Goal: Task Accomplishment & Management: Manage account settings

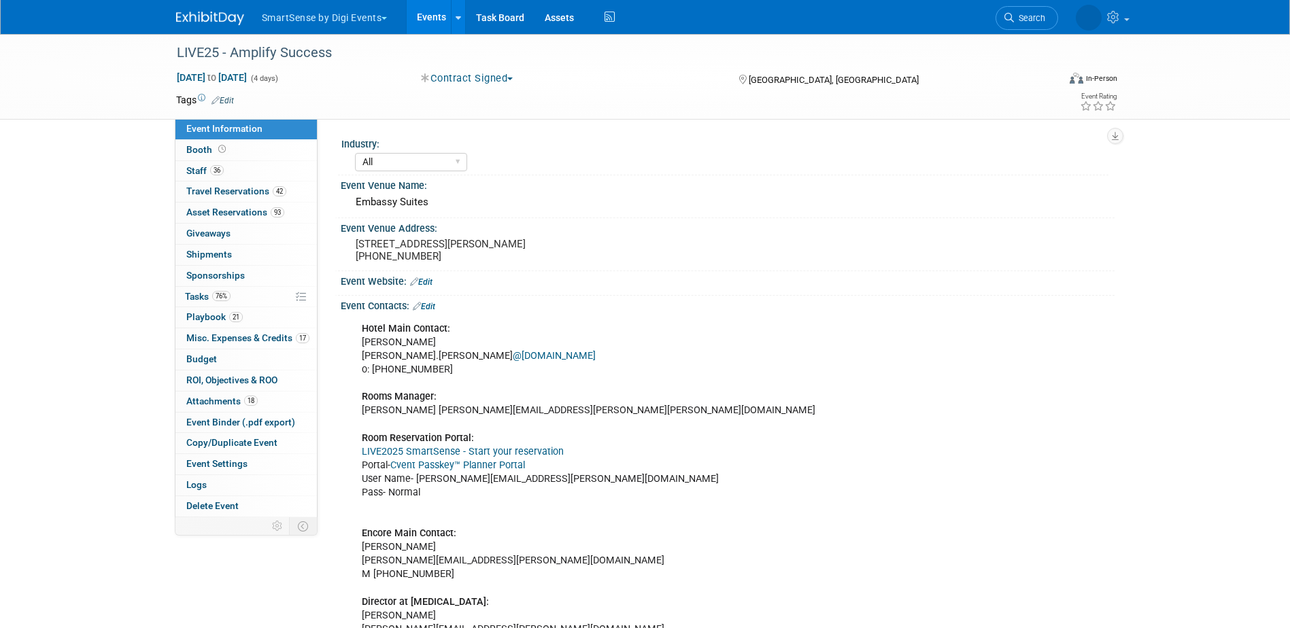
select select "All"
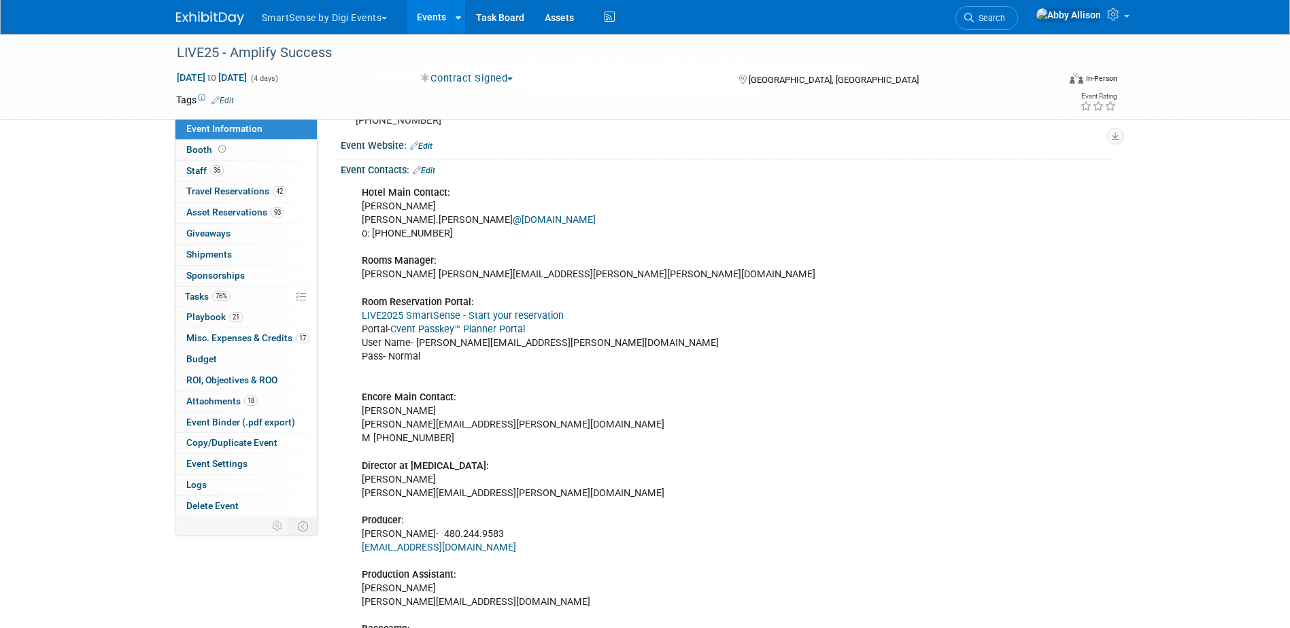
click at [421, 13] on link "Events" at bounding box center [432, 17] width 50 height 34
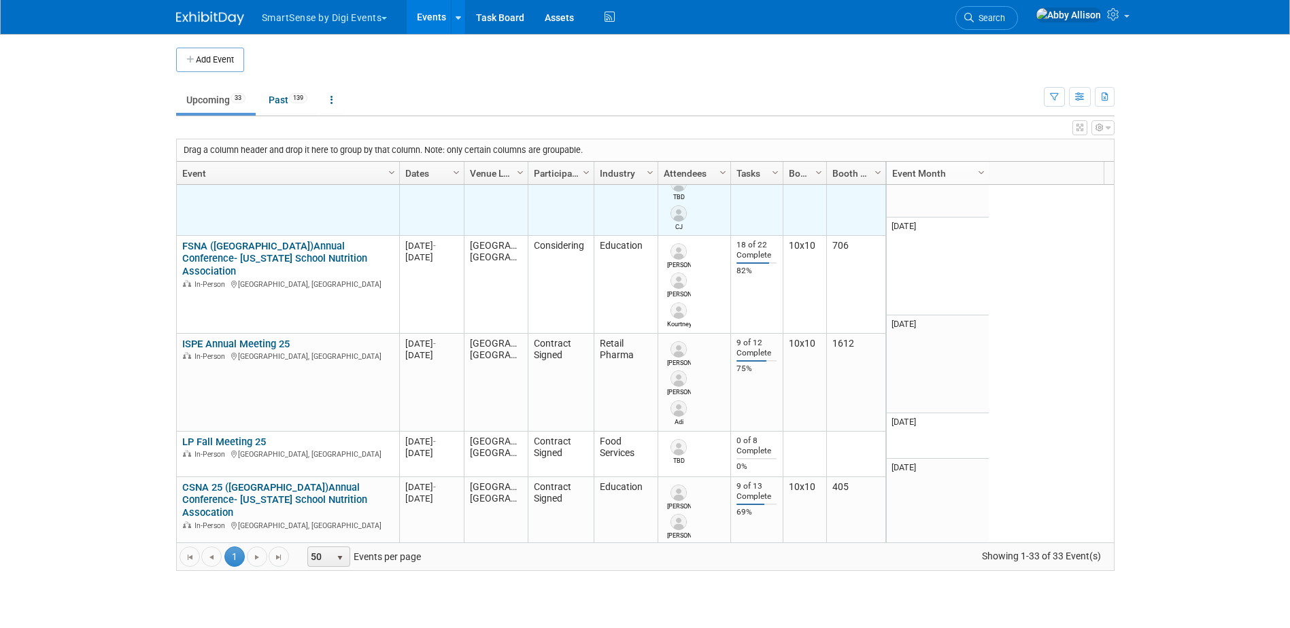
scroll to position [1060, 0]
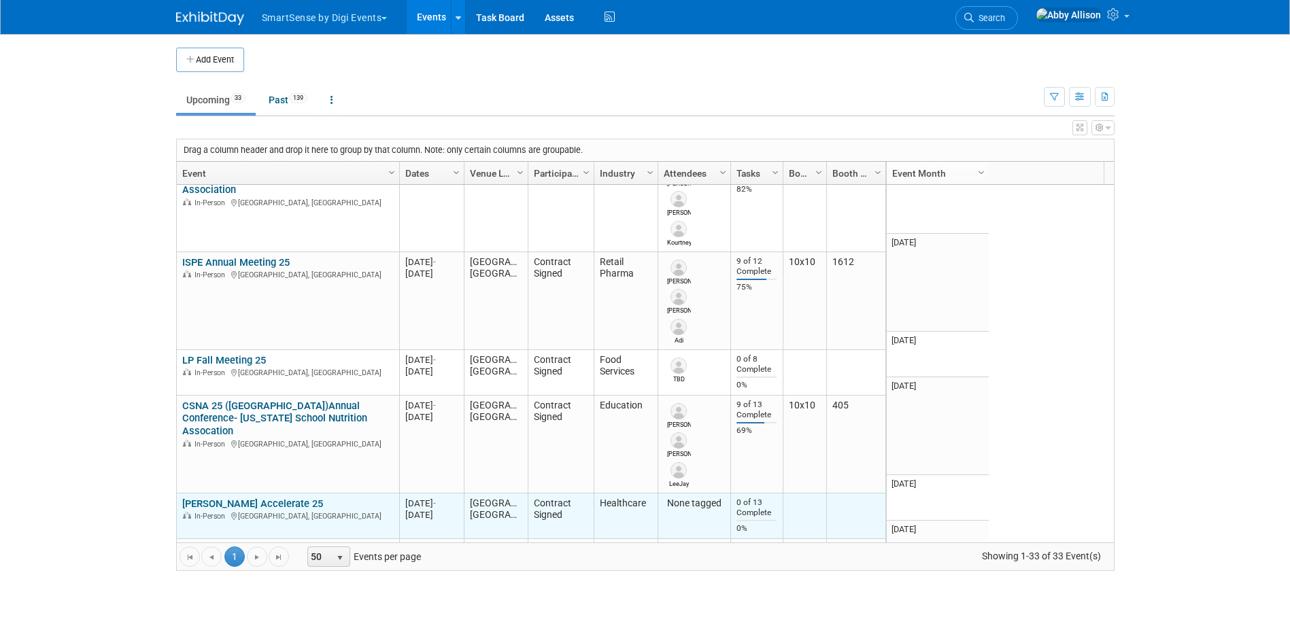
click at [271, 498] on link "[PERSON_NAME] Accelerate 25" at bounding box center [252, 504] width 141 height 12
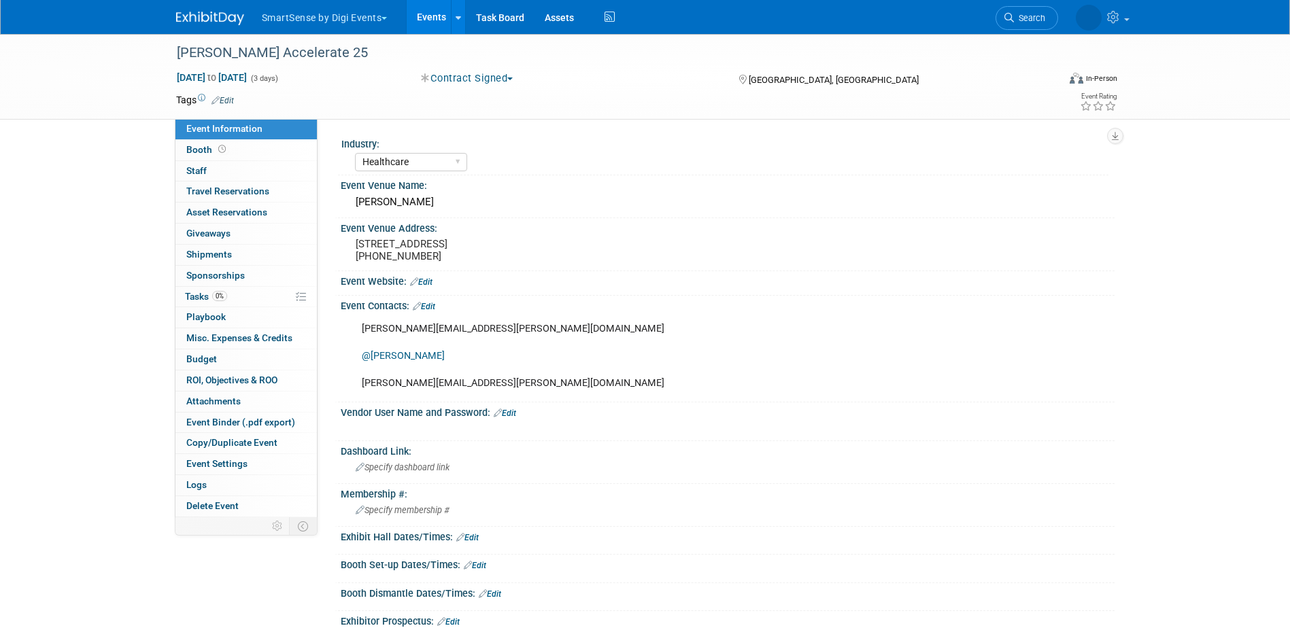
select select "Healthcare"
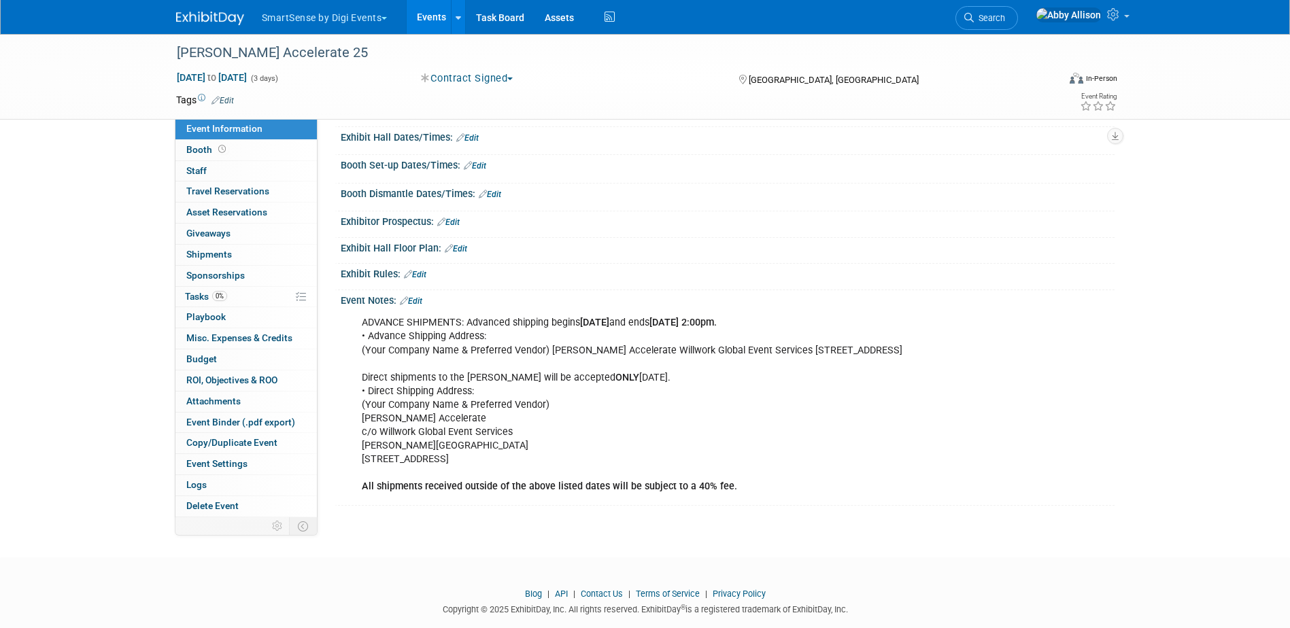
scroll to position [438, 0]
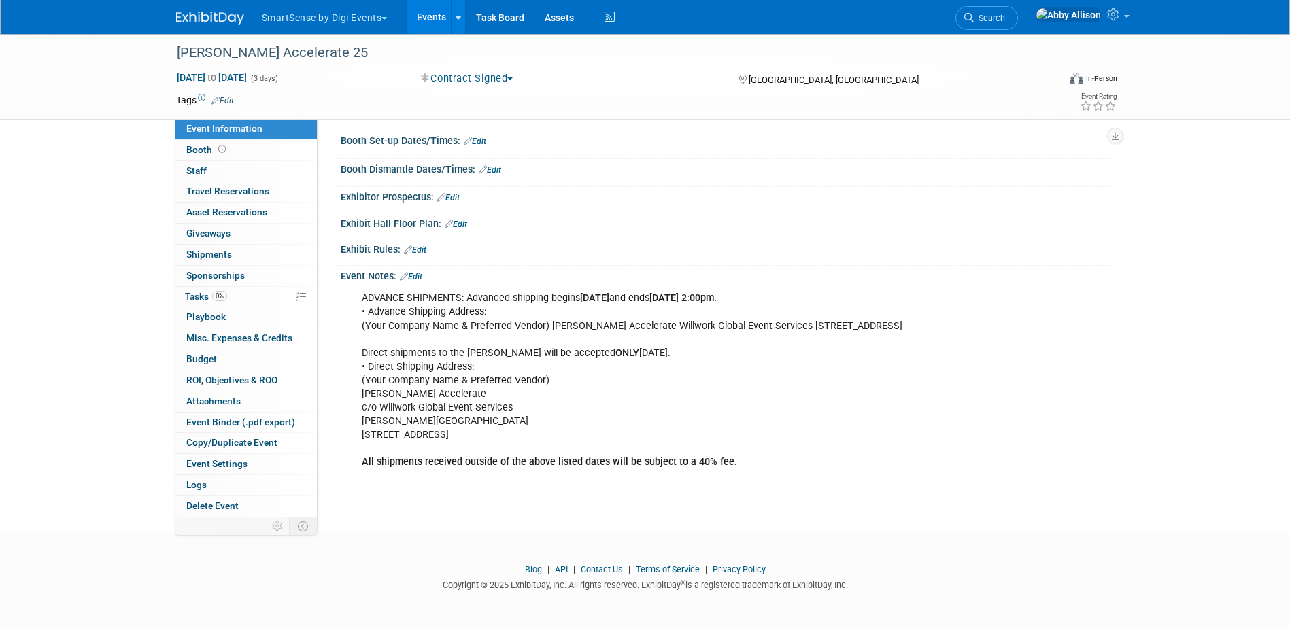
click at [424, 11] on link "Events" at bounding box center [432, 17] width 50 height 34
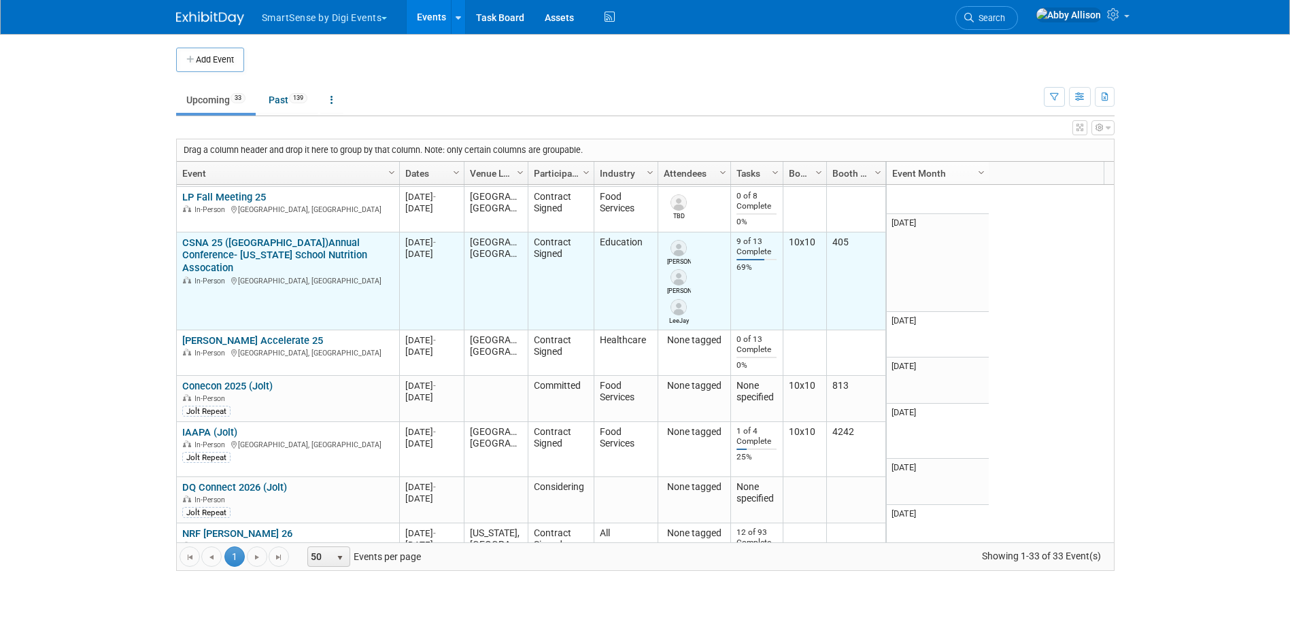
scroll to position [1468, 0]
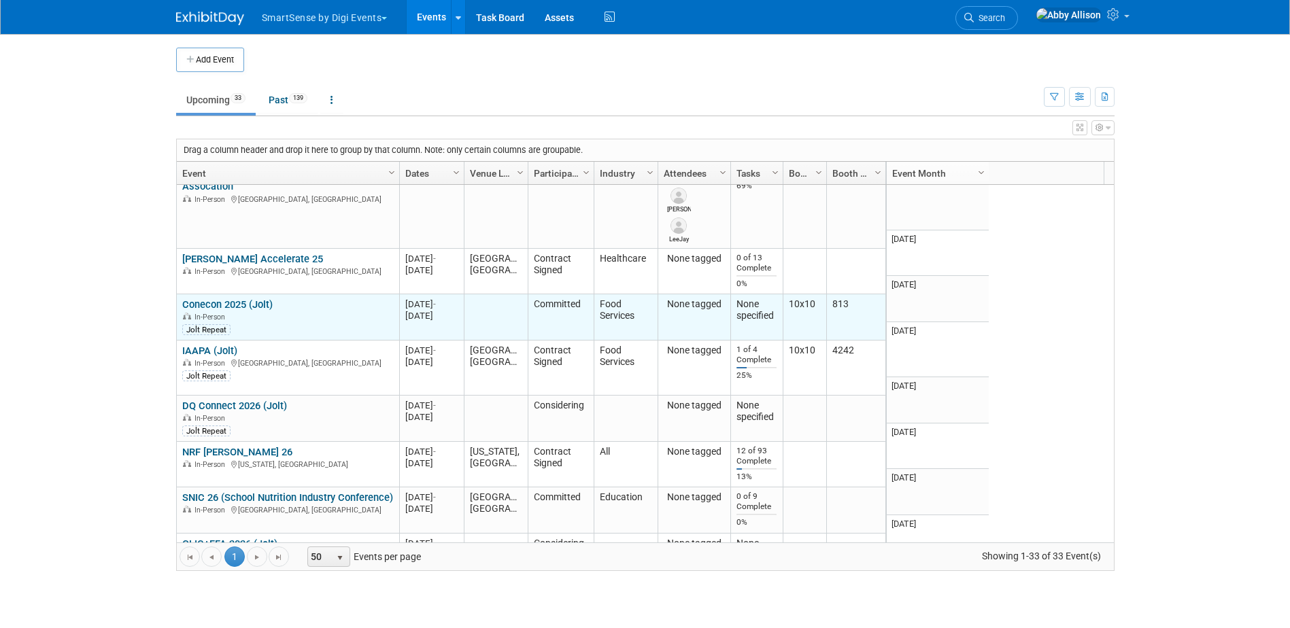
click at [207, 298] on link "Conecon 2025 (Jolt)" at bounding box center [227, 304] width 90 height 12
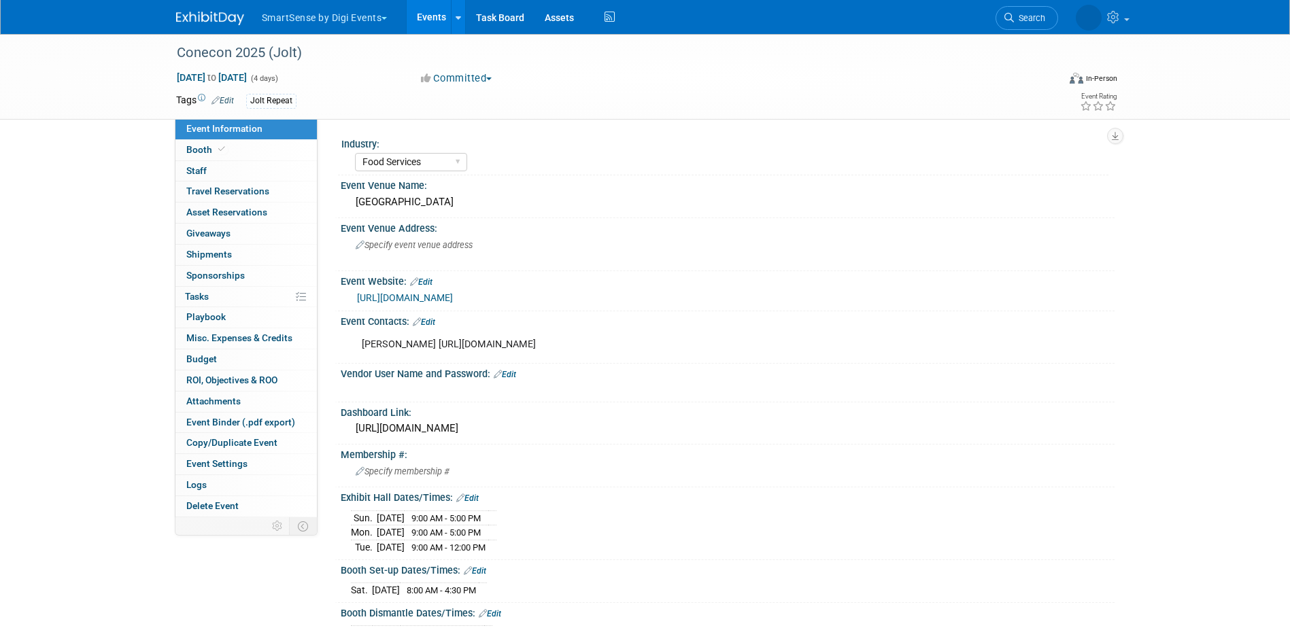
select select "Food Services"
click at [469, 80] on button "Committed" at bounding box center [456, 78] width 81 height 14
click at [474, 158] on link "Contract Signed" at bounding box center [473, 157] width 112 height 19
click at [425, 13] on link "Events" at bounding box center [432, 17] width 50 height 34
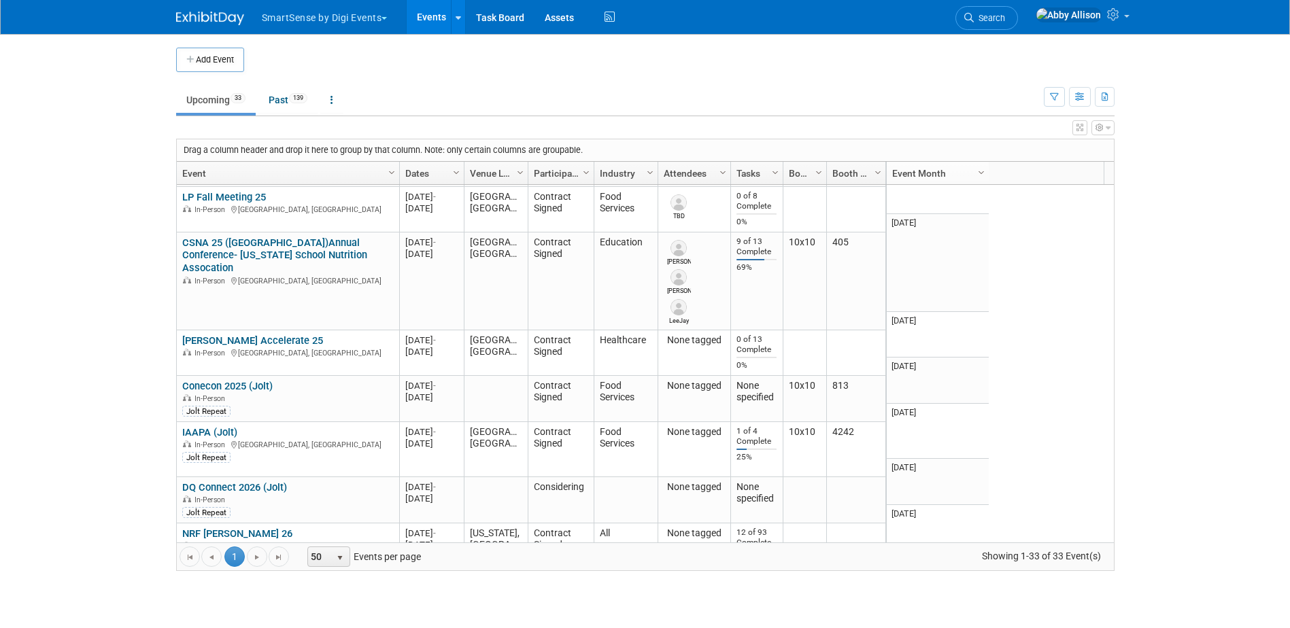
scroll to position [1468, 0]
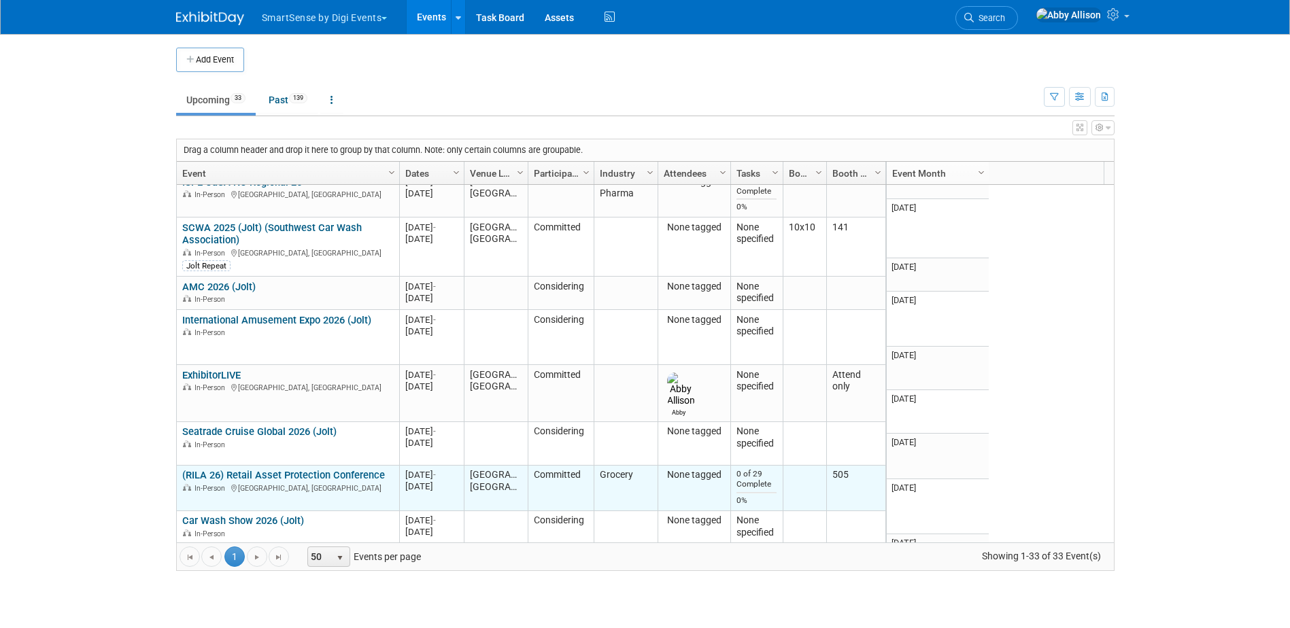
click at [283, 469] on link "(RILA 26) Retail Asset Protection Conference" at bounding box center [283, 475] width 203 height 12
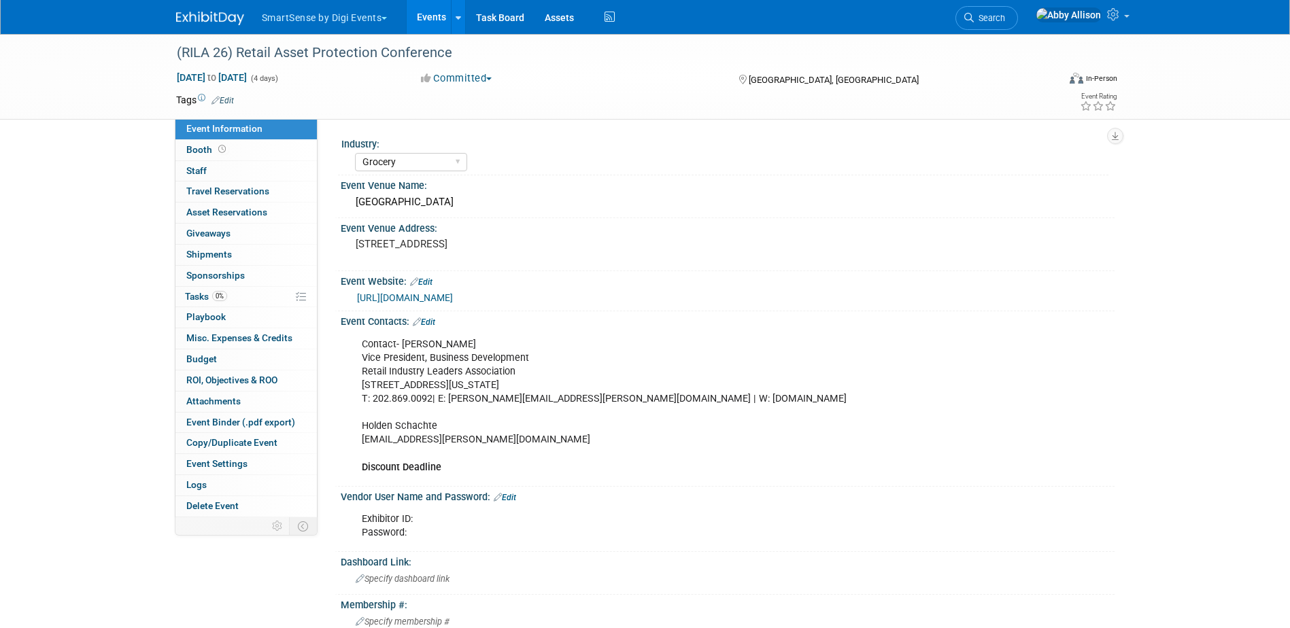
select select "Grocery"
click at [490, 79] on button "Committed" at bounding box center [456, 78] width 81 height 14
click at [466, 160] on link "Contract Signed" at bounding box center [473, 157] width 112 height 19
click at [427, 18] on link "Events" at bounding box center [432, 17] width 50 height 34
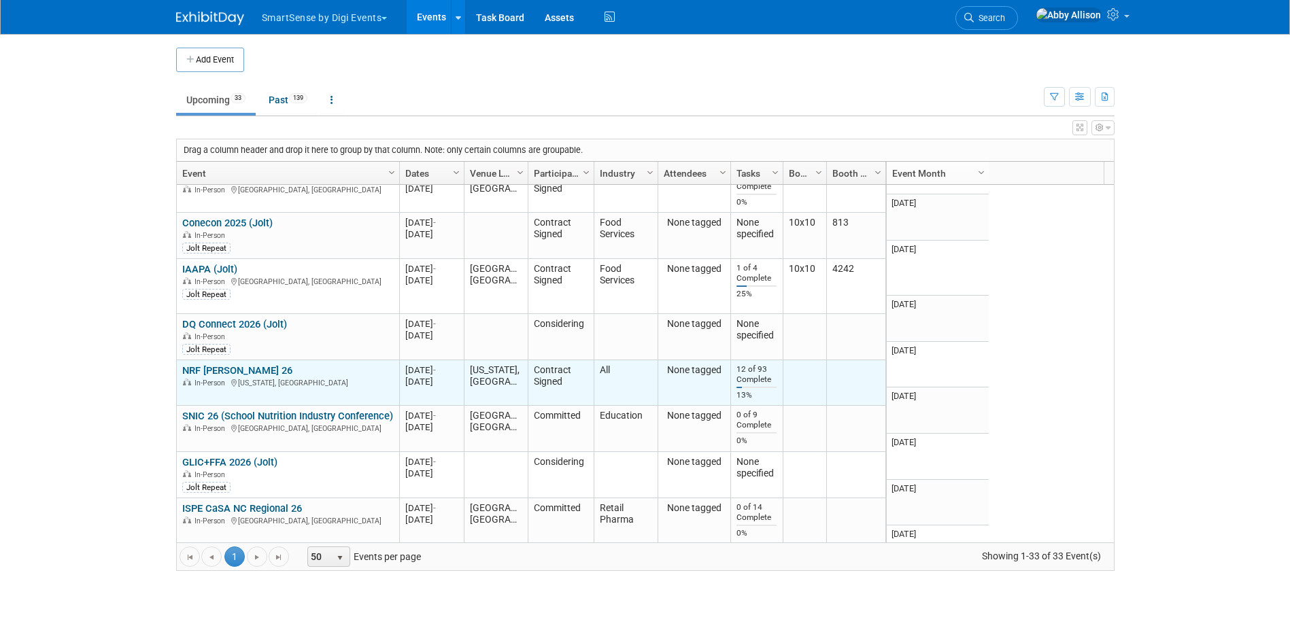
scroll to position [1632, 0]
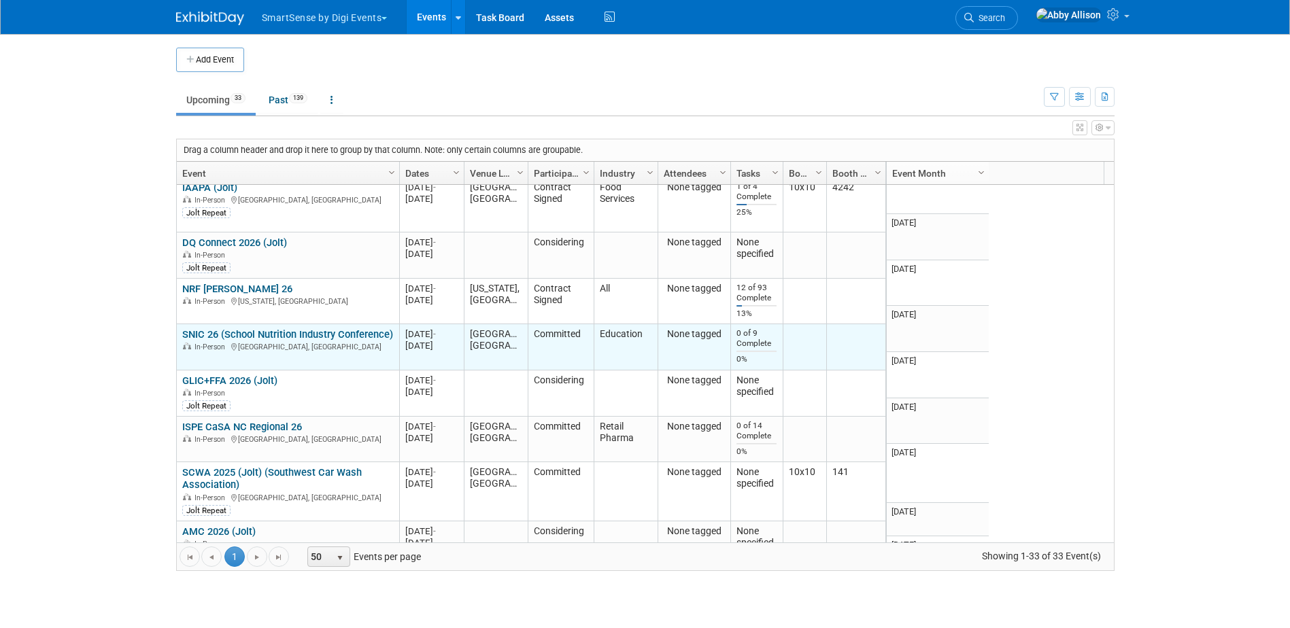
click at [205, 328] on link "SNIC 26 (School Nutrition Industry Conference)" at bounding box center [287, 334] width 211 height 12
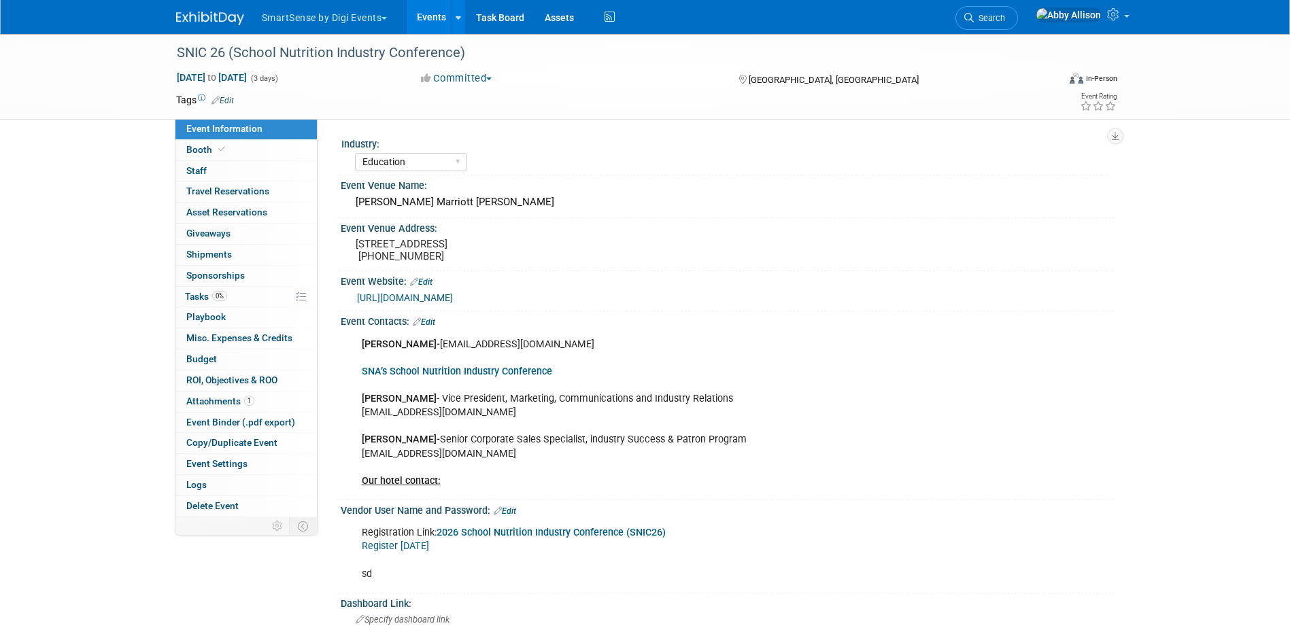
select select "Education"
click at [487, 78] on button "Committed" at bounding box center [456, 78] width 81 height 14
click at [465, 155] on link "Contract Signed" at bounding box center [473, 157] width 112 height 19
click at [428, 17] on link "Events" at bounding box center [432, 17] width 50 height 34
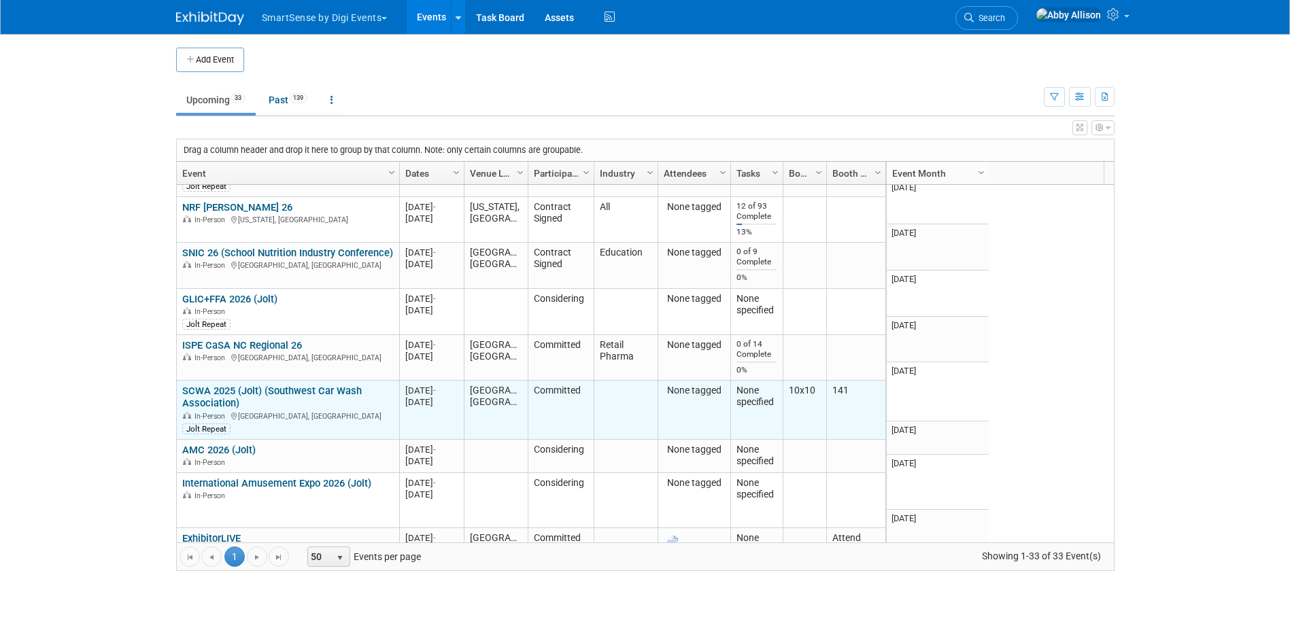
scroll to position [1795, 0]
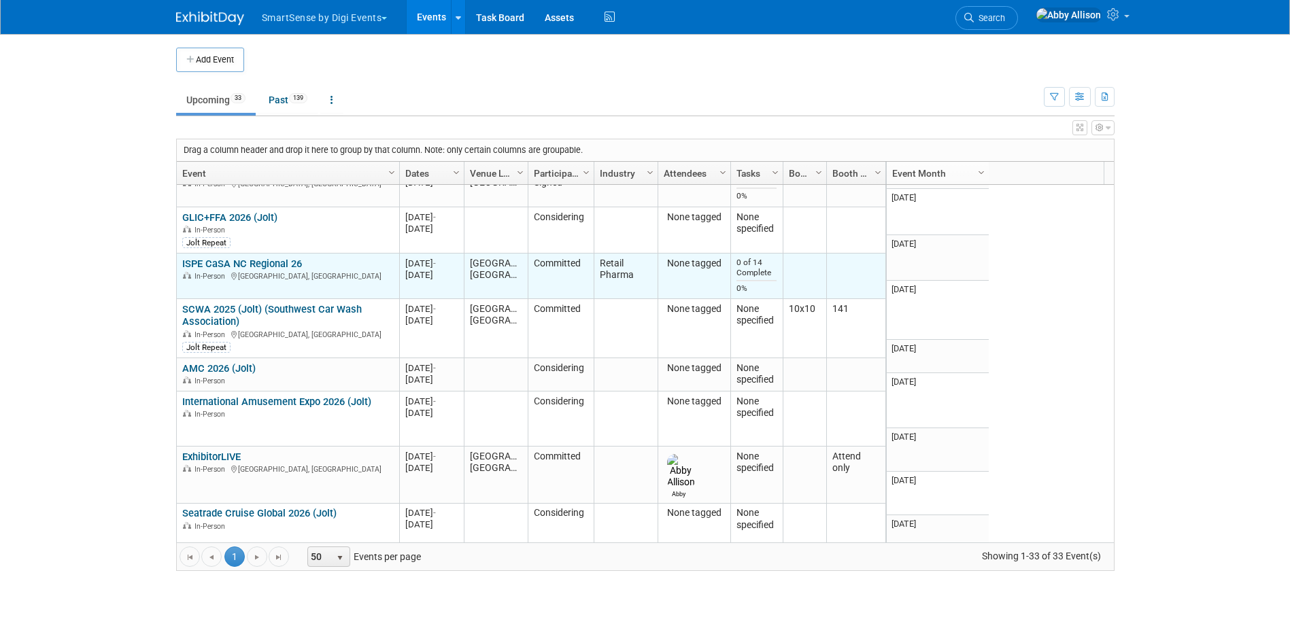
click at [200, 258] on link "ISPE CaSA NC Regional 26" at bounding box center [242, 264] width 120 height 12
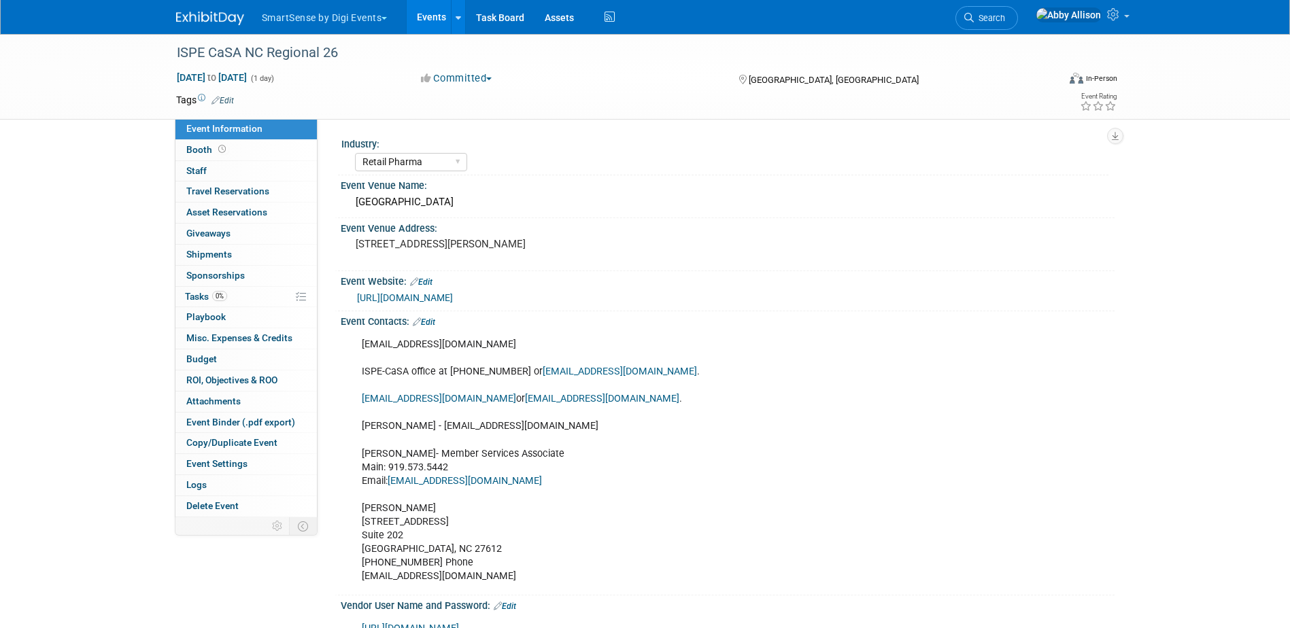
select select "Retail Pharma"
click at [479, 77] on button "Committed" at bounding box center [456, 78] width 81 height 14
click at [470, 157] on link "Contract Signed" at bounding box center [473, 157] width 112 height 19
click at [432, 16] on link "Events" at bounding box center [432, 17] width 50 height 34
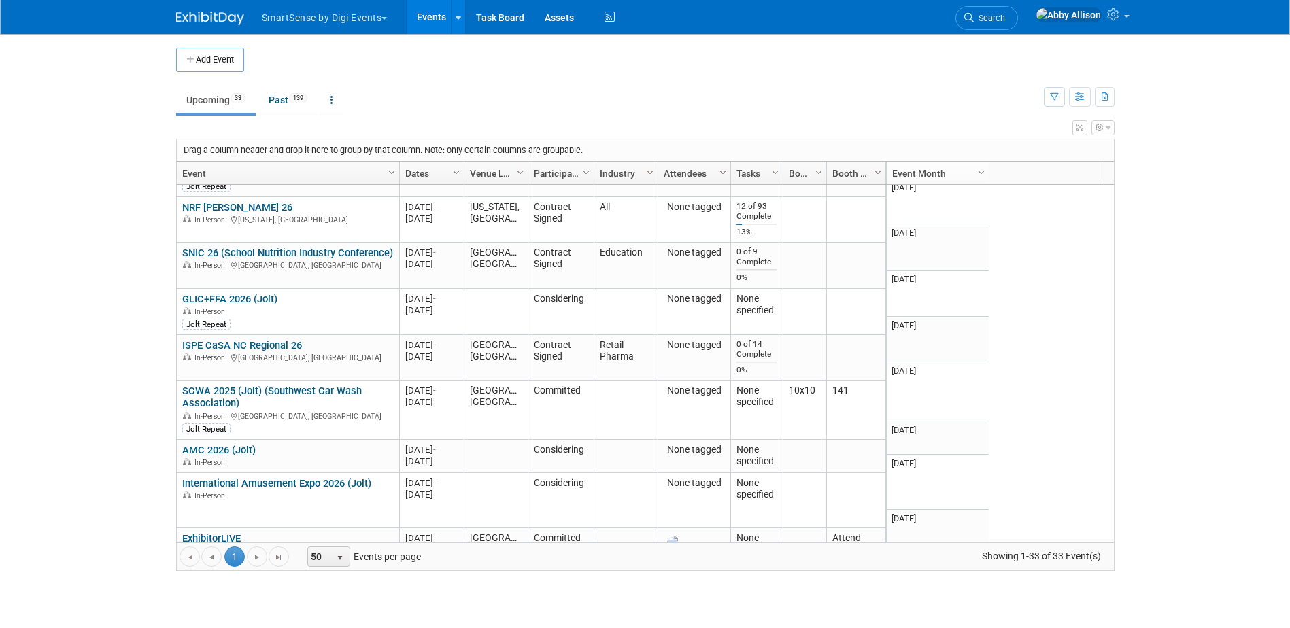
scroll to position [1795, 0]
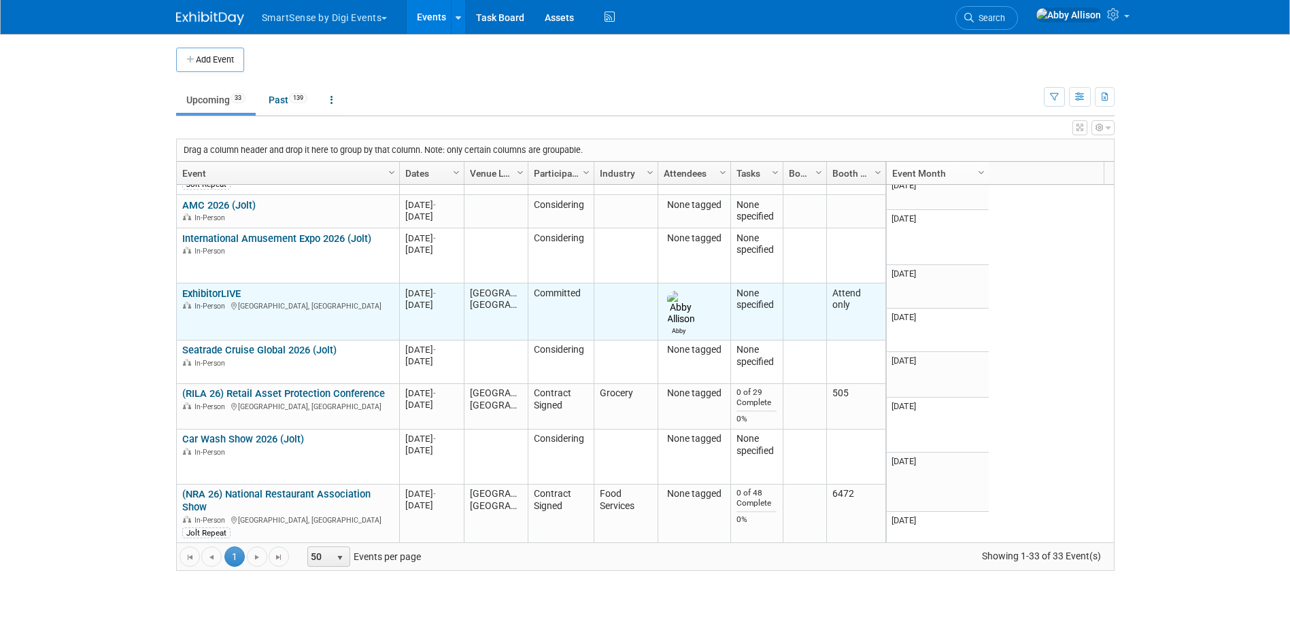
click at [198, 288] on link "ExhibitorLIVE" at bounding box center [211, 294] width 58 height 12
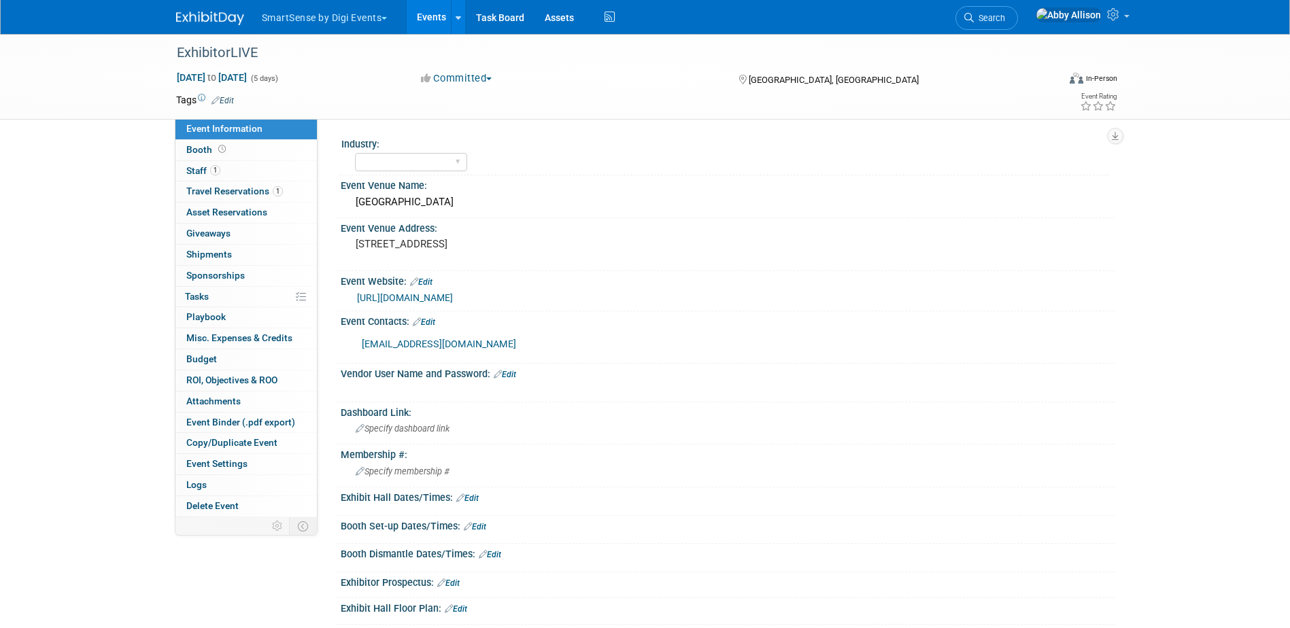
click at [453, 78] on button "Committed" at bounding box center [456, 78] width 81 height 14
click at [479, 158] on link "Contract Signed" at bounding box center [473, 157] width 112 height 19
click at [428, 22] on link "Events" at bounding box center [432, 17] width 50 height 34
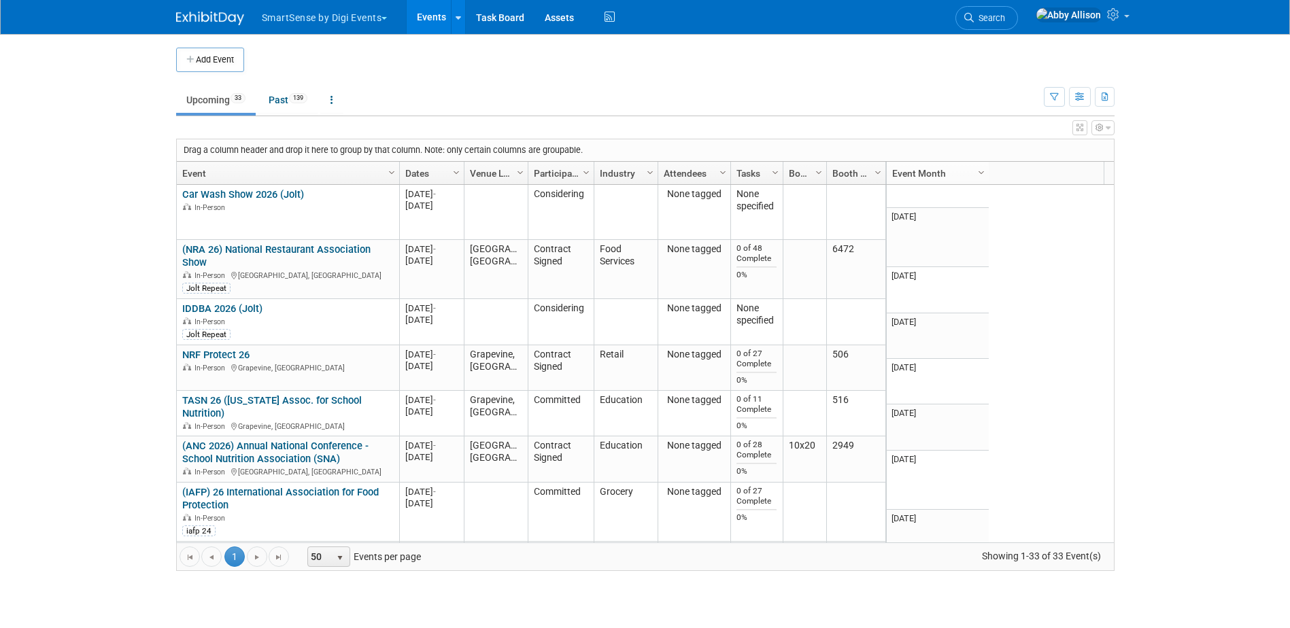
scroll to position [2284, 0]
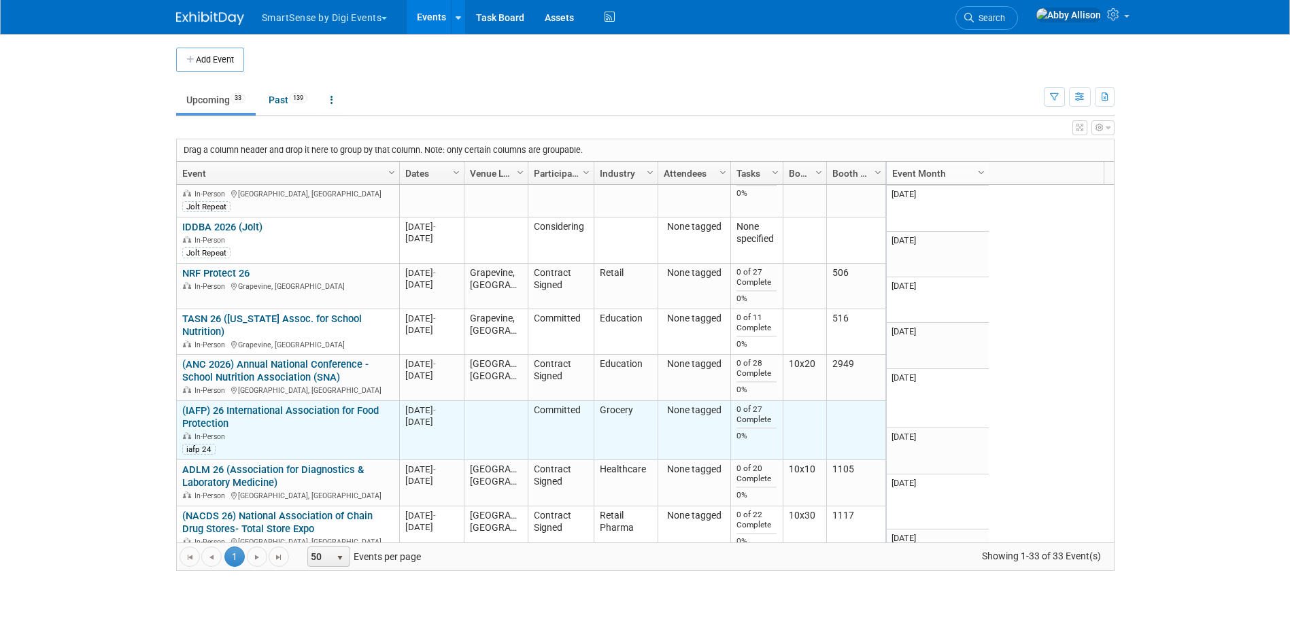
click at [285, 404] on link "(IAFP) 26 International Association for Food Protection" at bounding box center [280, 416] width 196 height 25
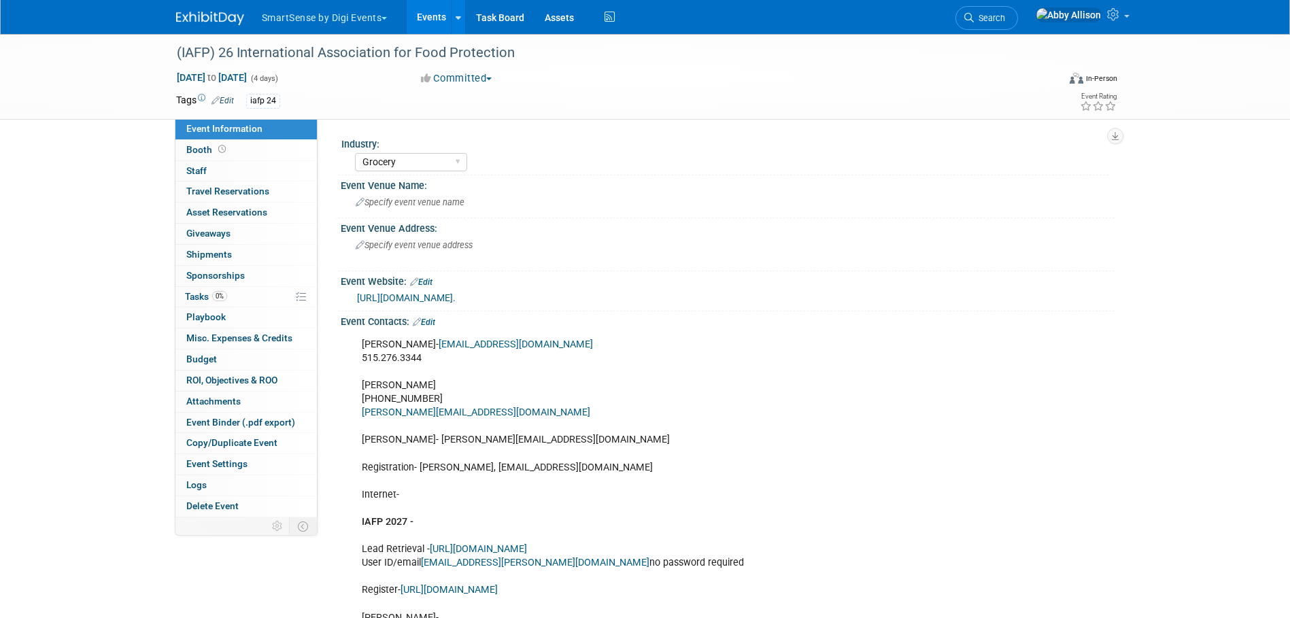
select select "Grocery"
click at [475, 77] on button "Committed" at bounding box center [456, 78] width 81 height 14
click at [472, 158] on link "Contract Signed" at bounding box center [473, 157] width 112 height 19
click at [428, 16] on link "Events" at bounding box center [432, 17] width 50 height 34
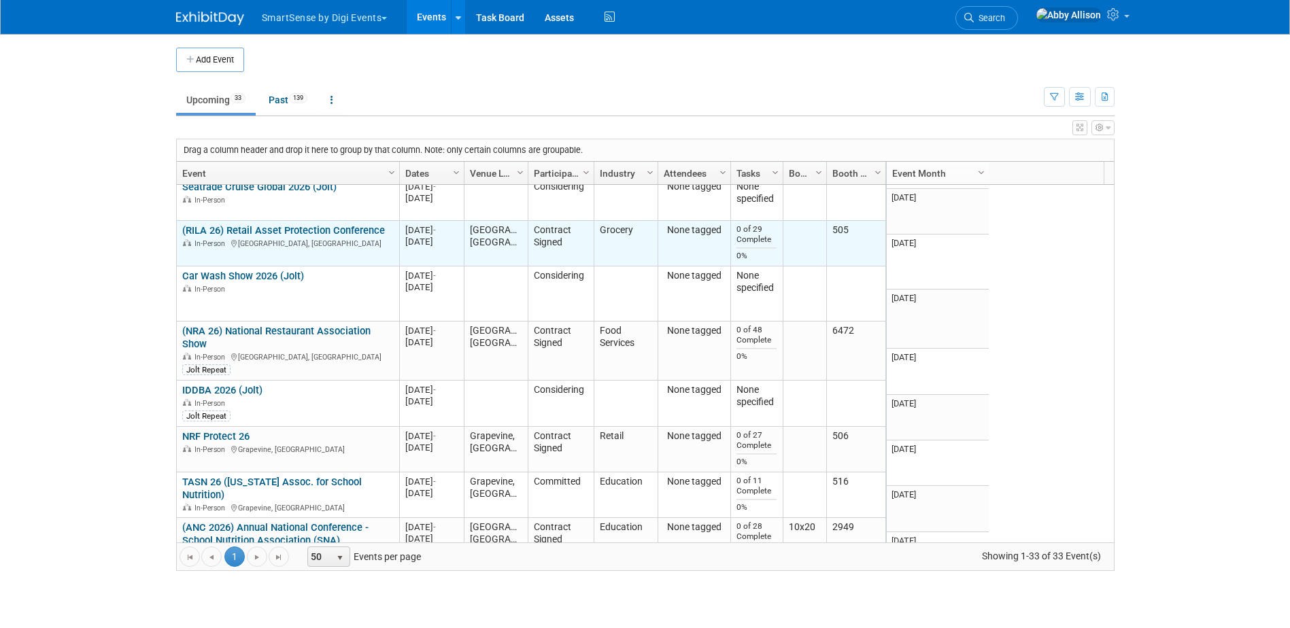
scroll to position [2203, 0]
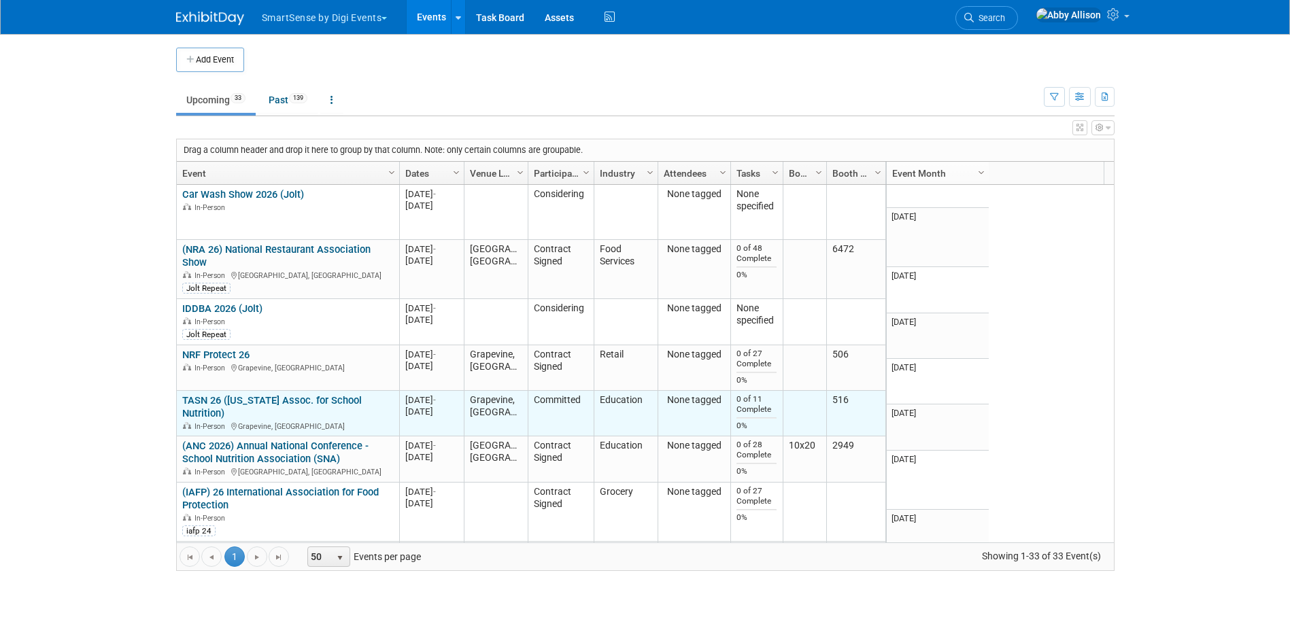
click at [225, 394] on link "TASN 26 ([US_STATE] Assoc. for School Nutrition)" at bounding box center [271, 406] width 179 height 25
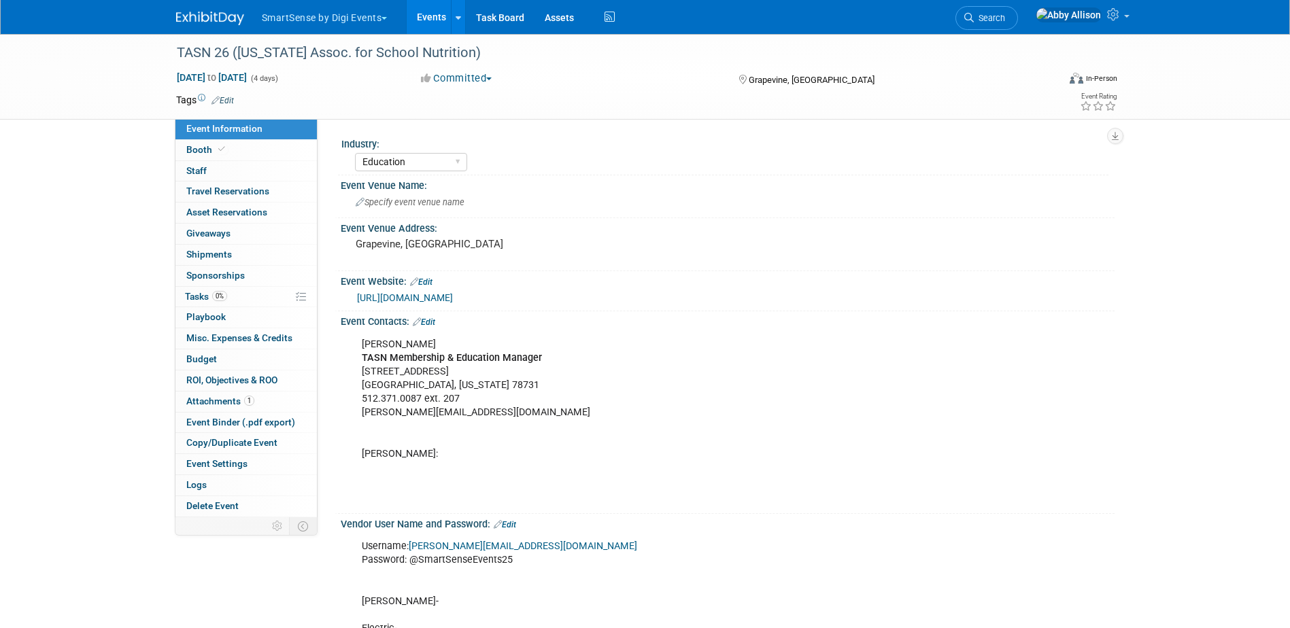
select select "Education"
click at [472, 73] on button "Committed" at bounding box center [456, 78] width 81 height 14
click at [444, 159] on icon at bounding box center [438, 158] width 16 height 10
click at [435, 20] on link "Events" at bounding box center [432, 17] width 50 height 34
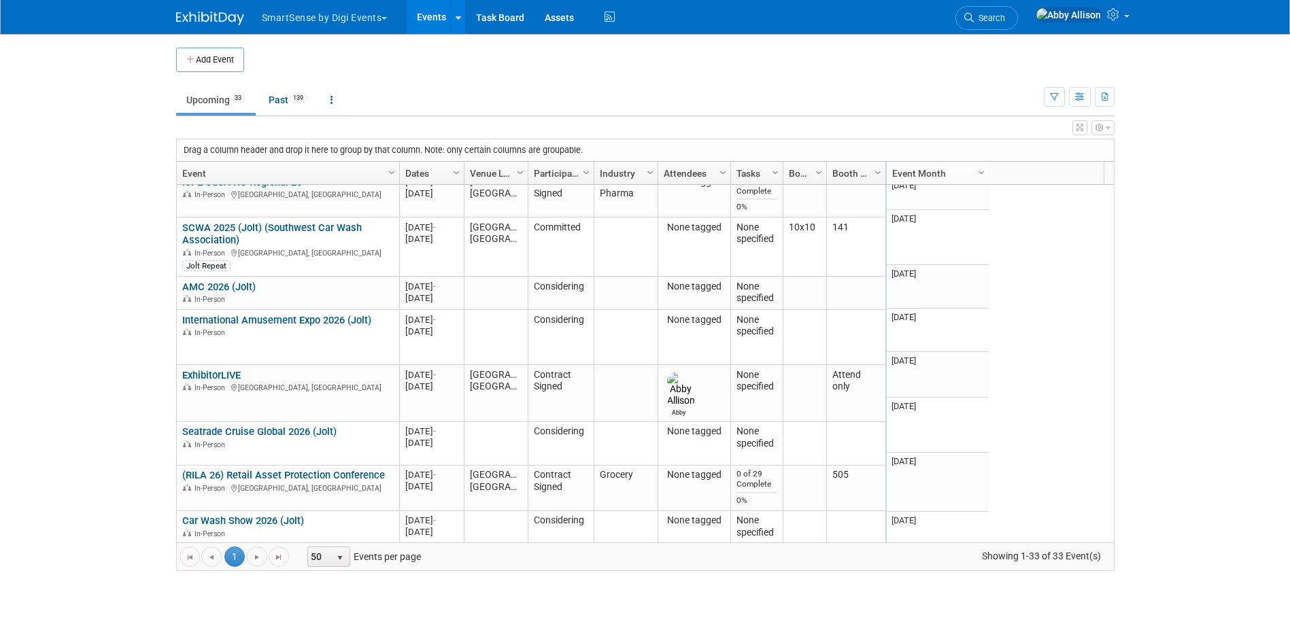
scroll to position [1958, 0]
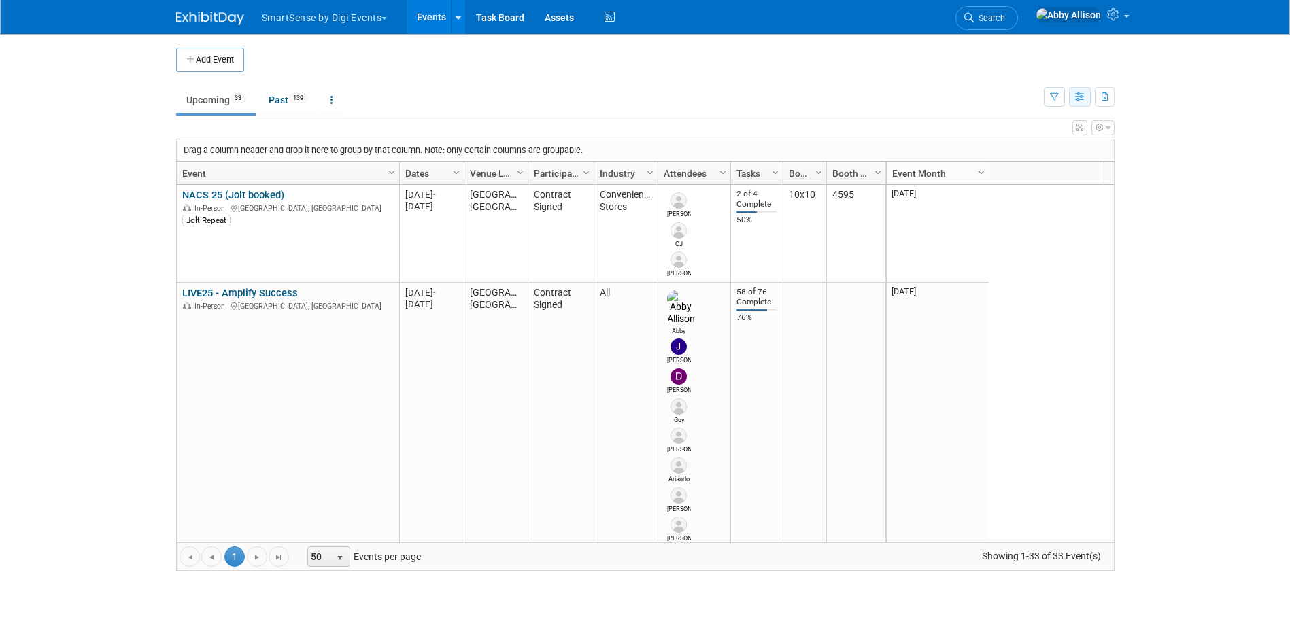
click at [1082, 97] on icon "button" at bounding box center [1080, 97] width 10 height 9
click at [1050, 93] on icon "button" at bounding box center [1054, 97] width 9 height 9
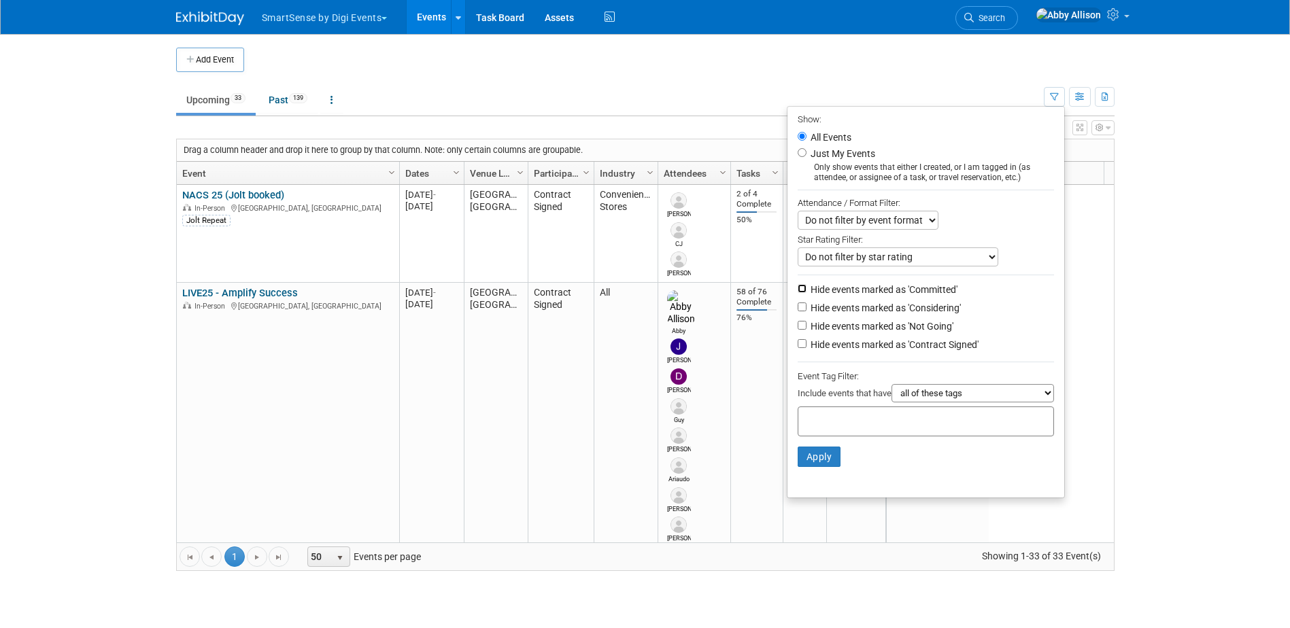
click at [799, 290] on input "Hide events marked as 'Committed'" at bounding box center [801, 288] width 9 height 9
checkbox input "true"
click at [797, 329] on input "Hide events marked as 'Not Going'" at bounding box center [801, 325] width 9 height 9
checkbox input "true"
click at [797, 308] on input "Hide events marked as 'Considering'" at bounding box center [801, 307] width 9 height 9
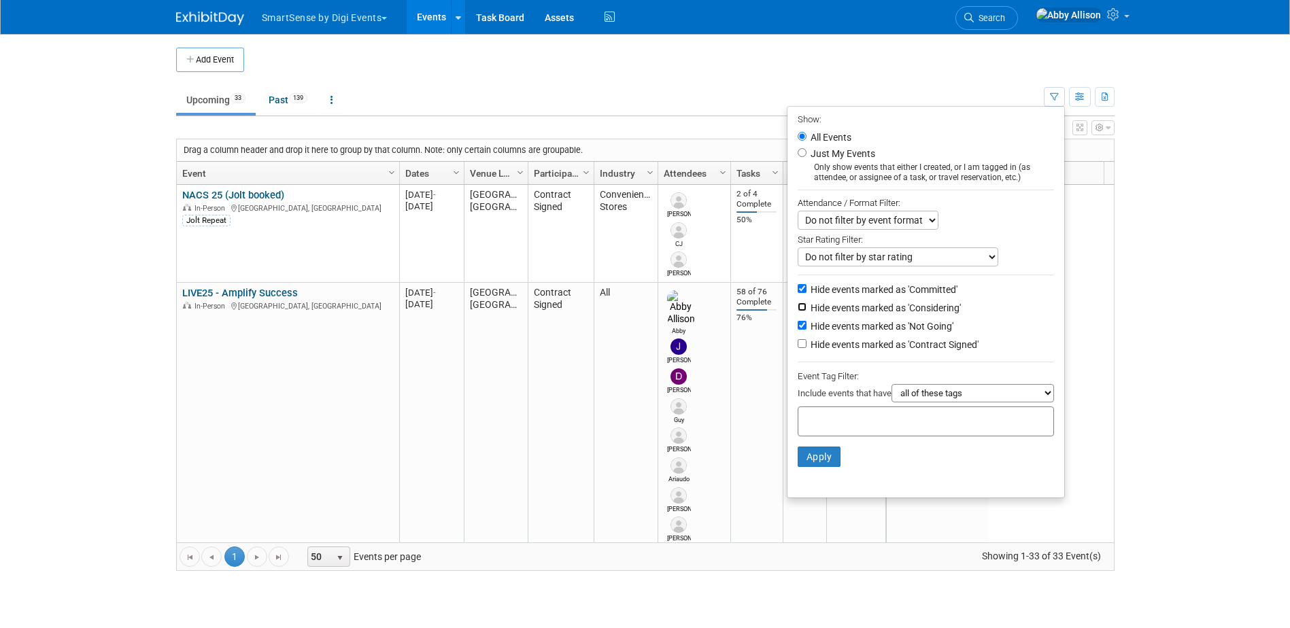
checkbox input "true"
click at [814, 464] on button "Apply" at bounding box center [819, 457] width 44 height 20
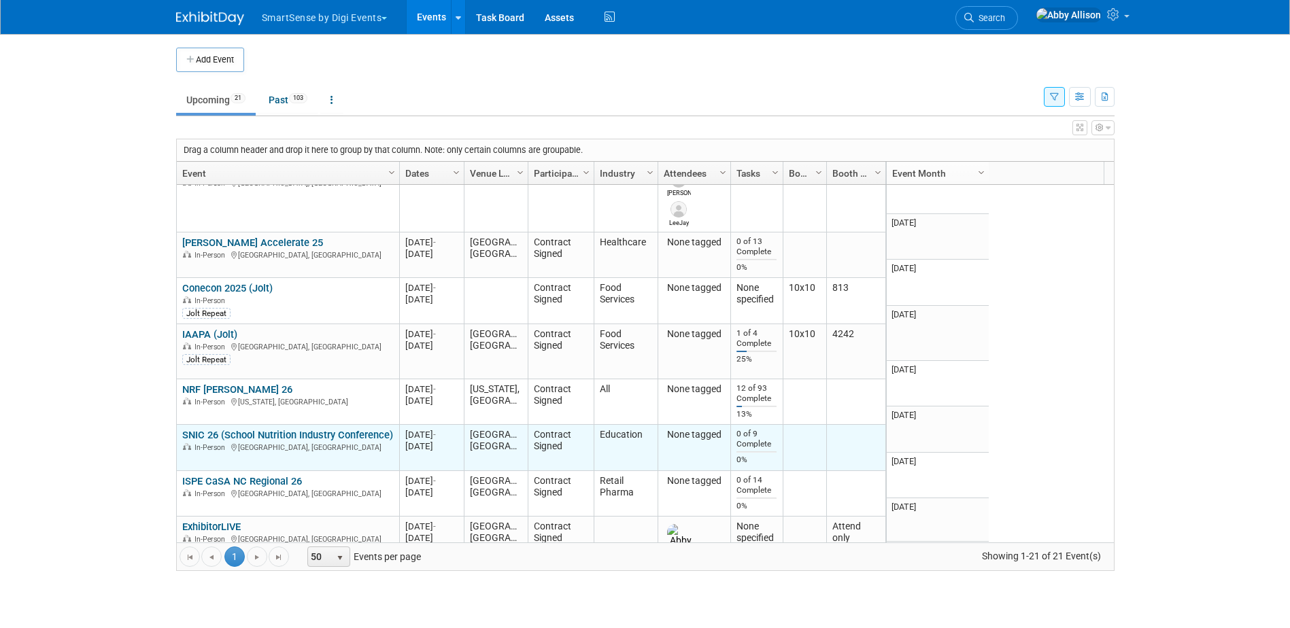
scroll to position [1468, 0]
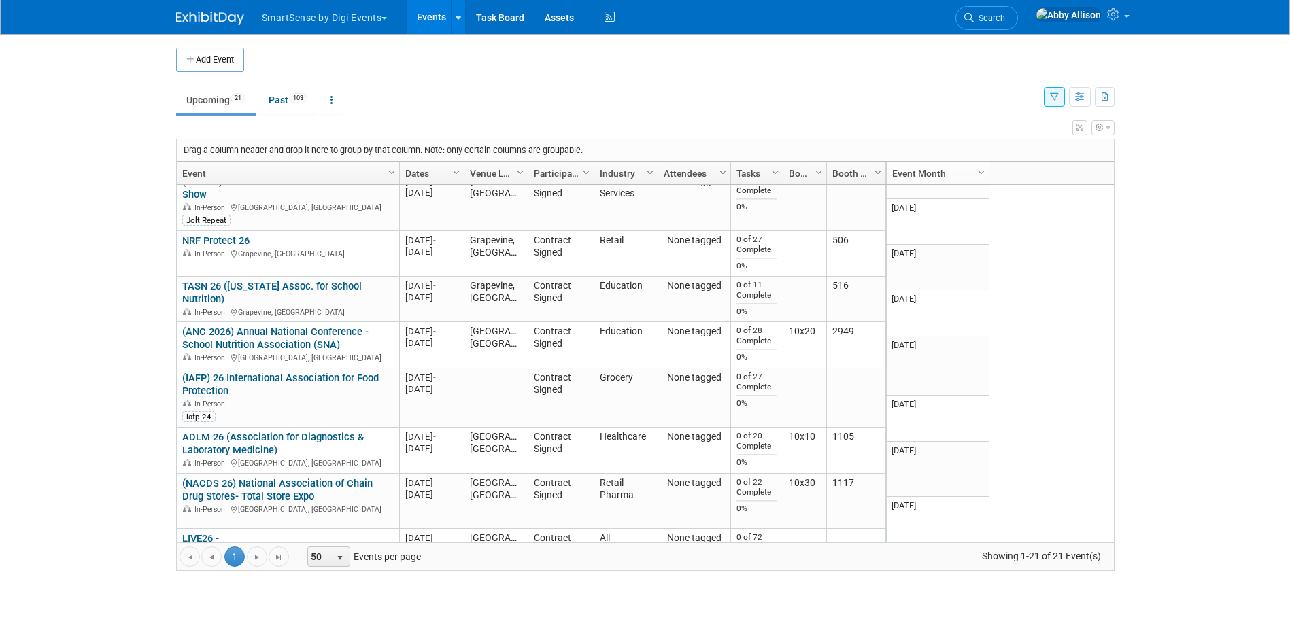
click at [1056, 93] on icon "button" at bounding box center [1054, 97] width 9 height 9
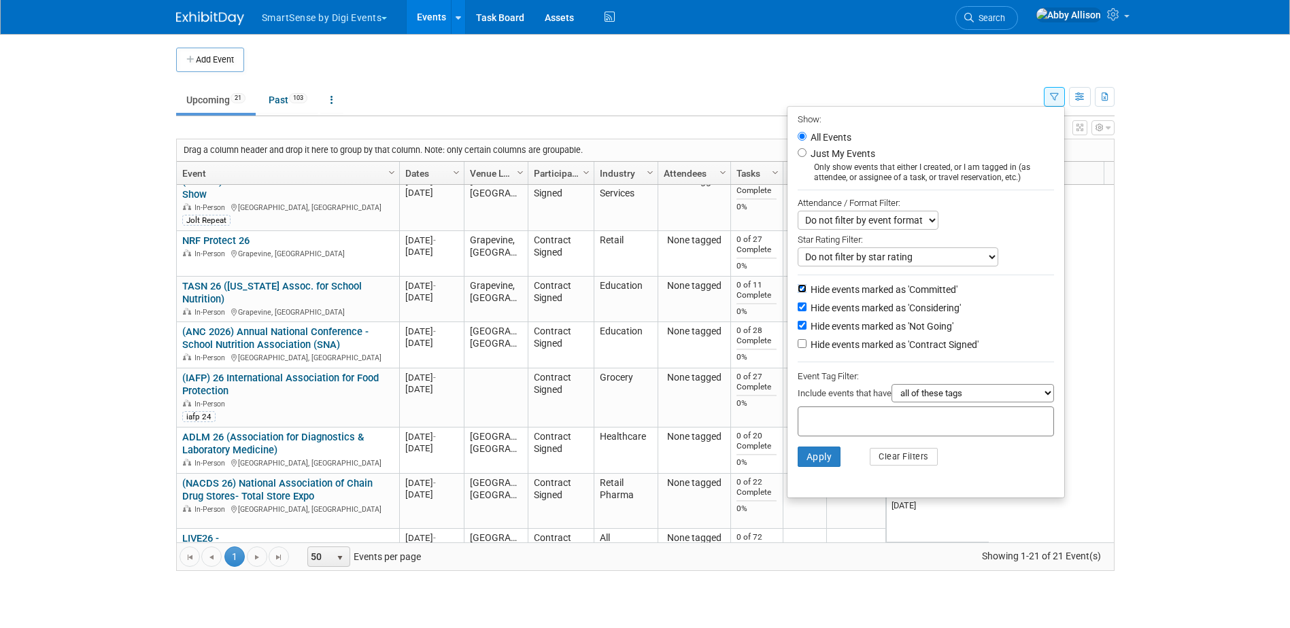
click at [798, 290] on input "Hide events marked as 'Committed'" at bounding box center [801, 288] width 9 height 9
checkbox input "false"
click at [797, 311] on input "Hide events marked as 'Considering'" at bounding box center [801, 307] width 9 height 9
checkbox input "false"
click at [804, 462] on button "Apply" at bounding box center [819, 457] width 44 height 20
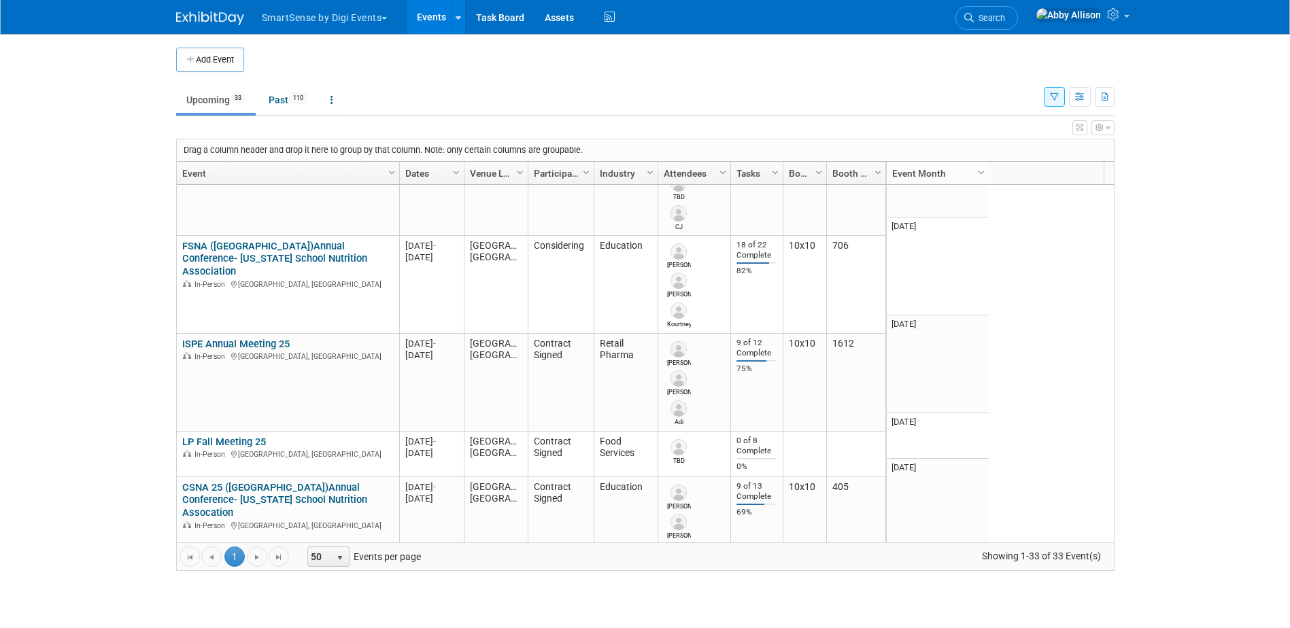
scroll to position [1224, 0]
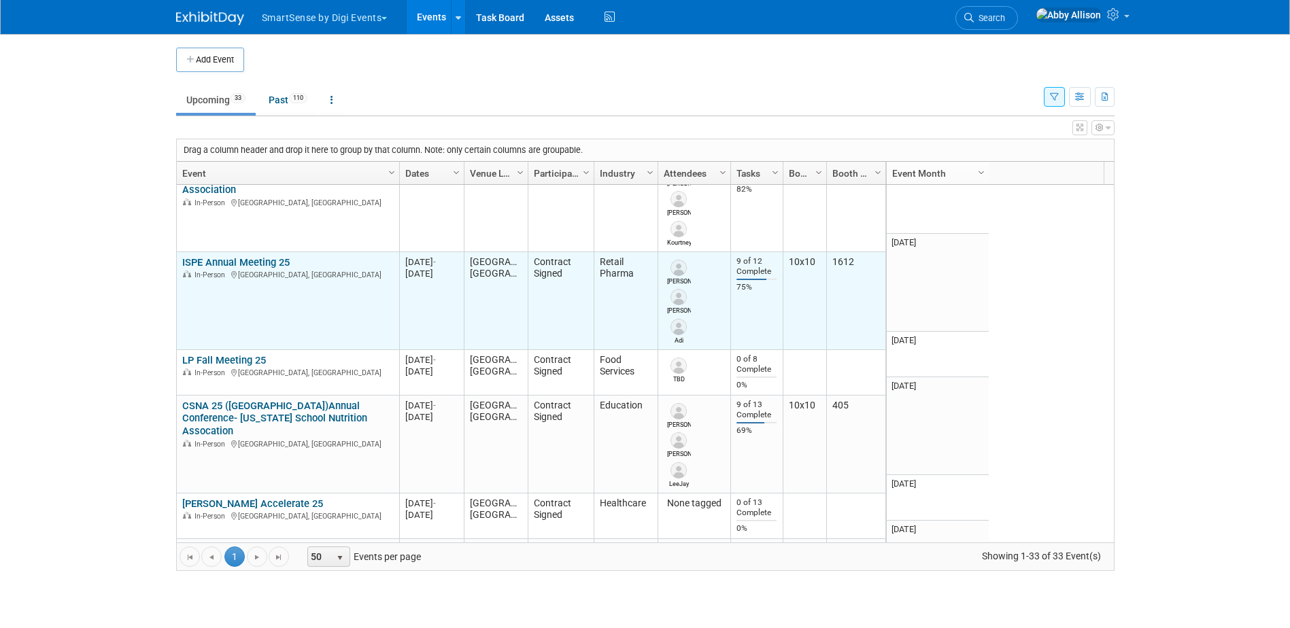
click at [226, 256] on link "ISPE Annual Meeting 25" at bounding box center [235, 262] width 107 height 12
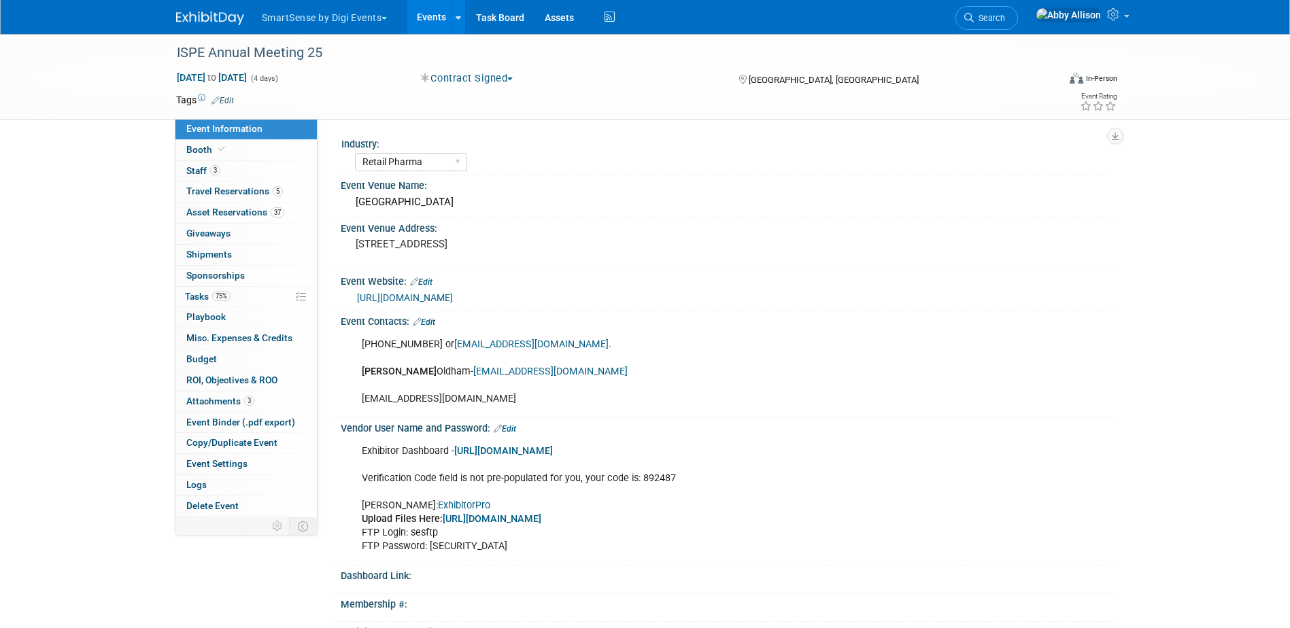
select select "Retail Pharma"
click at [251, 190] on span "Travel Reservations 5" at bounding box center [234, 191] width 97 height 11
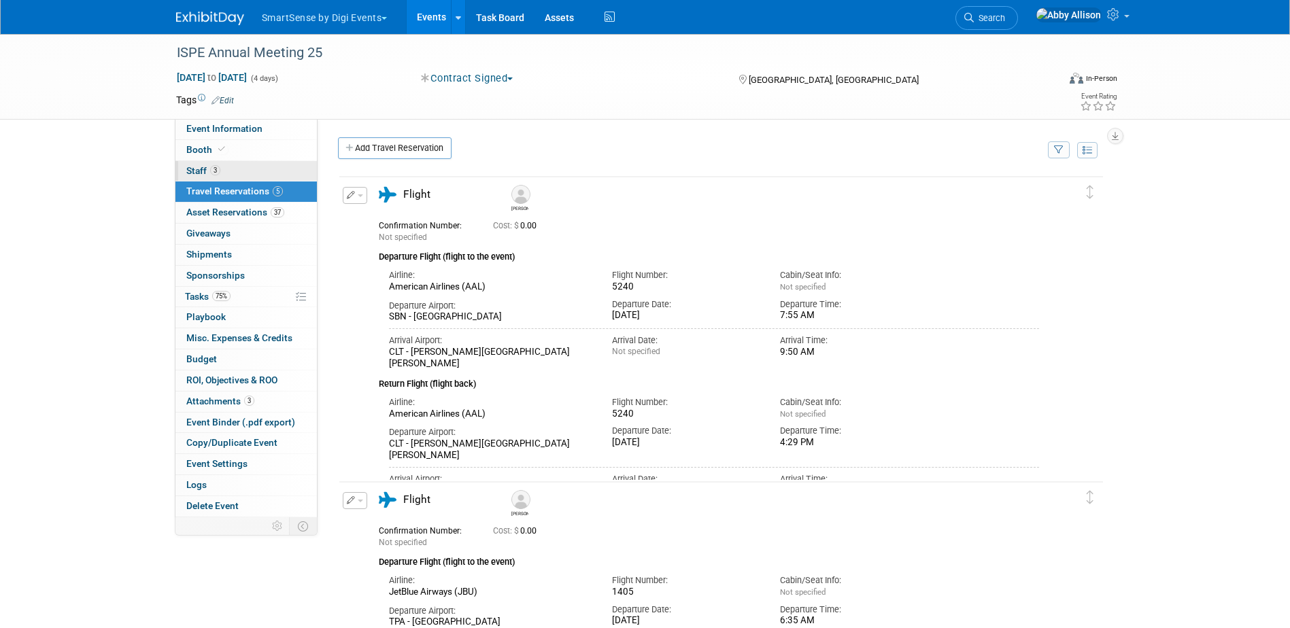
click at [192, 169] on span "Staff 3" at bounding box center [203, 170] width 34 height 11
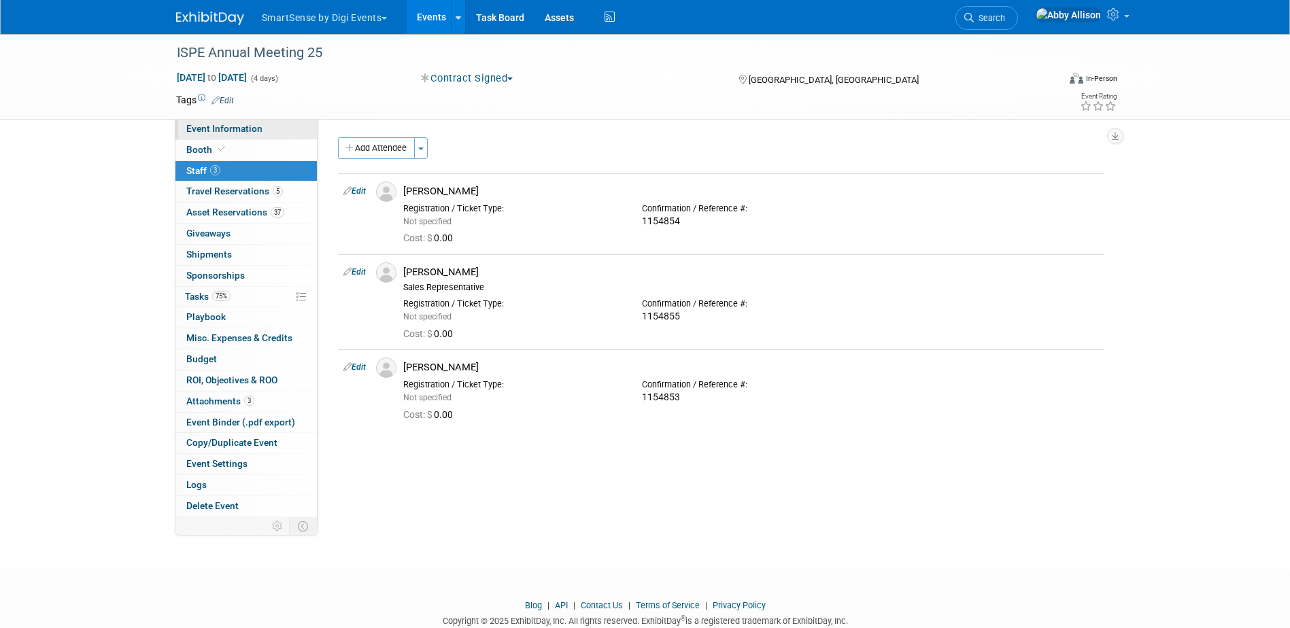
click at [211, 127] on span "Event Information" at bounding box center [224, 128] width 76 height 11
select select "Retail Pharma"
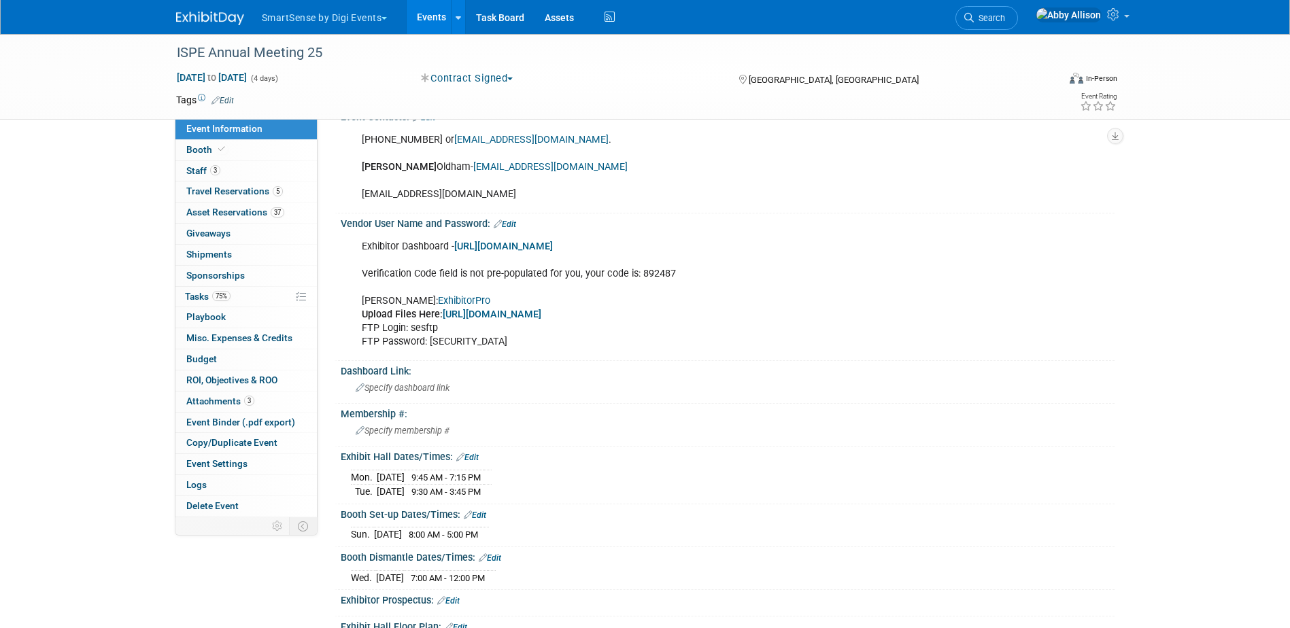
scroll to position [204, 0]
click at [553, 245] on link "https://ISPEAM25.exh.mapyourshow.com" at bounding box center [503, 247] width 99 height 12
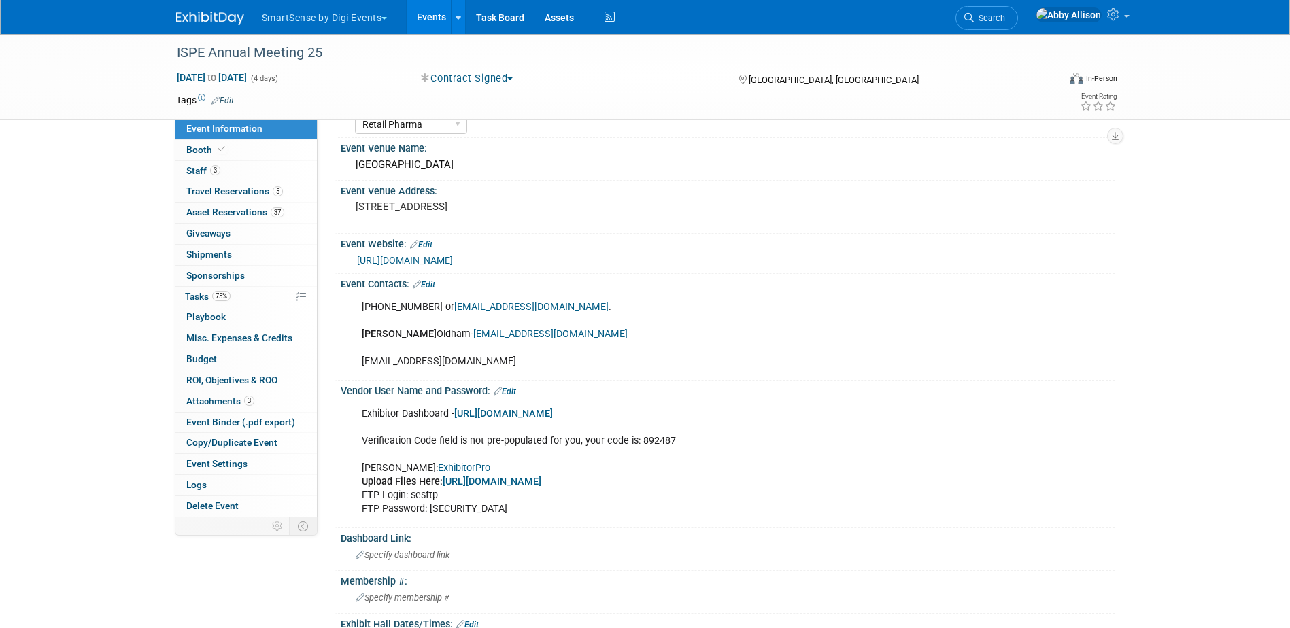
scroll to position [0, 0]
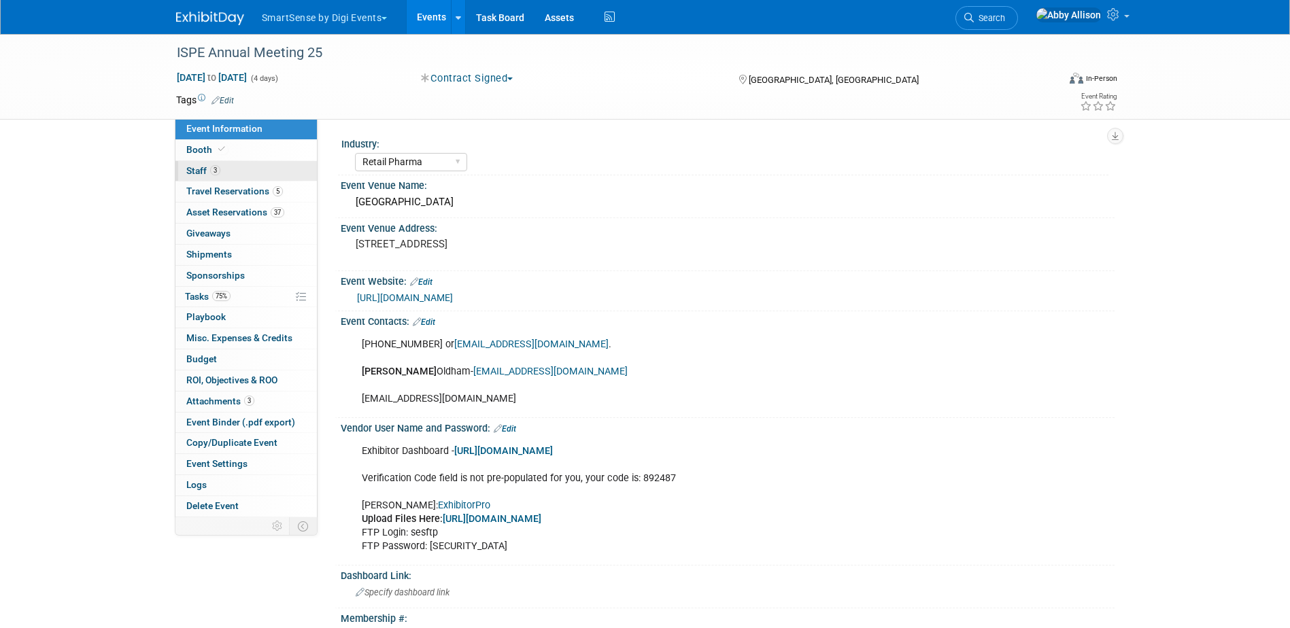
click at [208, 167] on span "Staff 3" at bounding box center [203, 170] width 34 height 11
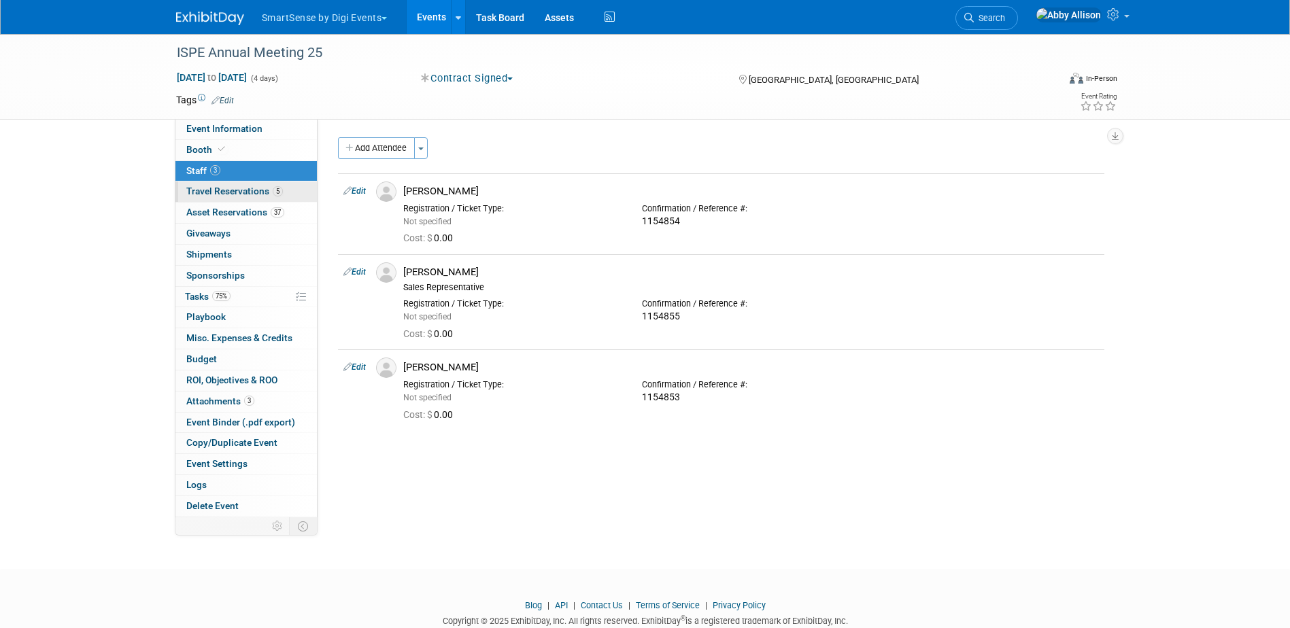
click at [230, 189] on span "Travel Reservations 5" at bounding box center [234, 191] width 97 height 11
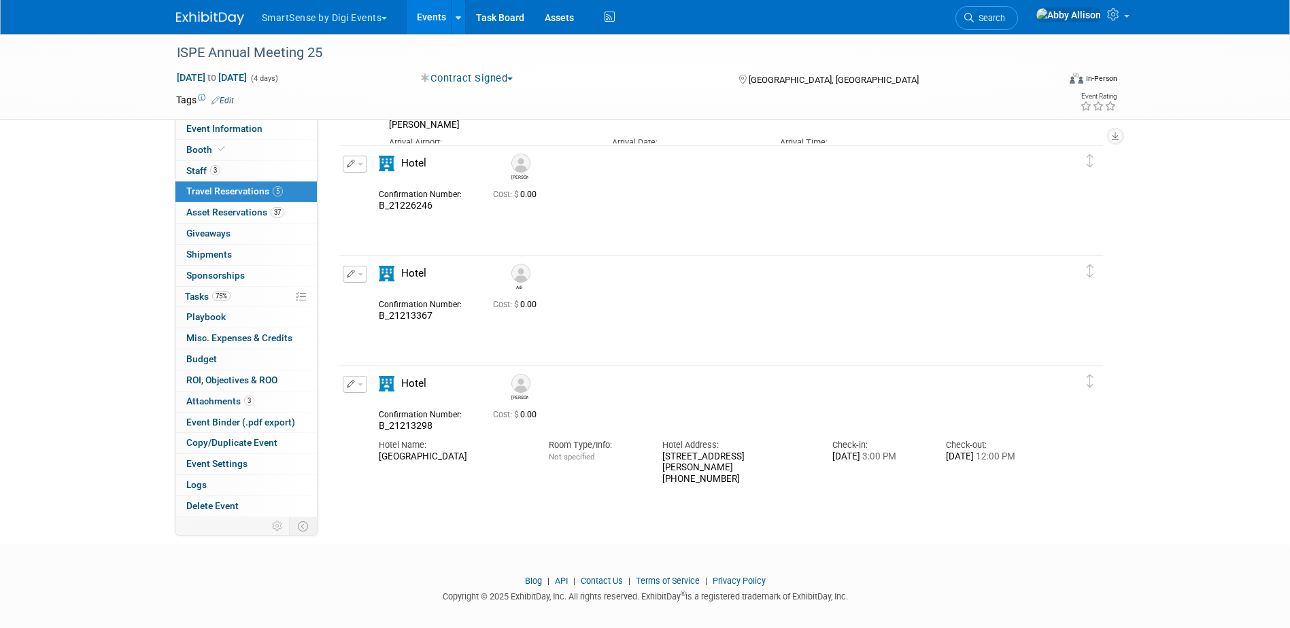
scroll to position [612, 0]
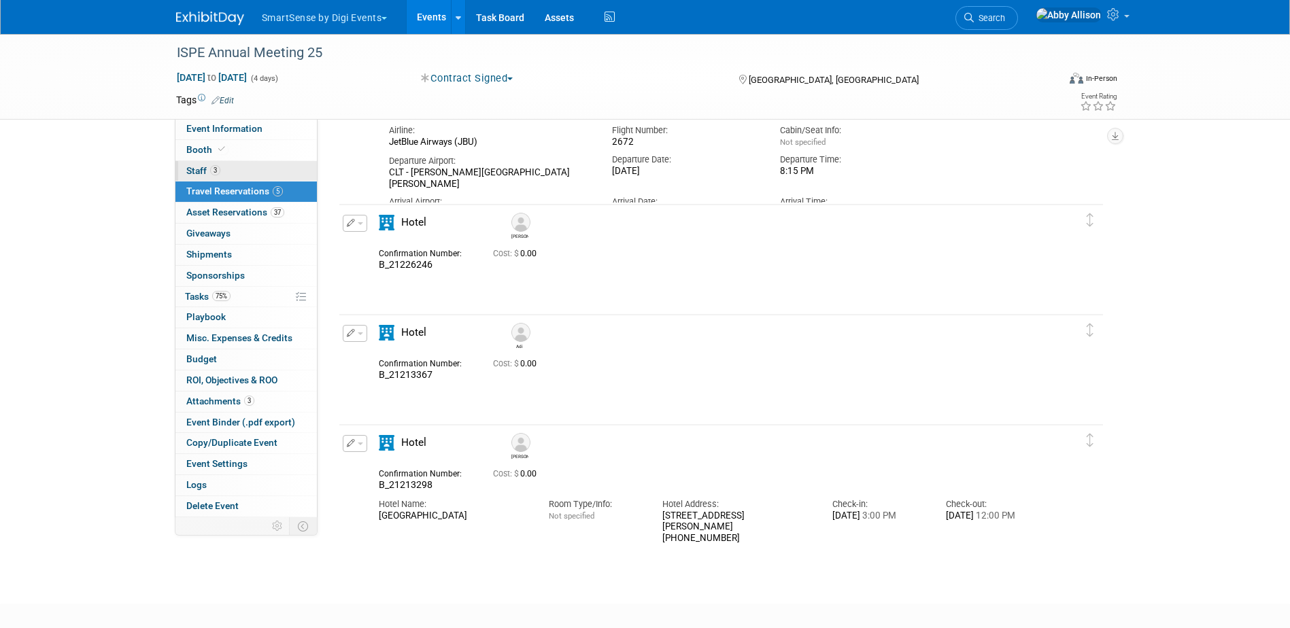
click at [191, 169] on span "Staff 3" at bounding box center [203, 170] width 34 height 11
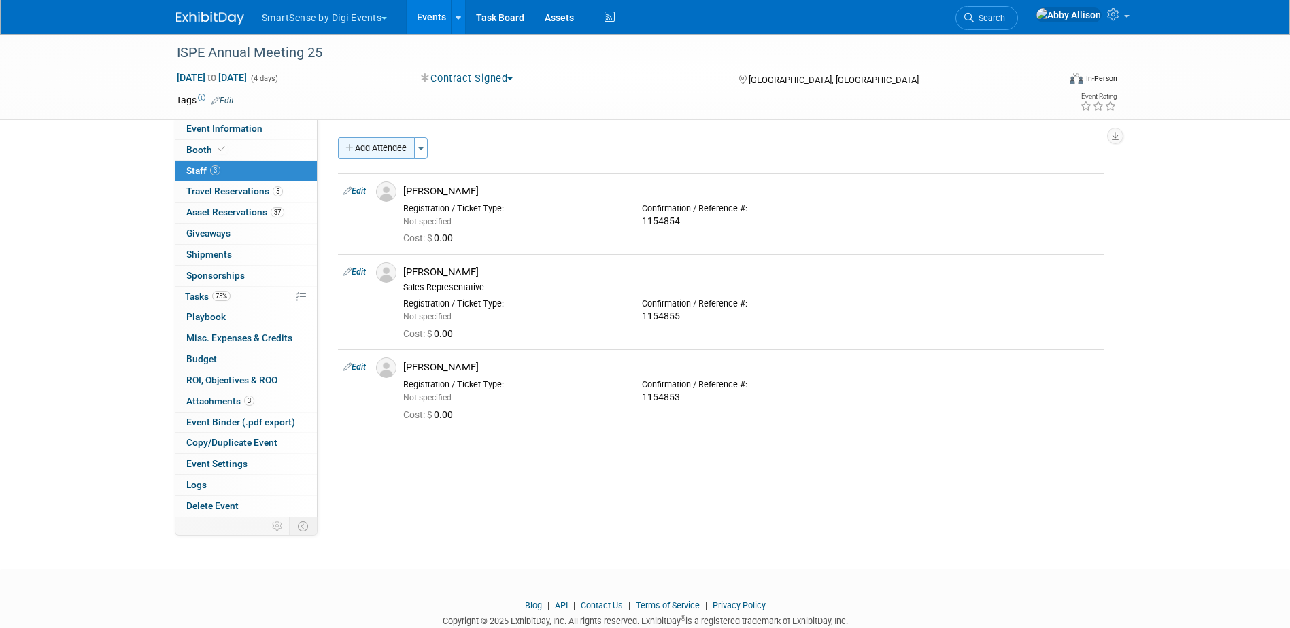
click at [367, 152] on button "Add Attendee" at bounding box center [376, 148] width 77 height 22
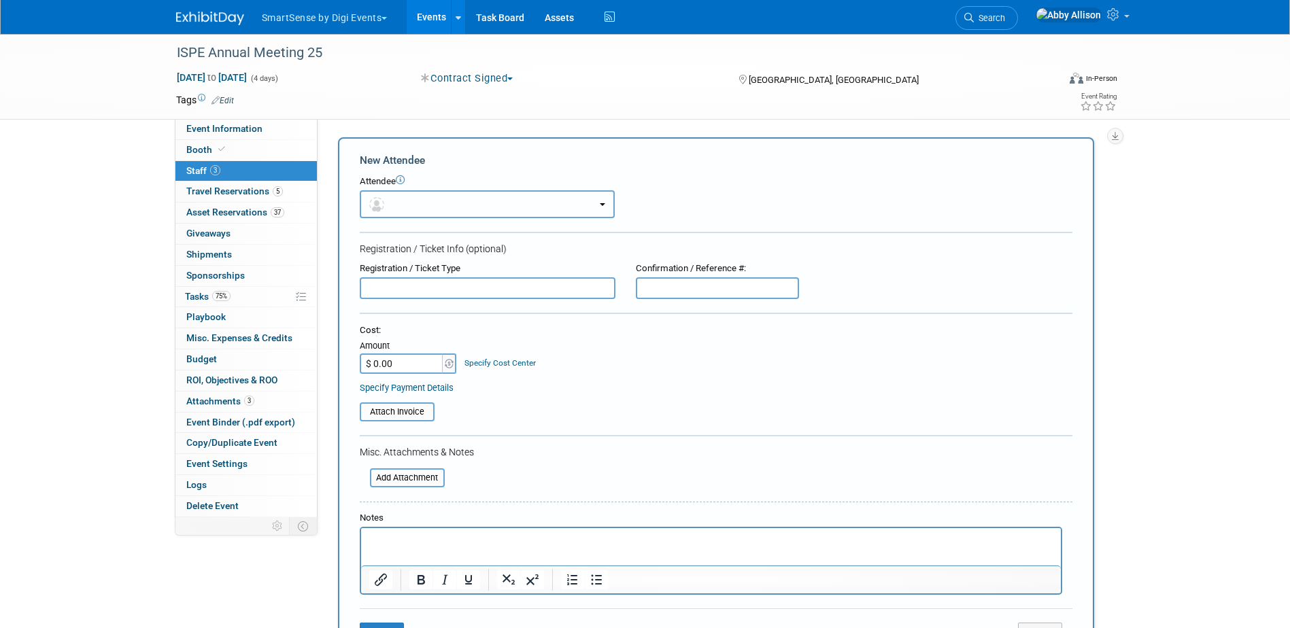
click at [415, 213] on button "button" at bounding box center [487, 204] width 255 height 28
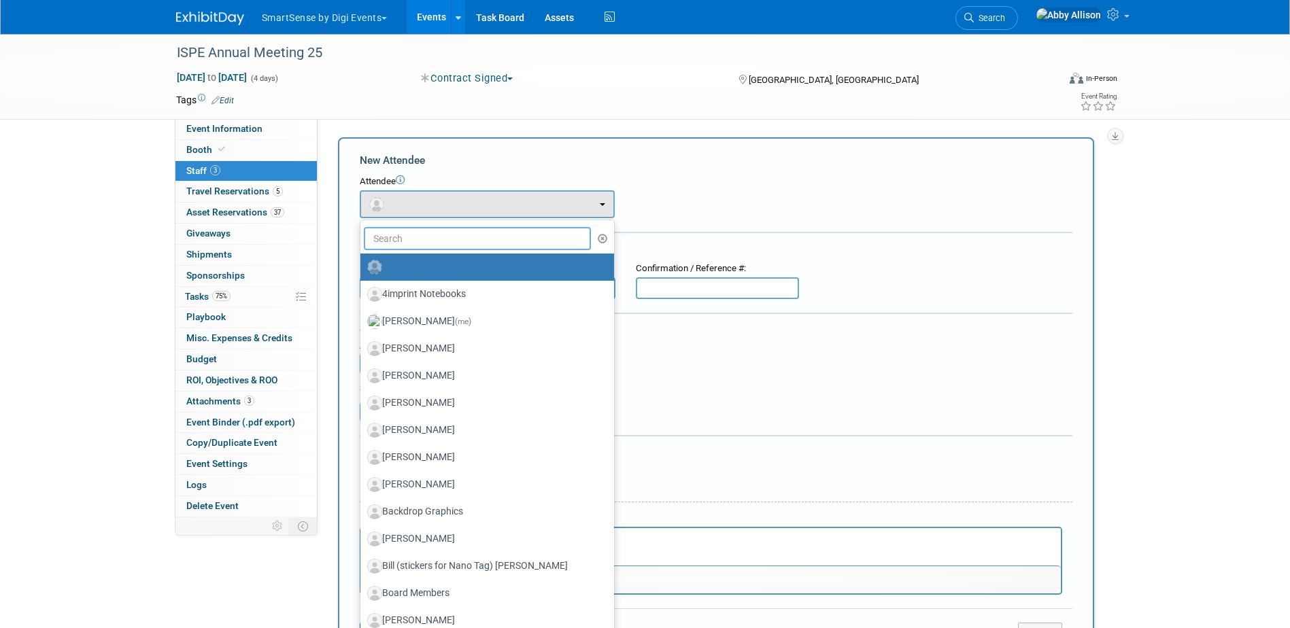
click at [419, 236] on input "text" at bounding box center [478, 238] width 228 height 23
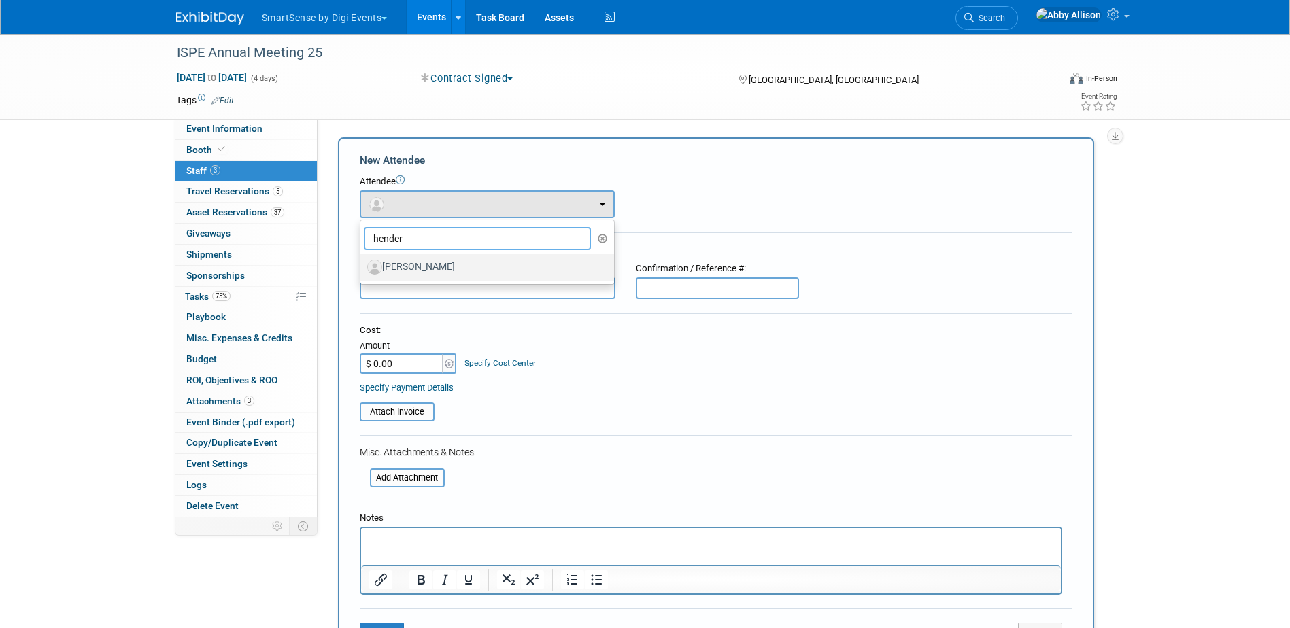
type input "hender"
click at [428, 262] on label "[PERSON_NAME]" at bounding box center [483, 267] width 233 height 22
click at [362, 262] on input "[PERSON_NAME]" at bounding box center [357, 265] width 9 height 9
select select "e645b185-6994-4aec-bdc9-e679a841af54"
select select "1"
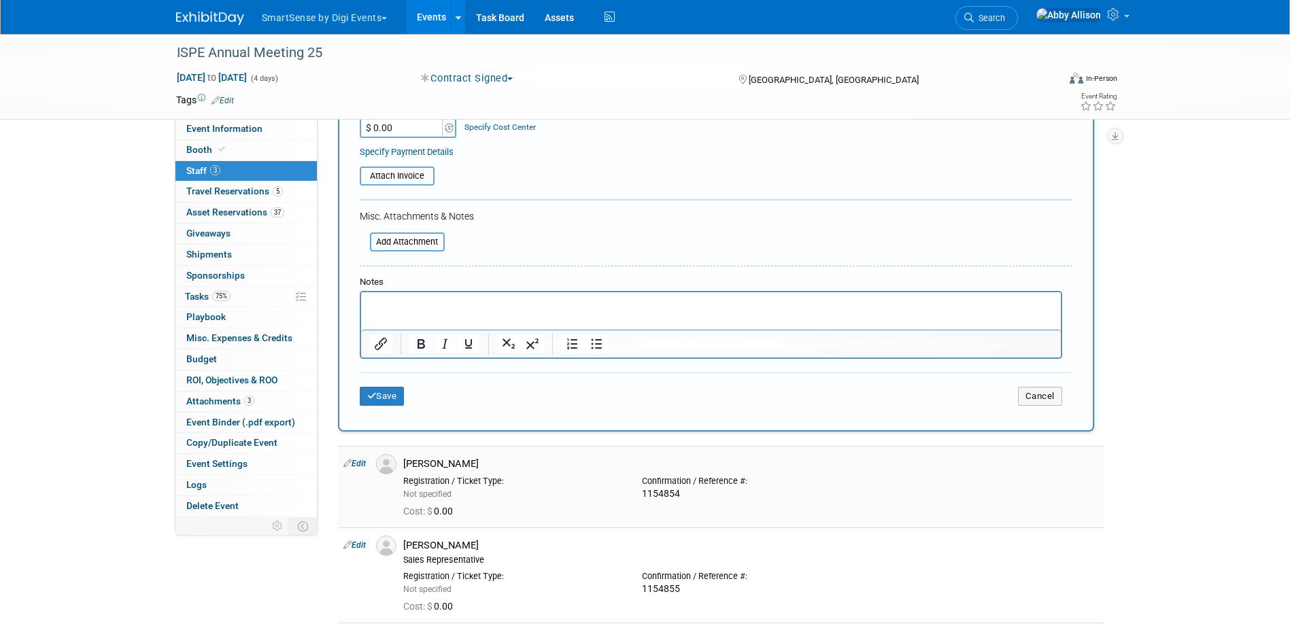
scroll to position [340, 0]
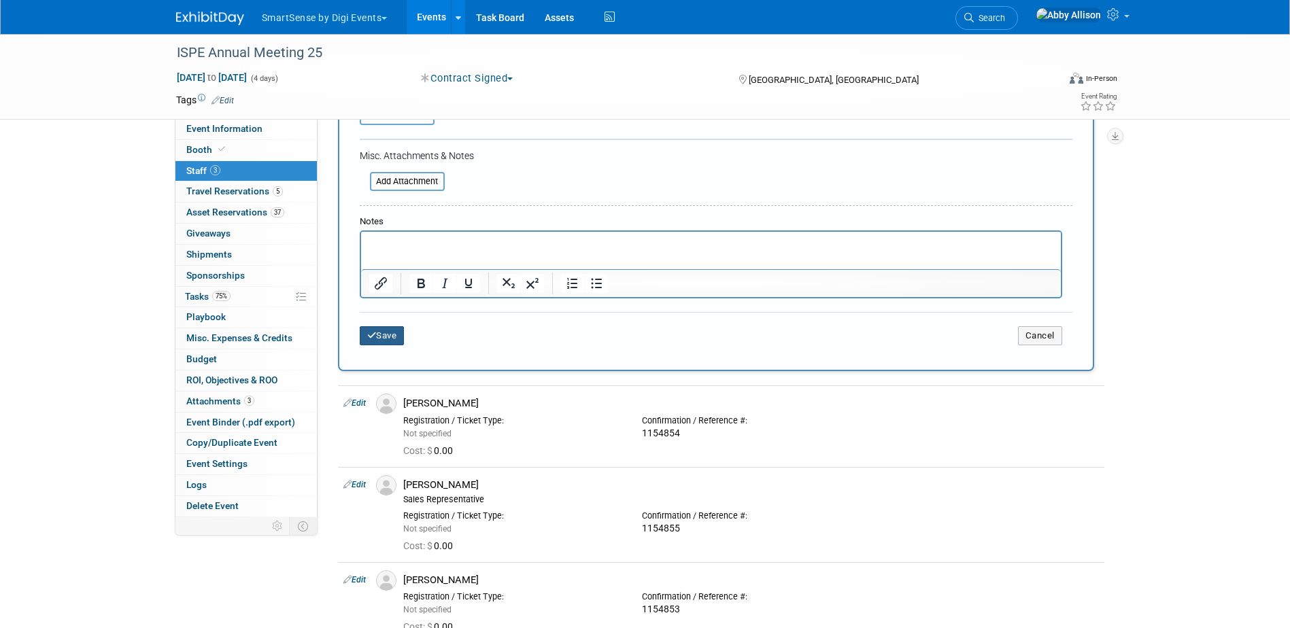
click at [377, 338] on button "Save" at bounding box center [382, 335] width 45 height 19
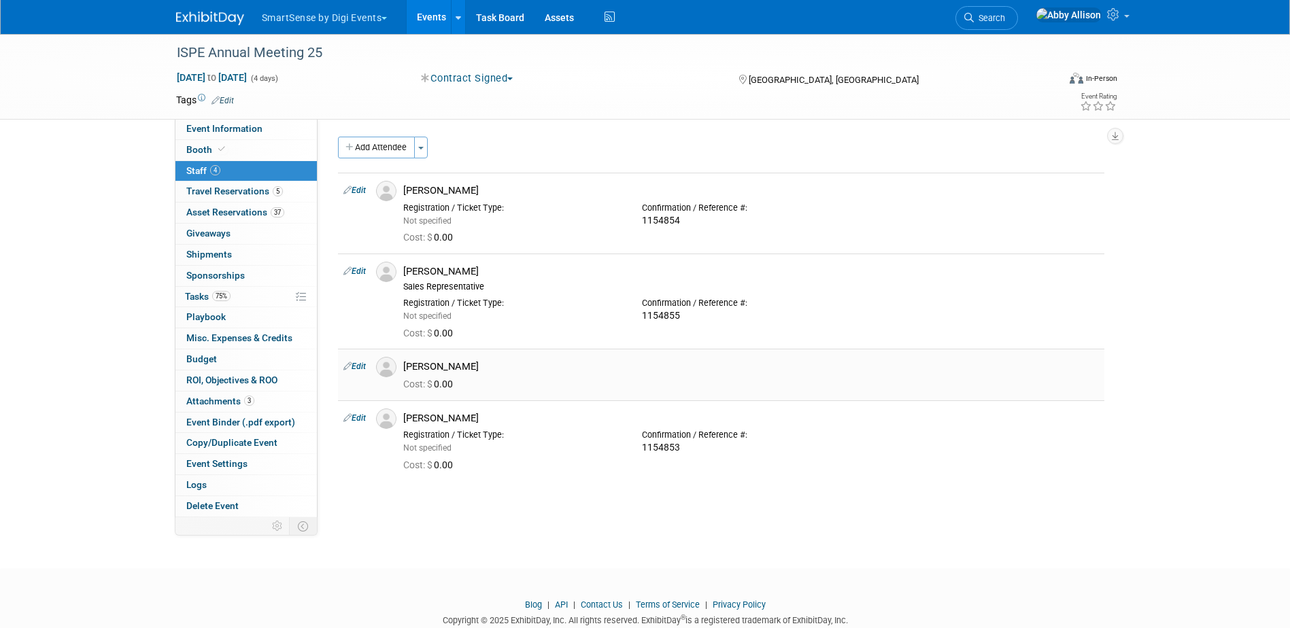
scroll to position [0, 0]
click at [425, 365] on div "[PERSON_NAME]" at bounding box center [750, 367] width 695 height 13
click at [396, 371] on div "[PERSON_NAME]" at bounding box center [751, 366] width 716 height 16
click at [390, 373] on img at bounding box center [386, 368] width 20 height 20
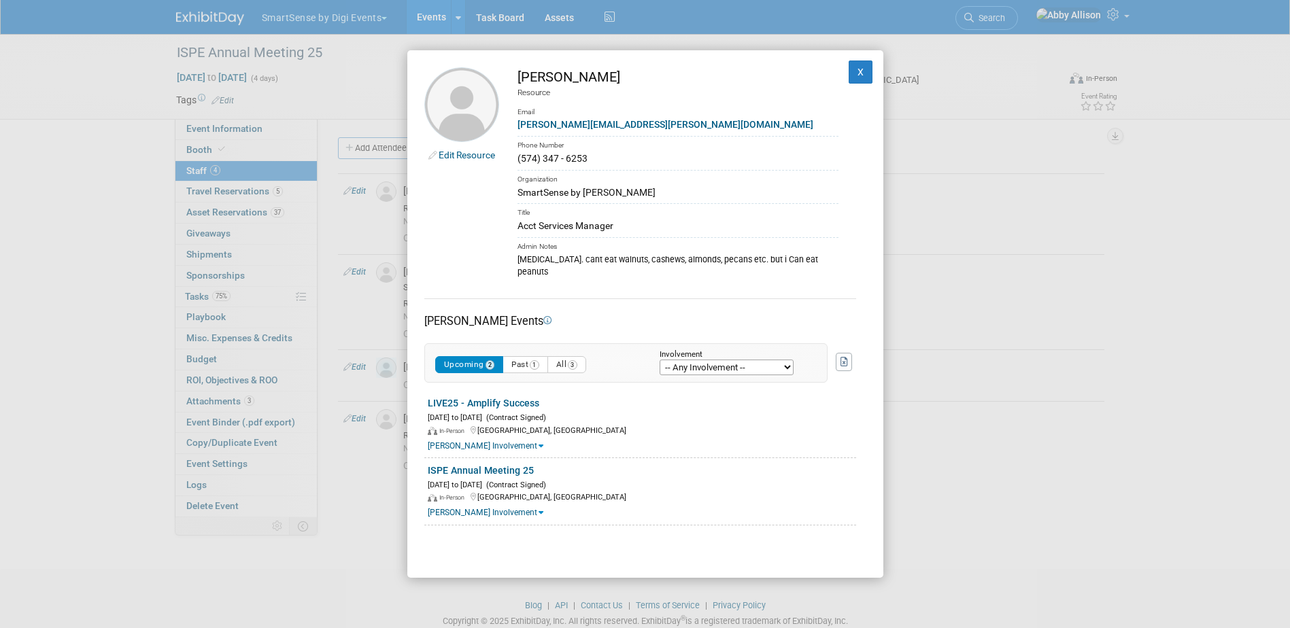
drag, startPoint x: 591, startPoint y: 161, endPoint x: 507, endPoint y: 161, distance: 84.3
click at [507, 161] on td "Henderson Steven Resource Email steven.henderson@digi.com Phone Number (574) 34…" at bounding box center [668, 172] width 339 height 211
copy div "(574) 347 - 6253"
click at [848, 65] on button "X" at bounding box center [860, 72] width 24 height 23
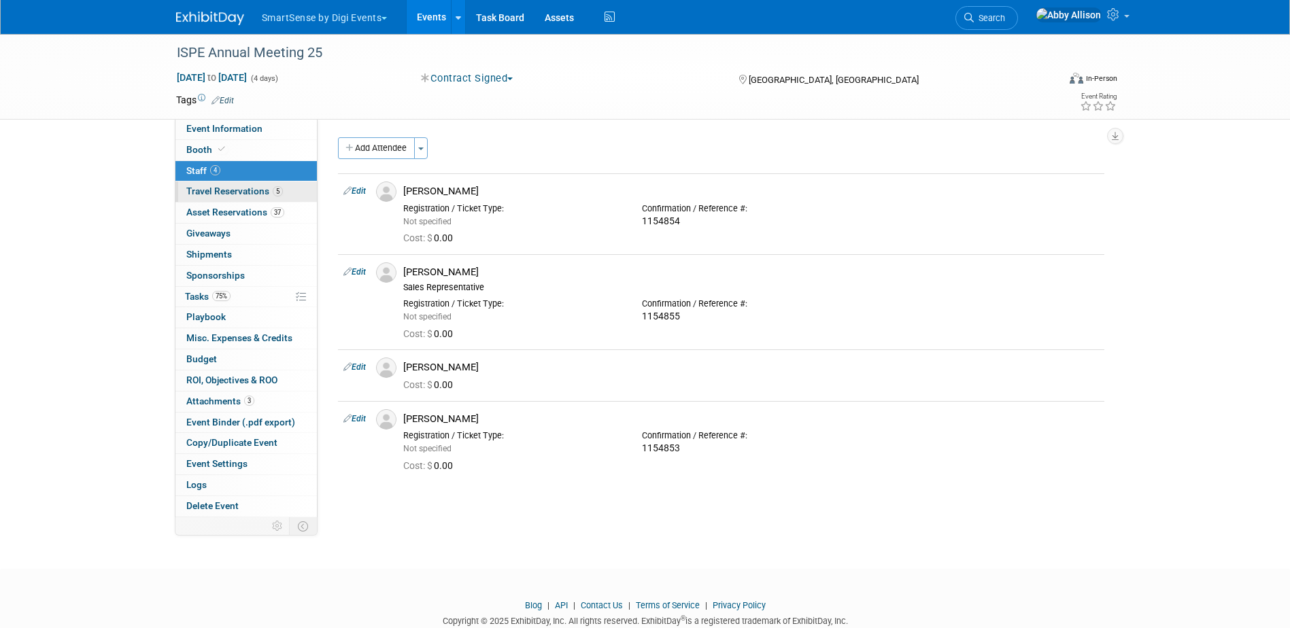
click at [193, 188] on span "Travel Reservations 5" at bounding box center [234, 191] width 97 height 11
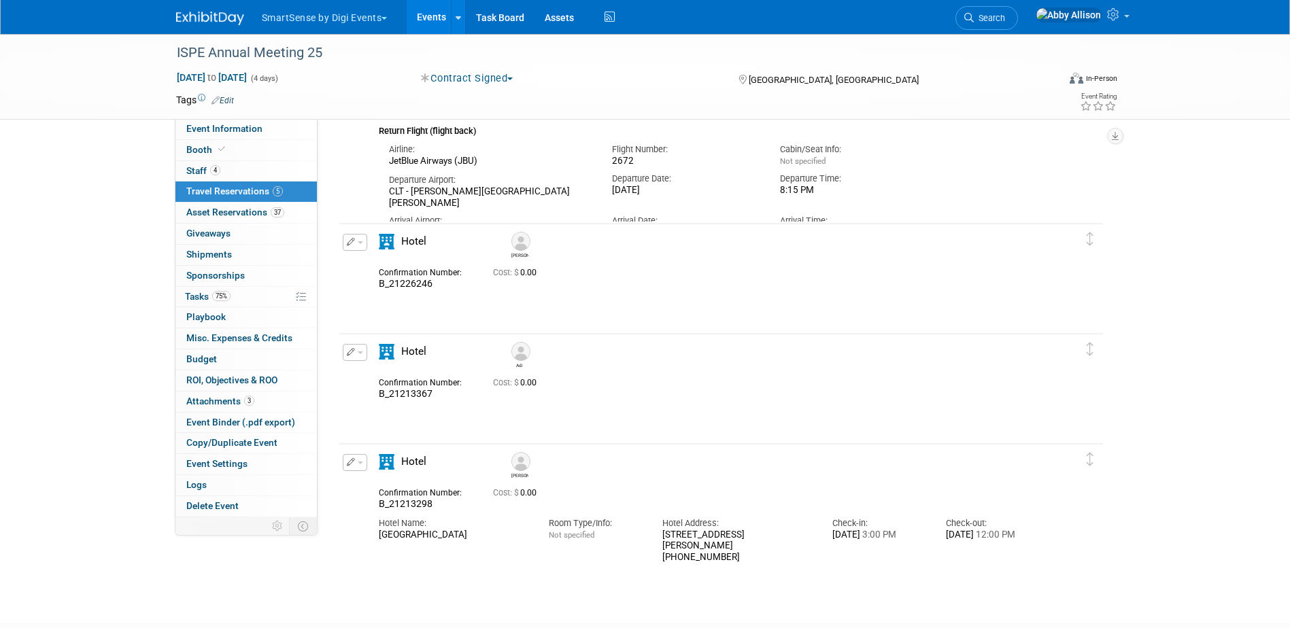
scroll to position [684, 0]
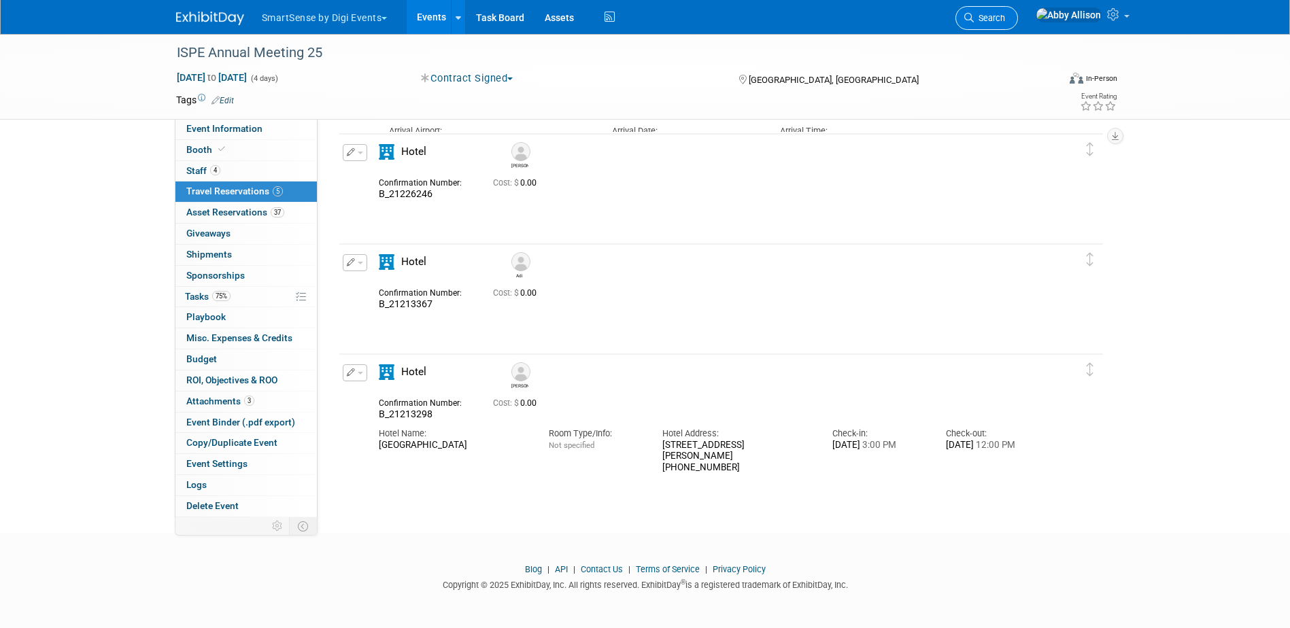
click at [1005, 18] on span "Search" at bounding box center [988, 18] width 31 height 10
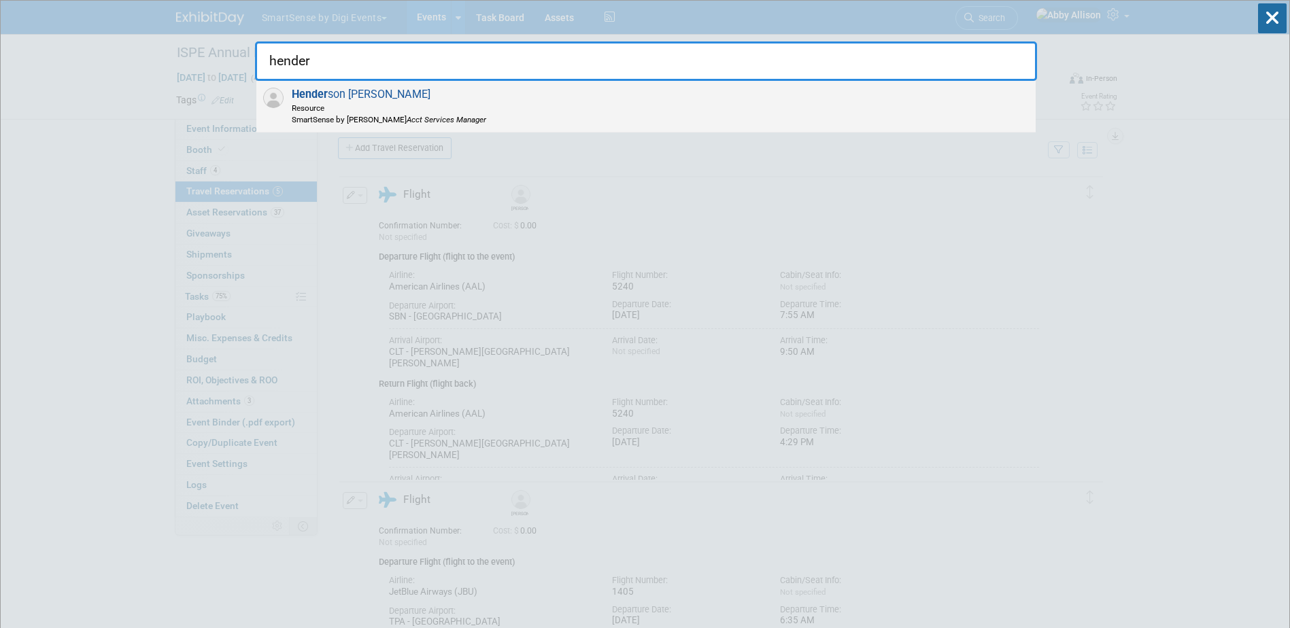
type input "hender"
click at [337, 94] on span "Hender son Steven Resource SmartSense by Digi Acct Services Manager" at bounding box center [387, 106] width 199 height 37
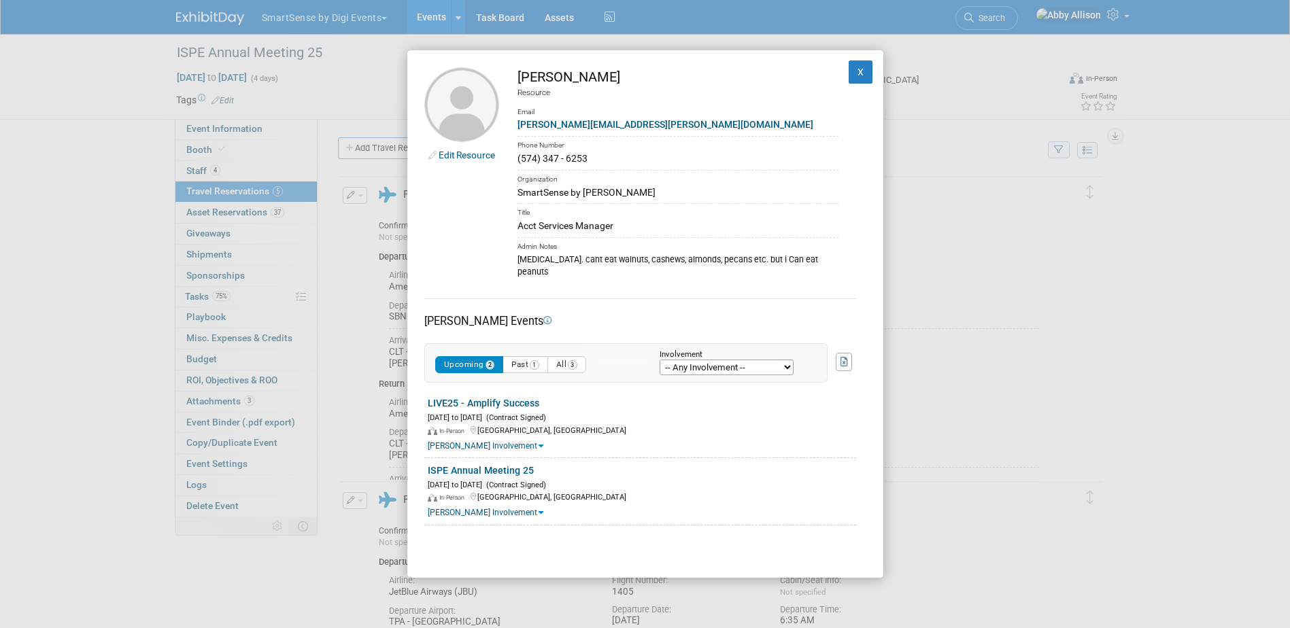
click at [461, 153] on link "Edit Resource" at bounding box center [466, 155] width 56 height 11
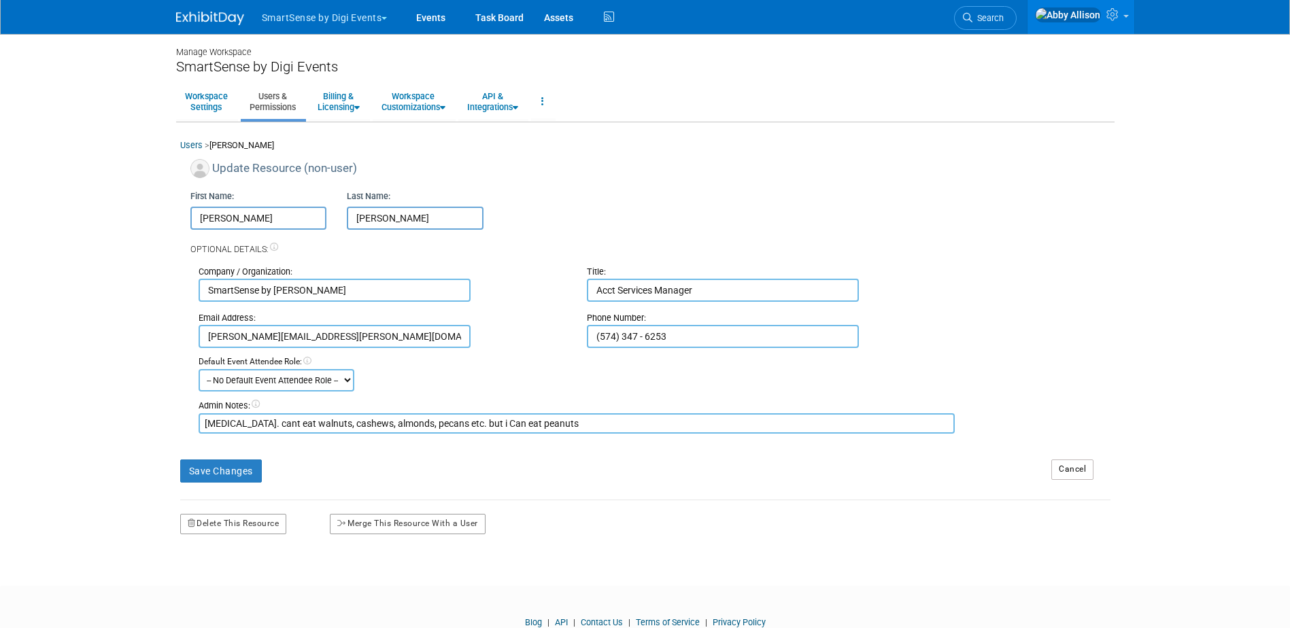
click at [692, 339] on input "(574) 347 - 6253" at bounding box center [723, 336] width 272 height 23
click at [201, 424] on textarea "[MEDICAL_DATA]. cant eat walnuts, cashews, almonds, pecans etc. but i Can eat p…" at bounding box center [577, 423] width 757 height 20
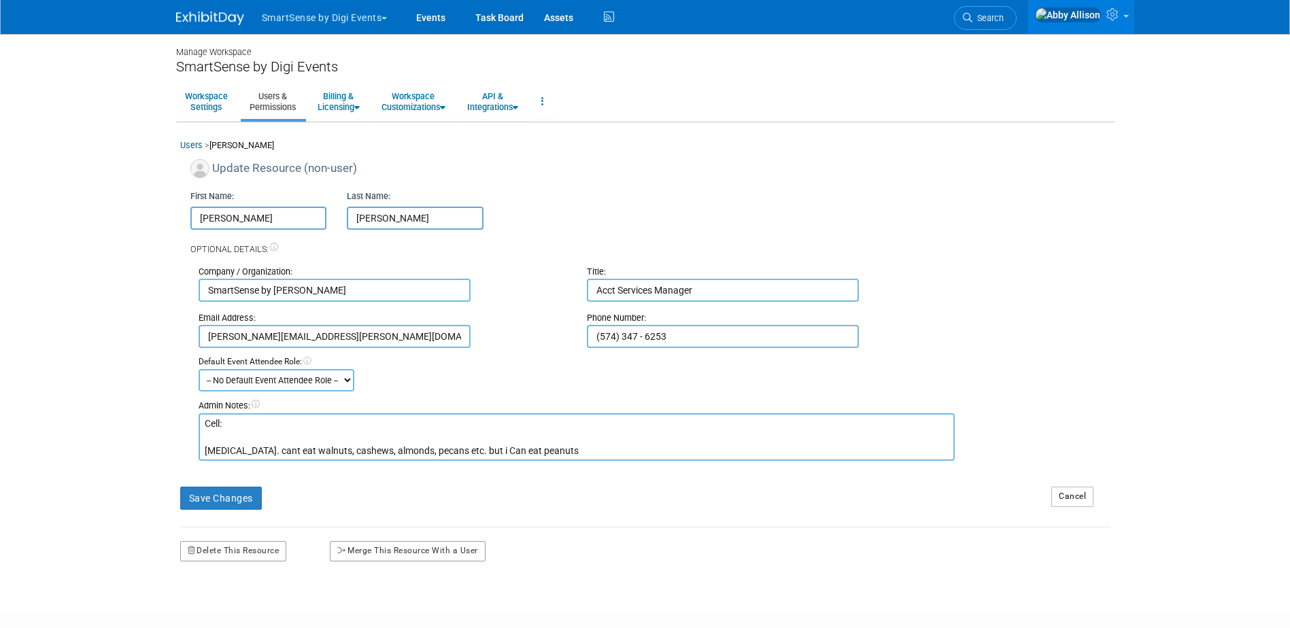
paste textarea "574-309-3779"
type textarea "Cell: 574-309-3779 Tree nut allergy. cant eat walnuts, cashews, almonds, pecans…"
click at [207, 497] on button "Save Changes" at bounding box center [221, 498] width 82 height 23
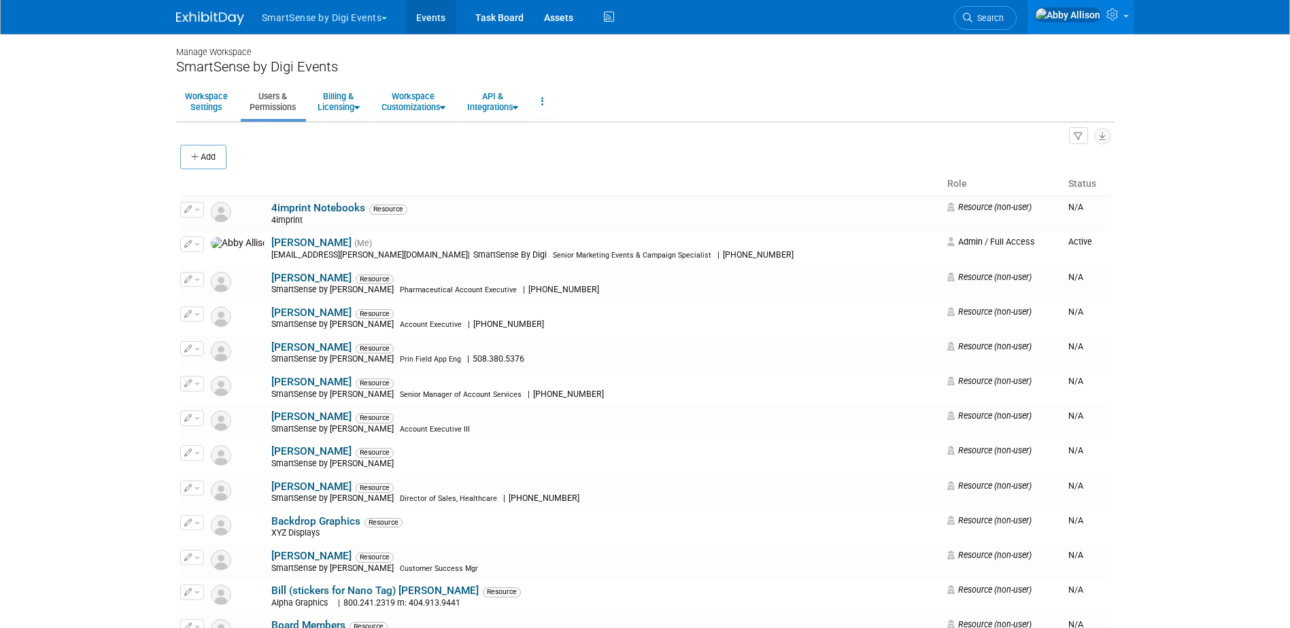
click at [430, 13] on link "Events" at bounding box center [431, 17] width 50 height 34
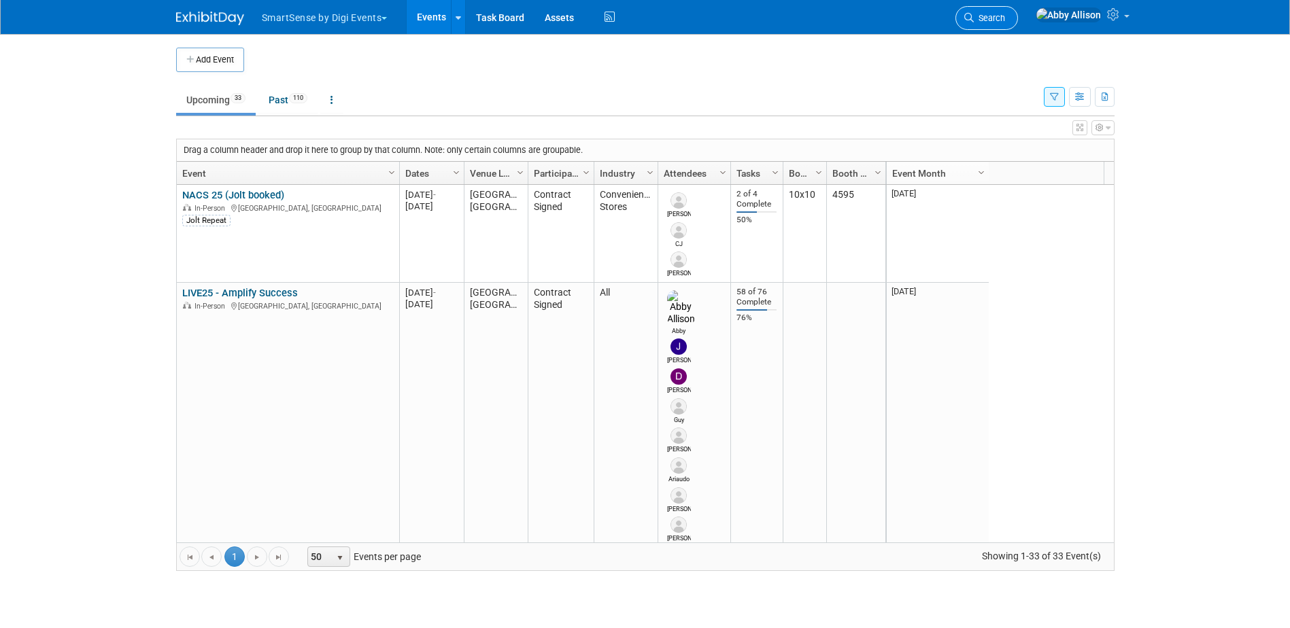
click at [1005, 22] on span "Search" at bounding box center [988, 18] width 31 height 10
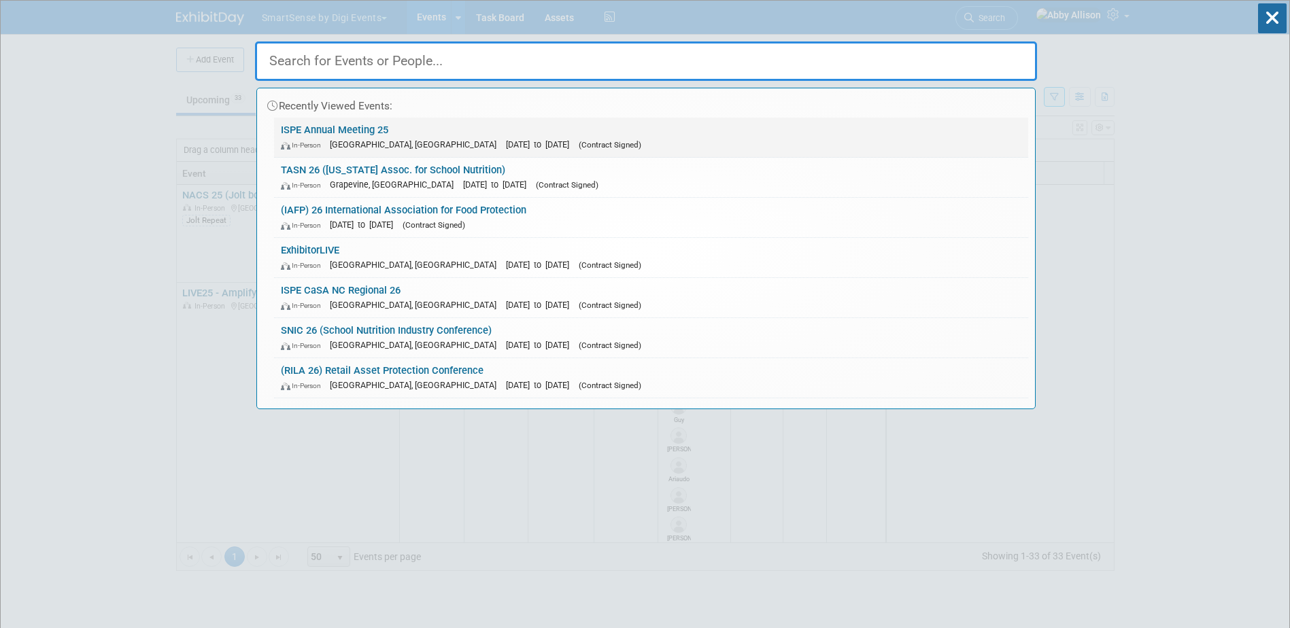
click at [394, 129] on link "ISPE Annual Meeting 25 In-Person [GEOGRAPHIC_DATA], [GEOGRAPHIC_DATA] [DATE] to…" at bounding box center [651, 137] width 754 height 39
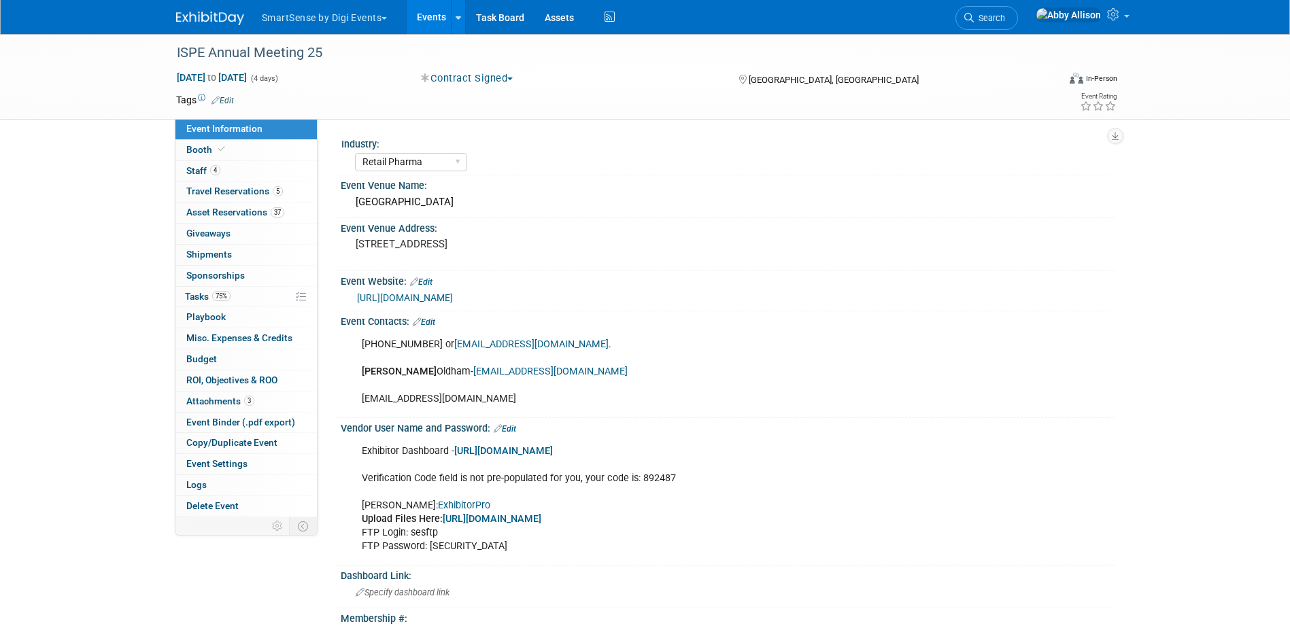
select select "Retail Pharma"
click at [219, 190] on span "Travel Reservations 5" at bounding box center [234, 191] width 97 height 11
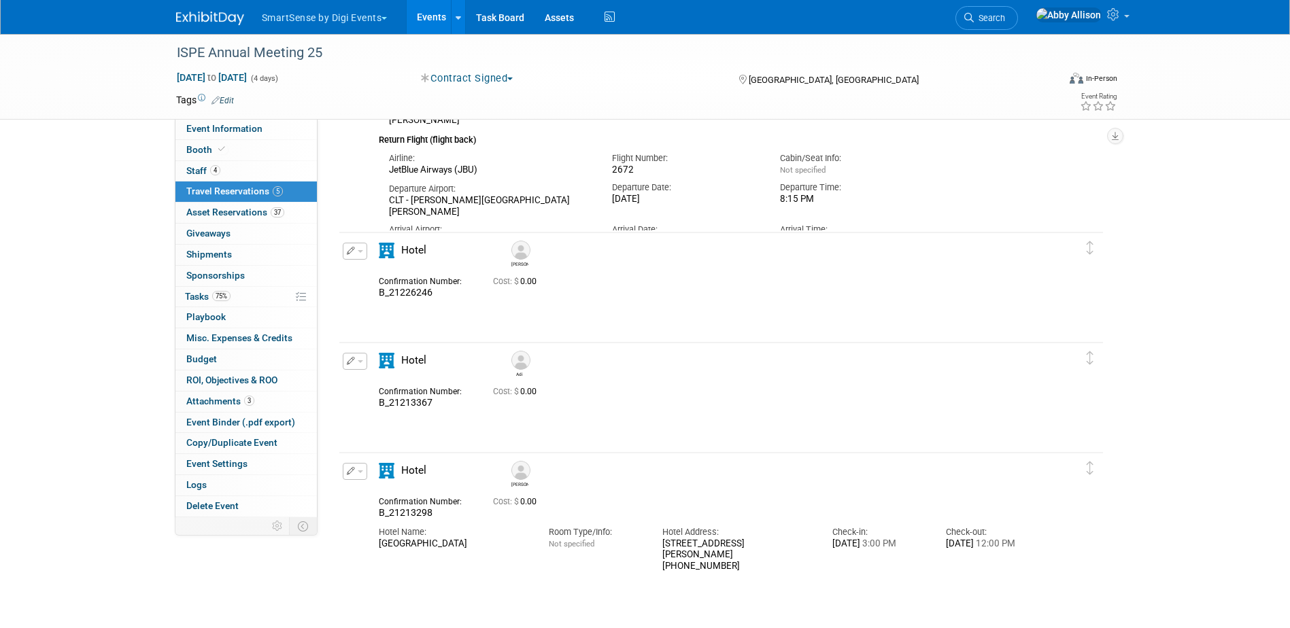
scroll to position [684, 0]
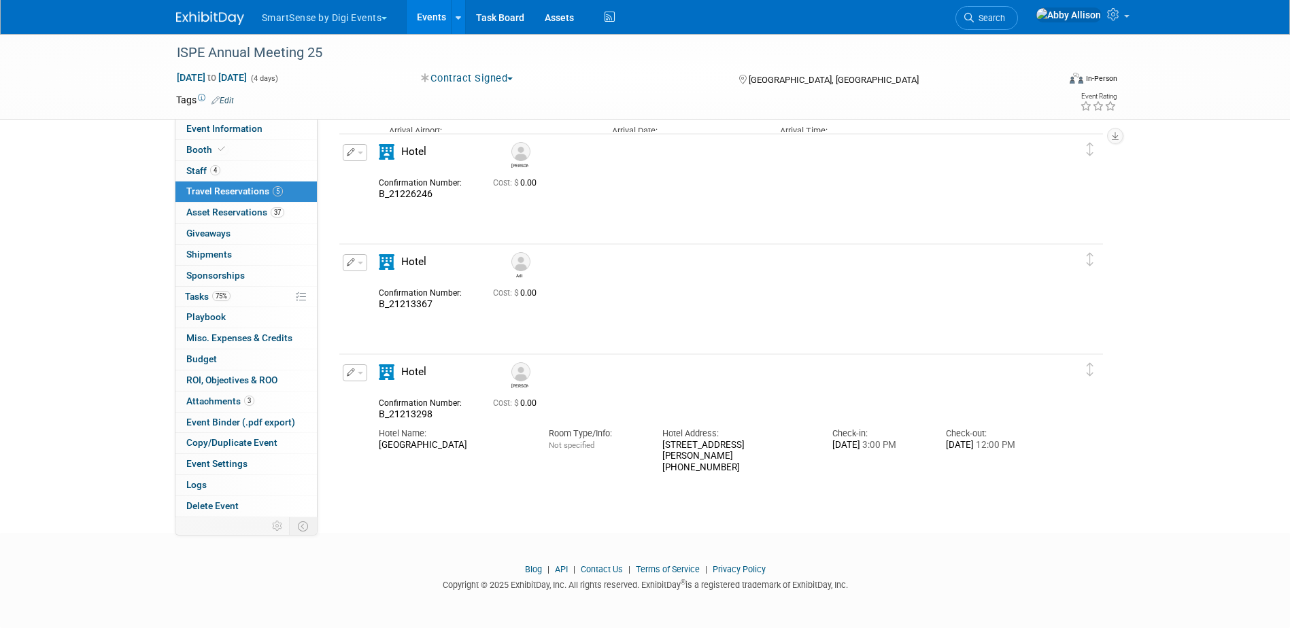
click at [518, 261] on img at bounding box center [520, 261] width 19 height 19
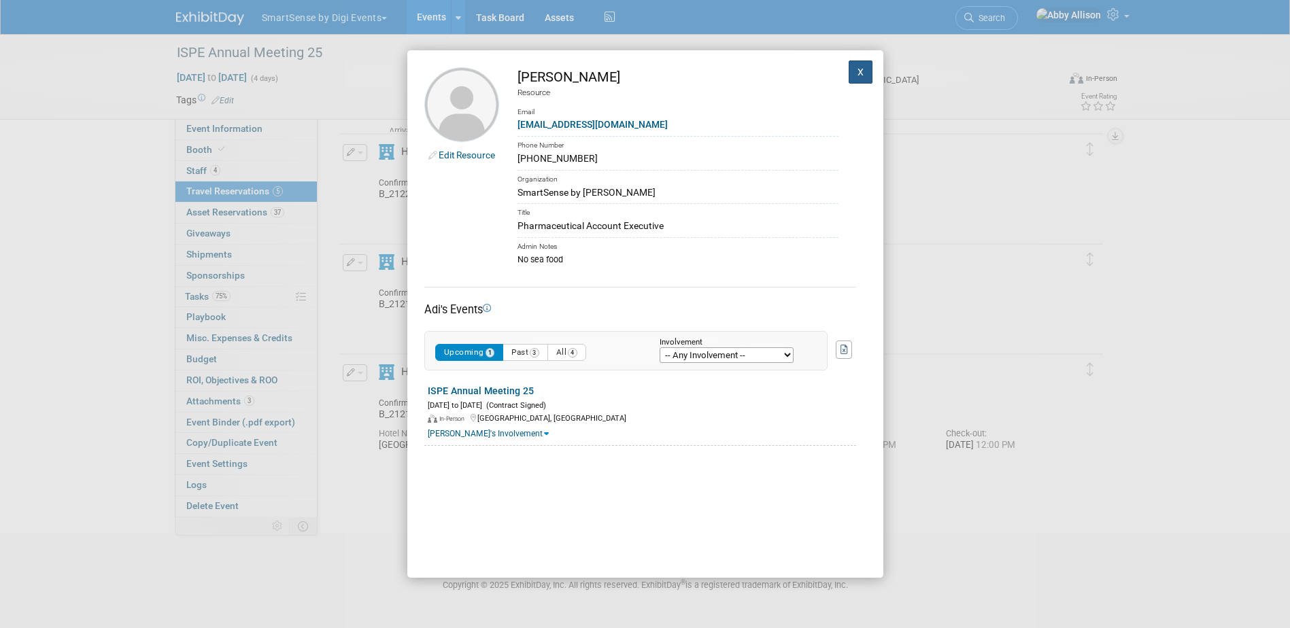
click at [848, 82] on button "X" at bounding box center [860, 72] width 24 height 23
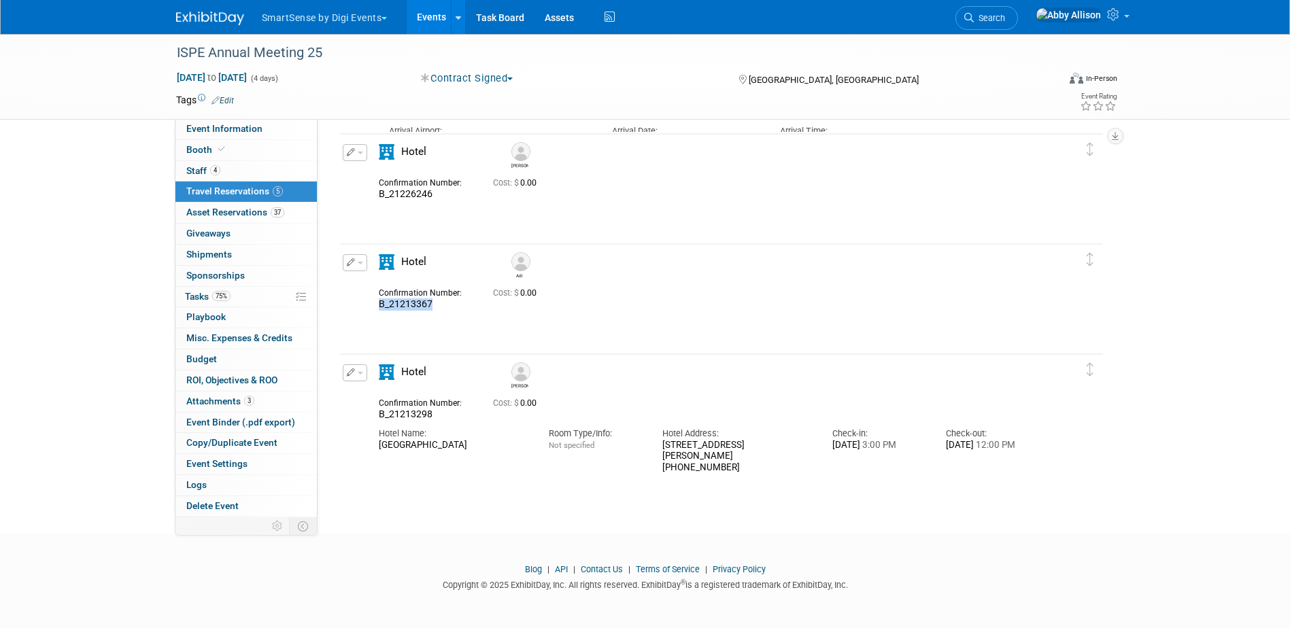
drag, startPoint x: 434, startPoint y: 305, endPoint x: 368, endPoint y: 313, distance: 66.4
click at [368, 313] on div "Edit Reservation Adi 0.00" at bounding box center [710, 300] width 743 height 92
copy span "B_21213367"
click at [1005, 15] on span "Search" at bounding box center [988, 18] width 31 height 10
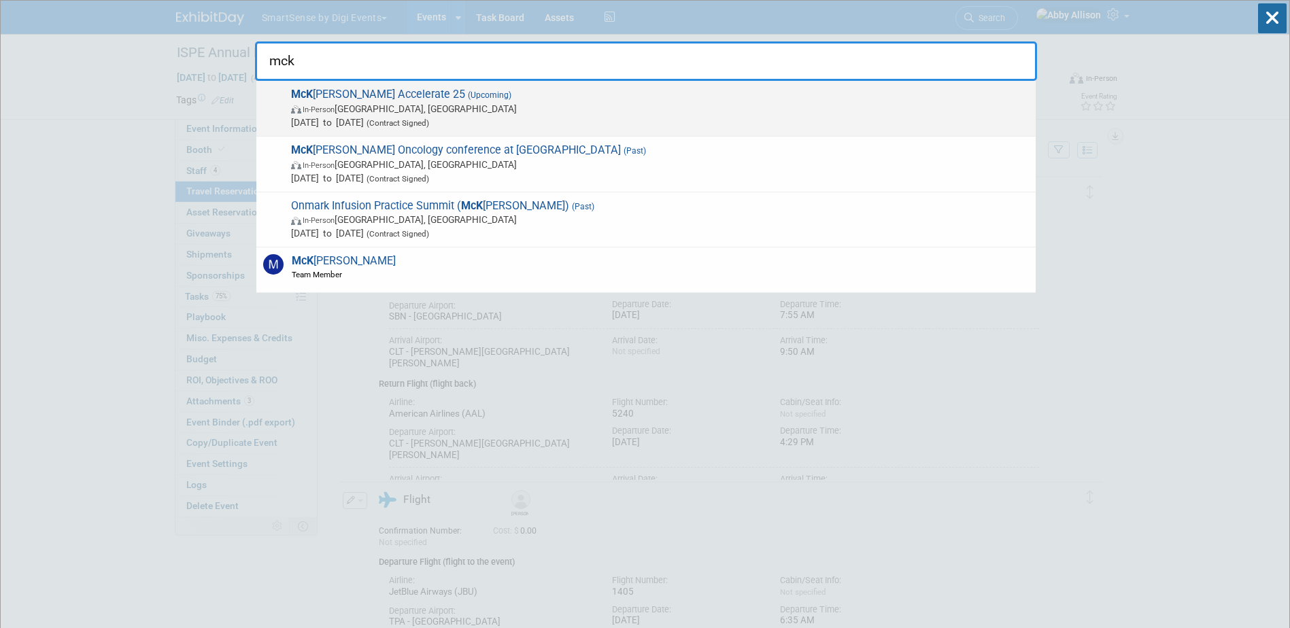
type input "mck"
click at [328, 101] on span "McK esson Accelerate 25 (Upcoming) In-Person Las Vegas, NV Nov 3, 2025 to Nov 5…" at bounding box center [658, 108] width 742 height 41
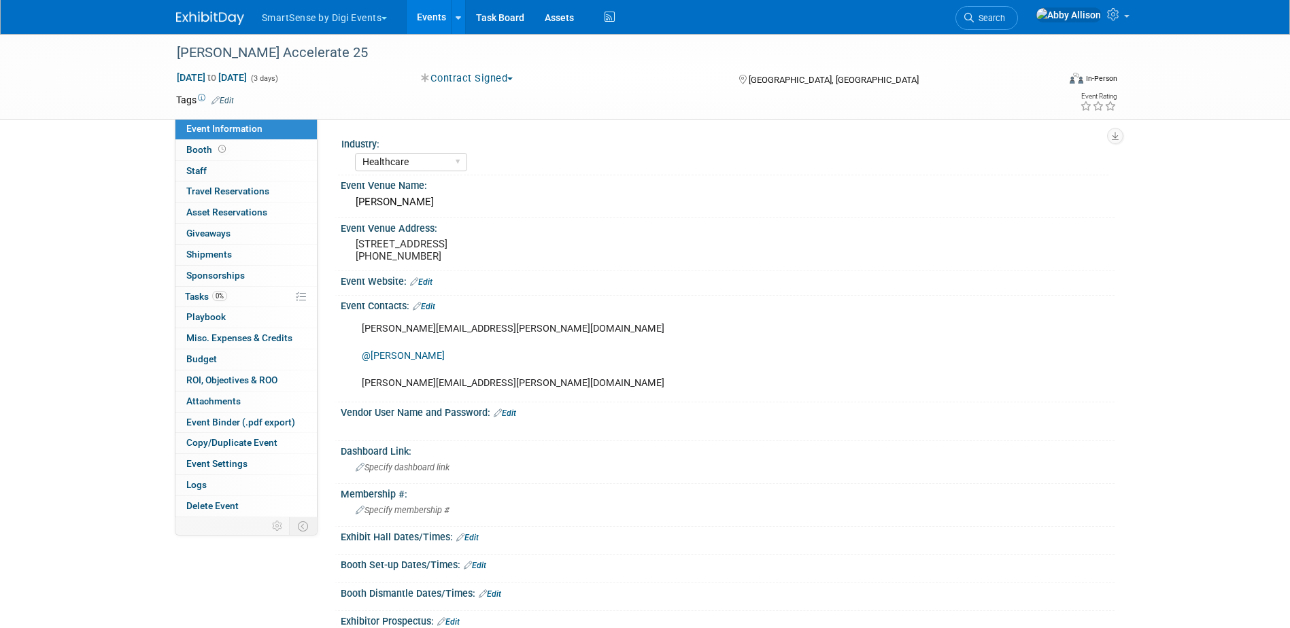
select select "Healthcare"
click at [211, 170] on link "0 Staff 0" at bounding box center [245, 171] width 141 height 20
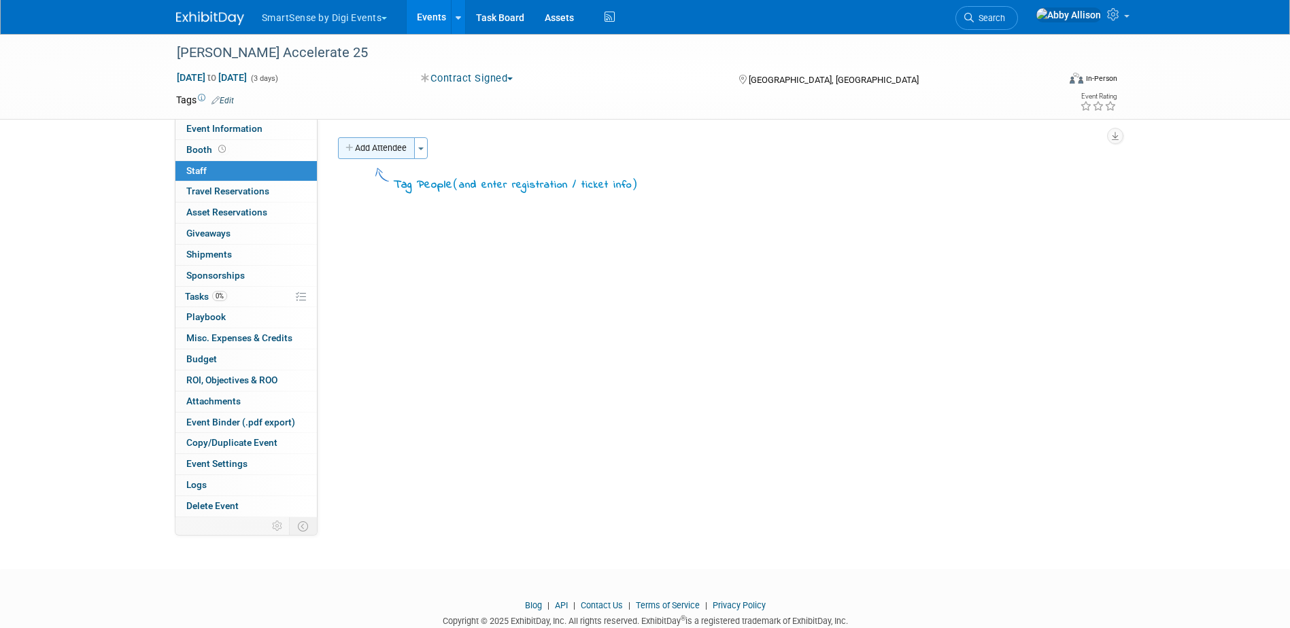
click at [376, 145] on button "Add Attendee" at bounding box center [376, 148] width 77 height 22
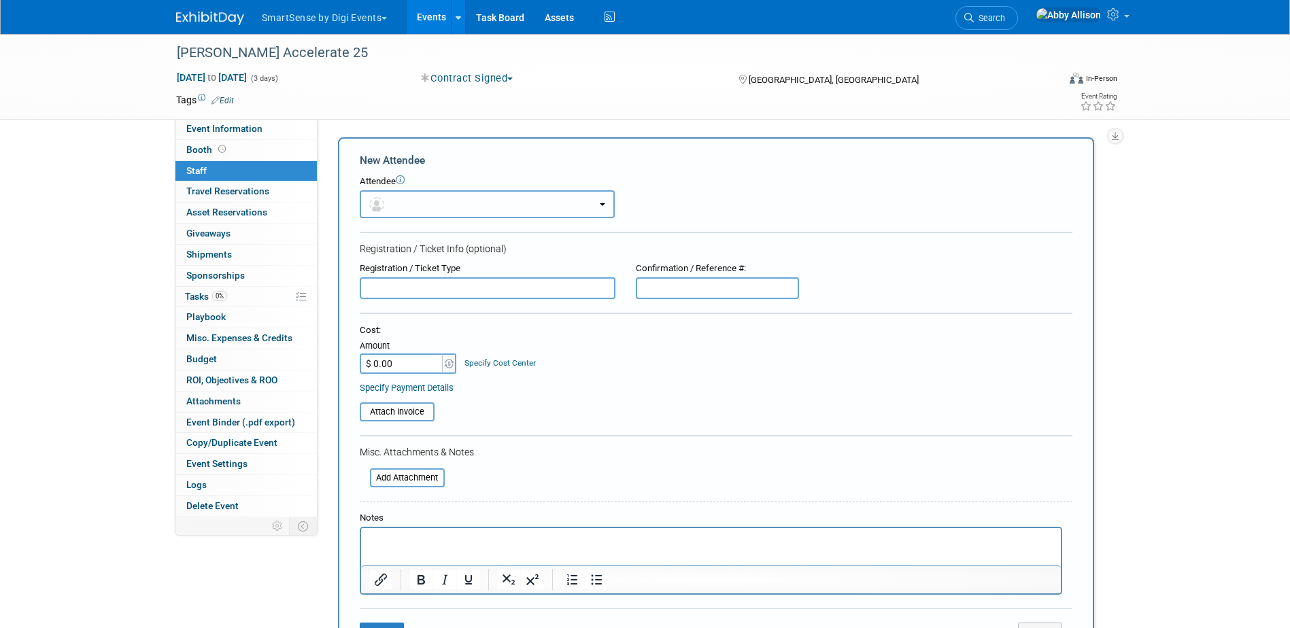
click at [410, 205] on button "button" at bounding box center [487, 204] width 255 height 28
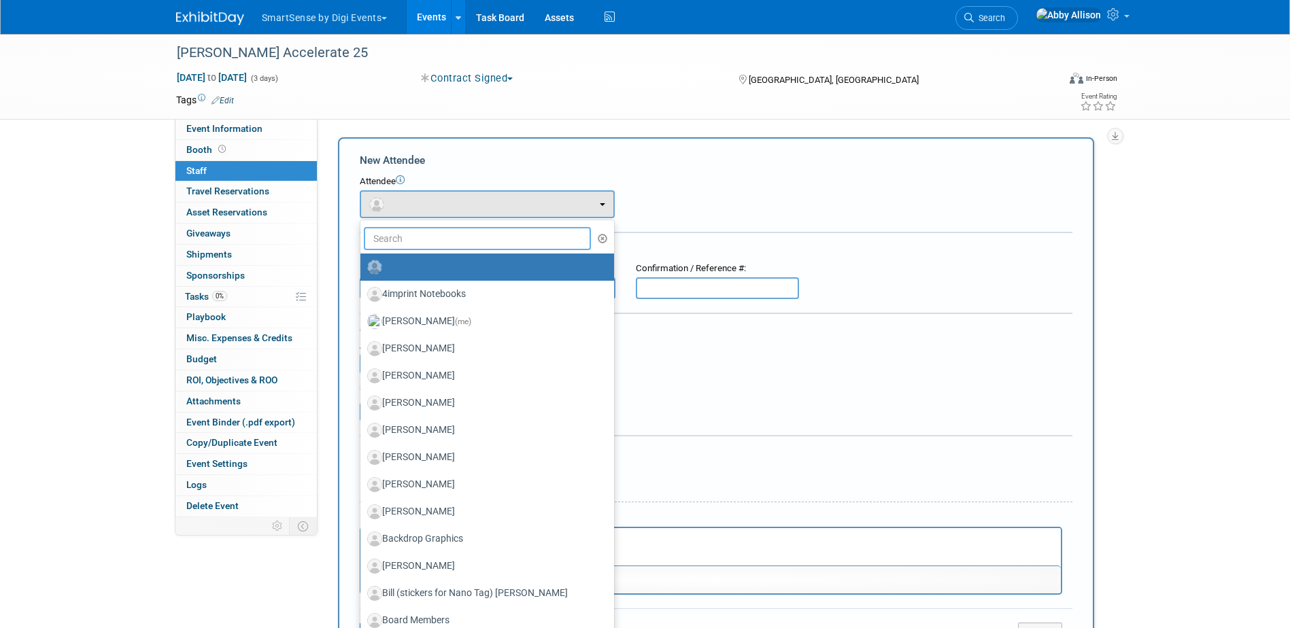
click at [445, 246] on input "text" at bounding box center [478, 238] width 228 height 23
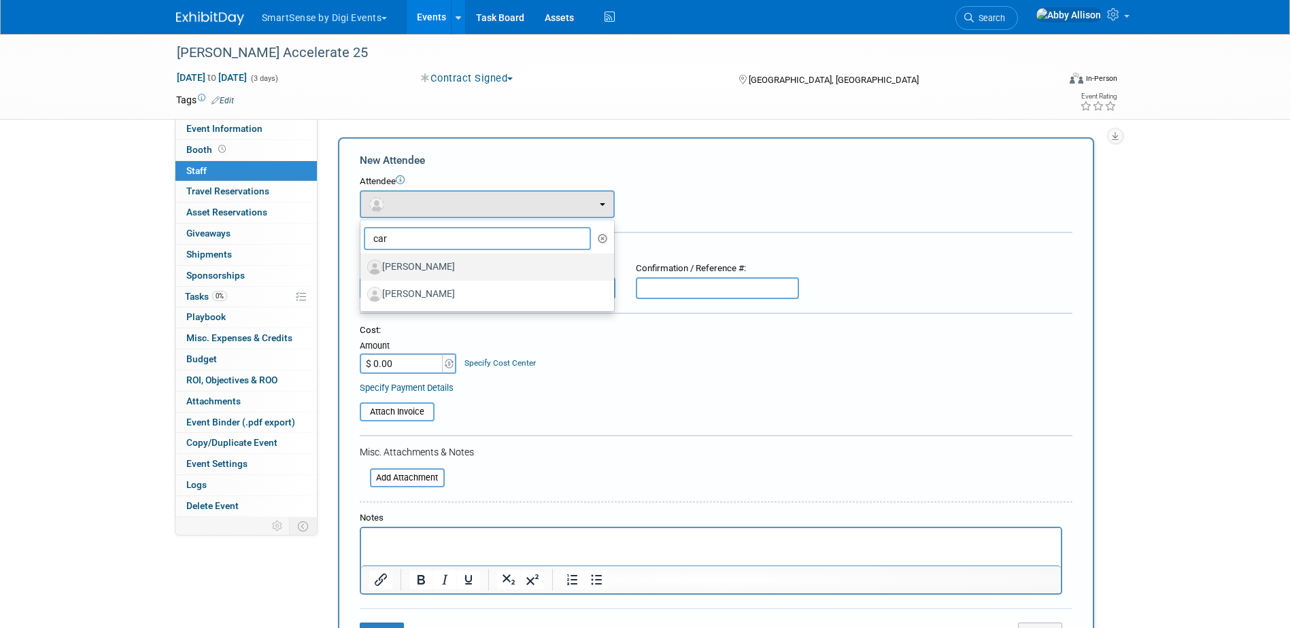
type input "car"
click at [432, 266] on label "[PERSON_NAME]" at bounding box center [483, 267] width 233 height 22
click at [362, 266] on input "[PERSON_NAME]" at bounding box center [357, 265] width 9 height 9
select select "707fad3b-3c17-4623-b95e-91d5751ed3e1"
select select "1"
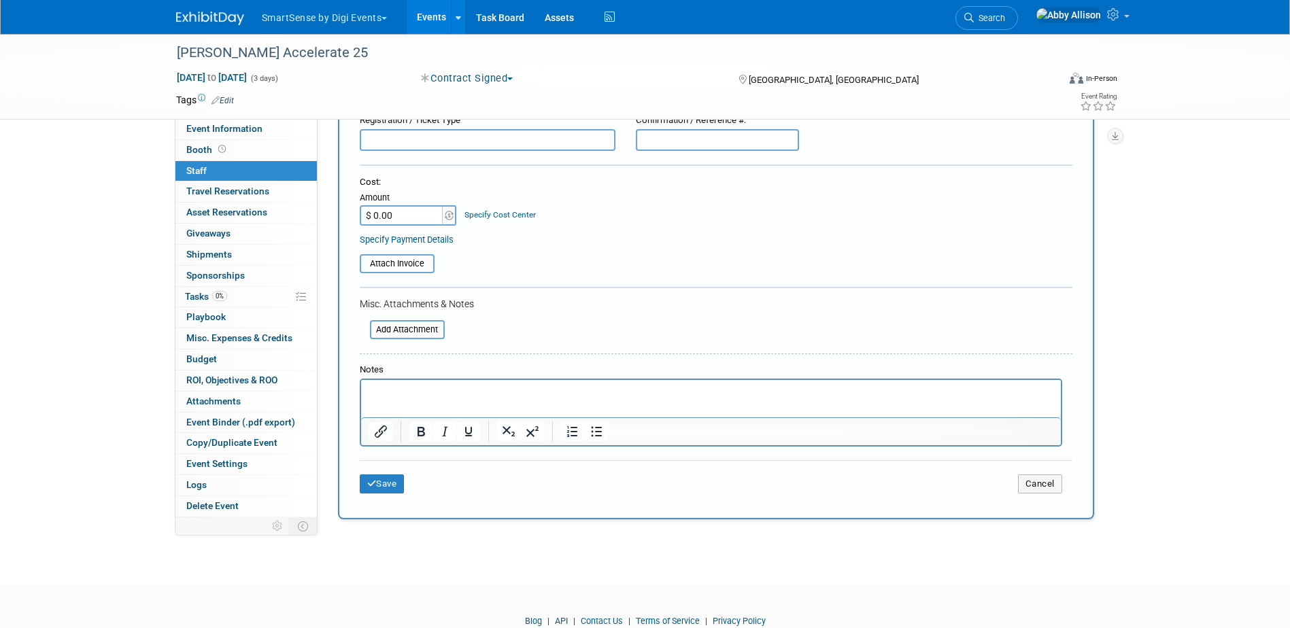
scroll to position [204, 0]
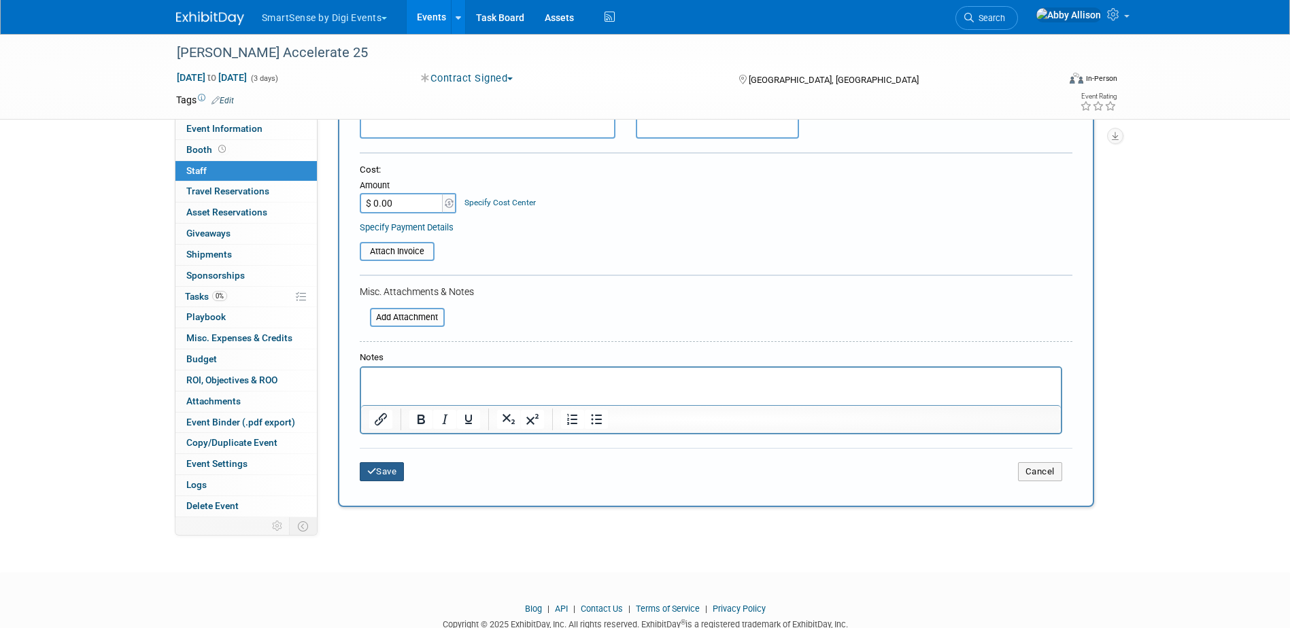
click at [400, 473] on button "Save" at bounding box center [382, 471] width 45 height 19
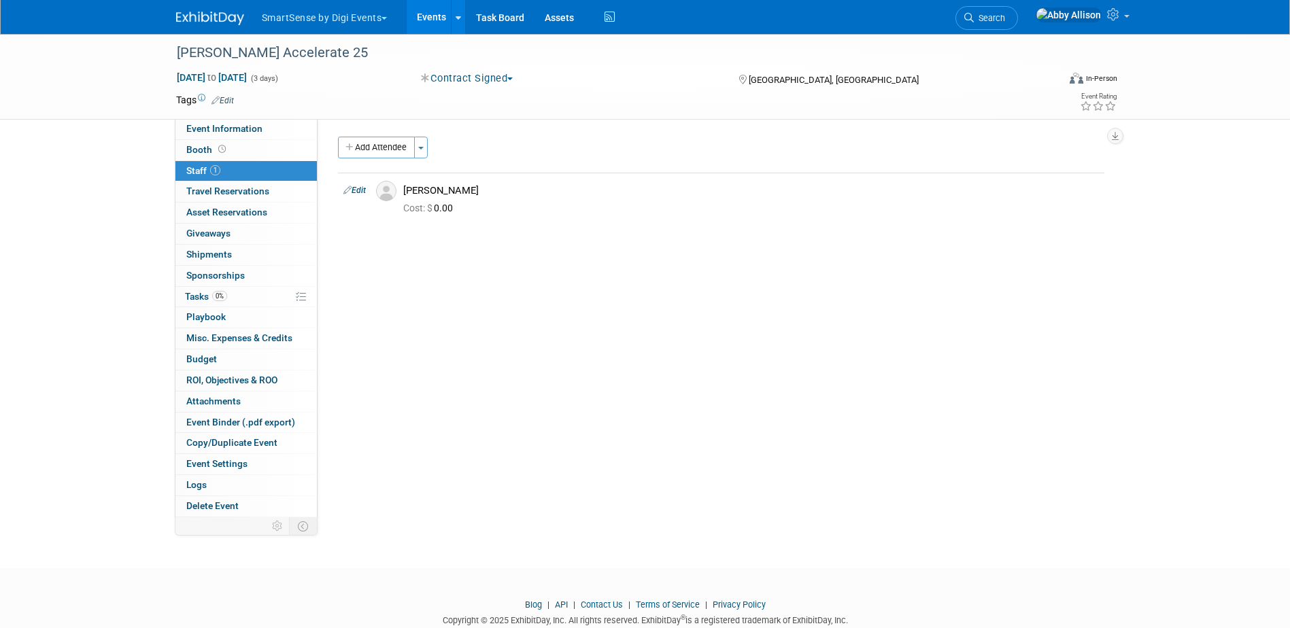
scroll to position [0, 0]
click at [218, 128] on span "Event Information" at bounding box center [224, 128] width 76 height 11
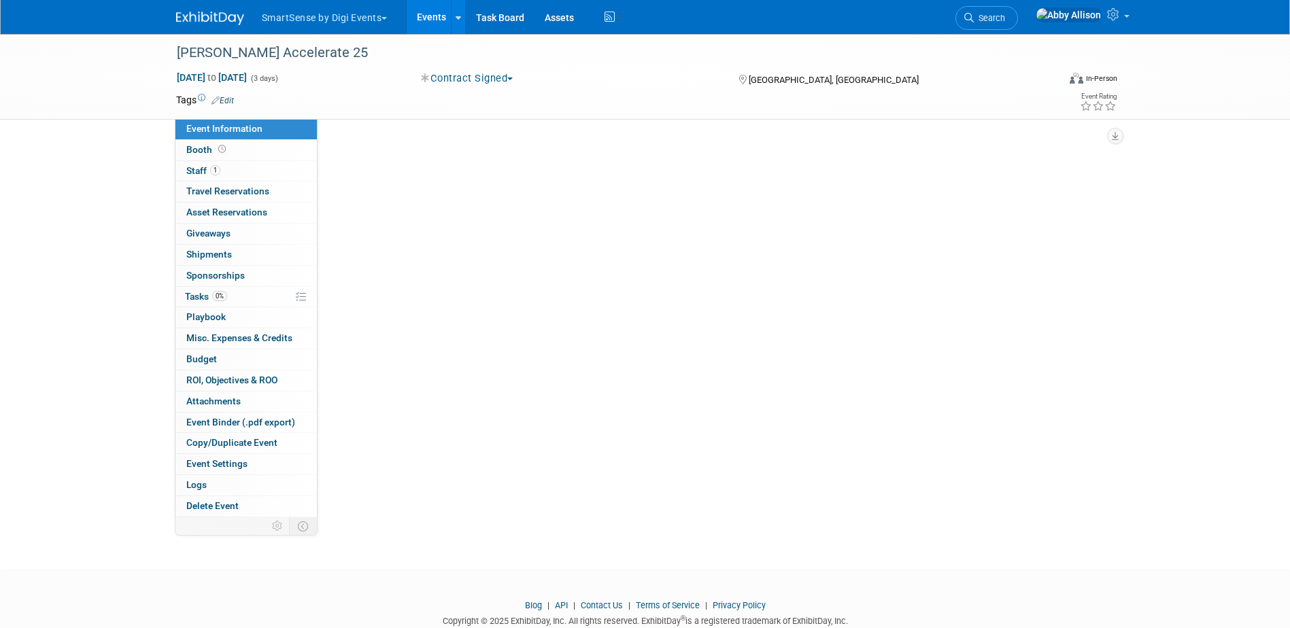
select select "Healthcare"
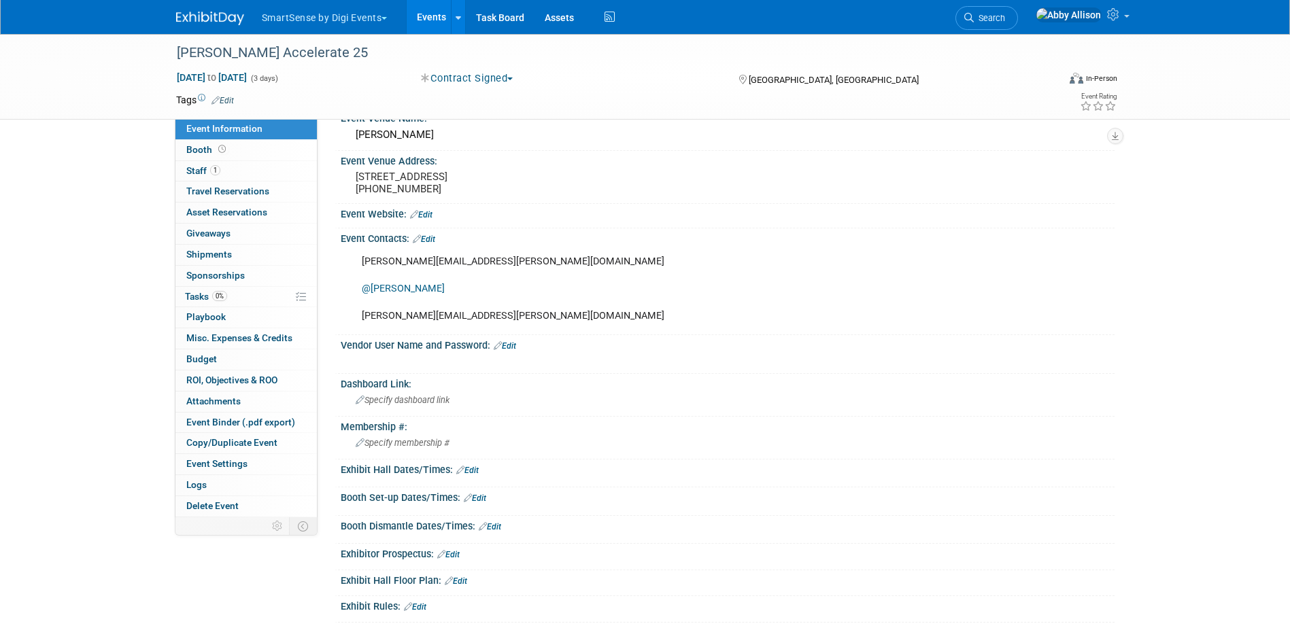
scroll to position [68, 0]
click at [432, 16] on link "Events" at bounding box center [432, 17] width 50 height 34
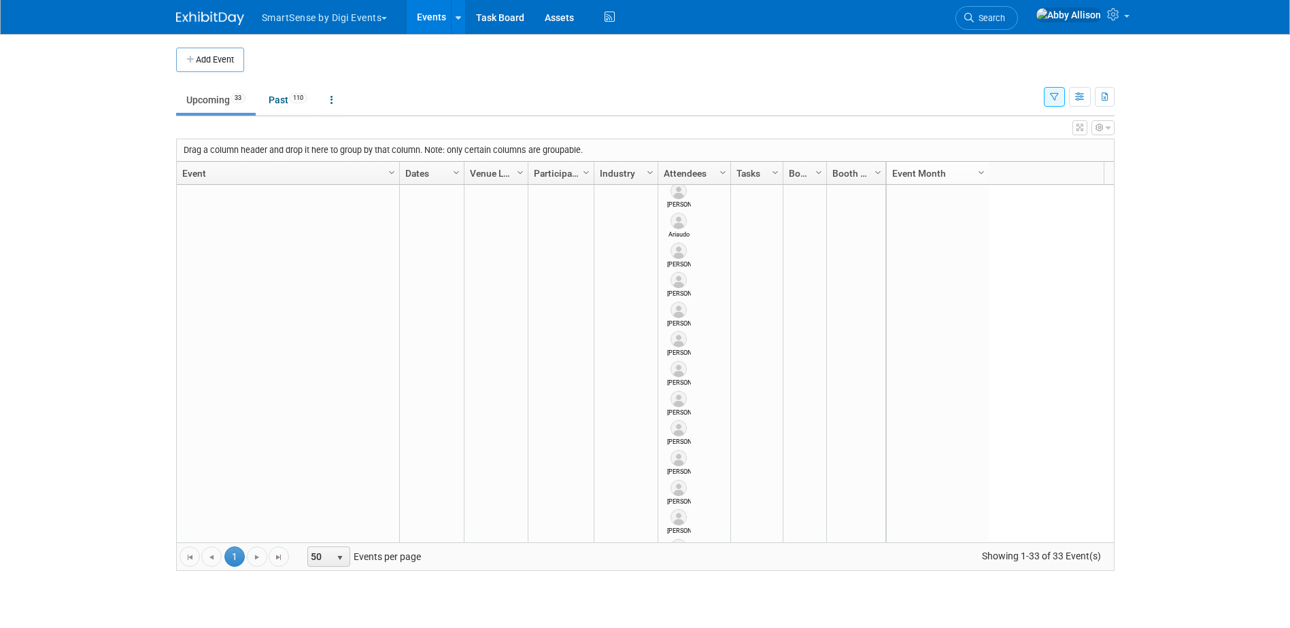
scroll to position [489, 0]
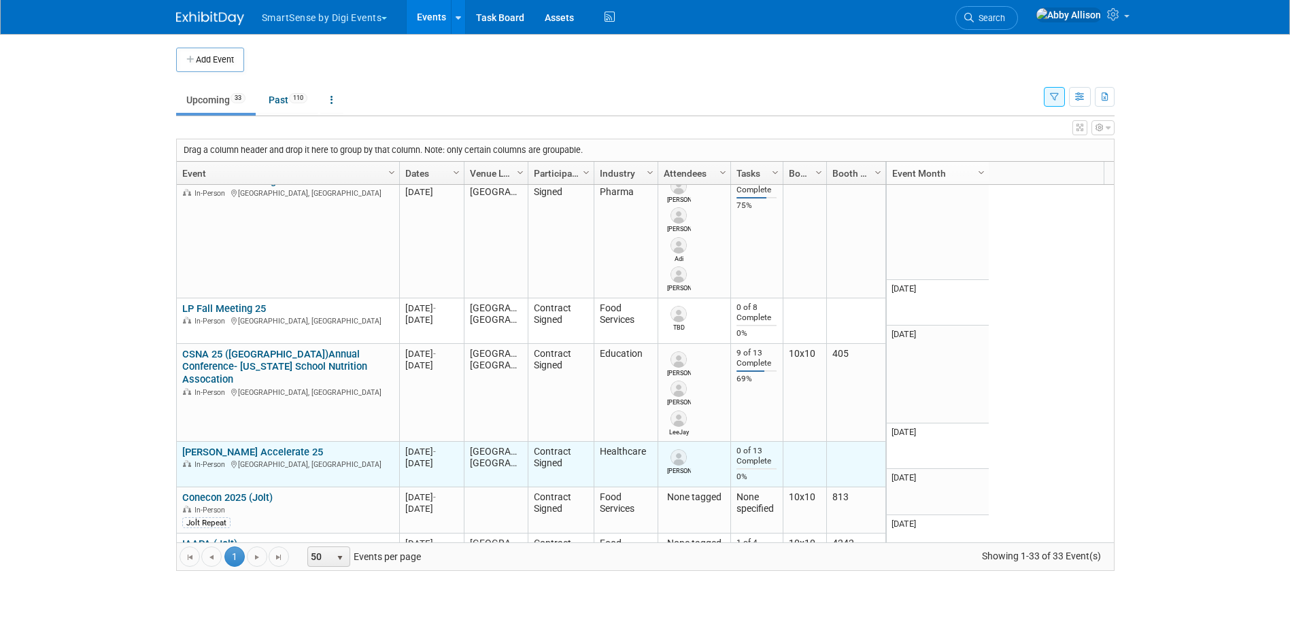
click at [251, 446] on link "[PERSON_NAME] Accelerate 25" at bounding box center [252, 452] width 141 height 12
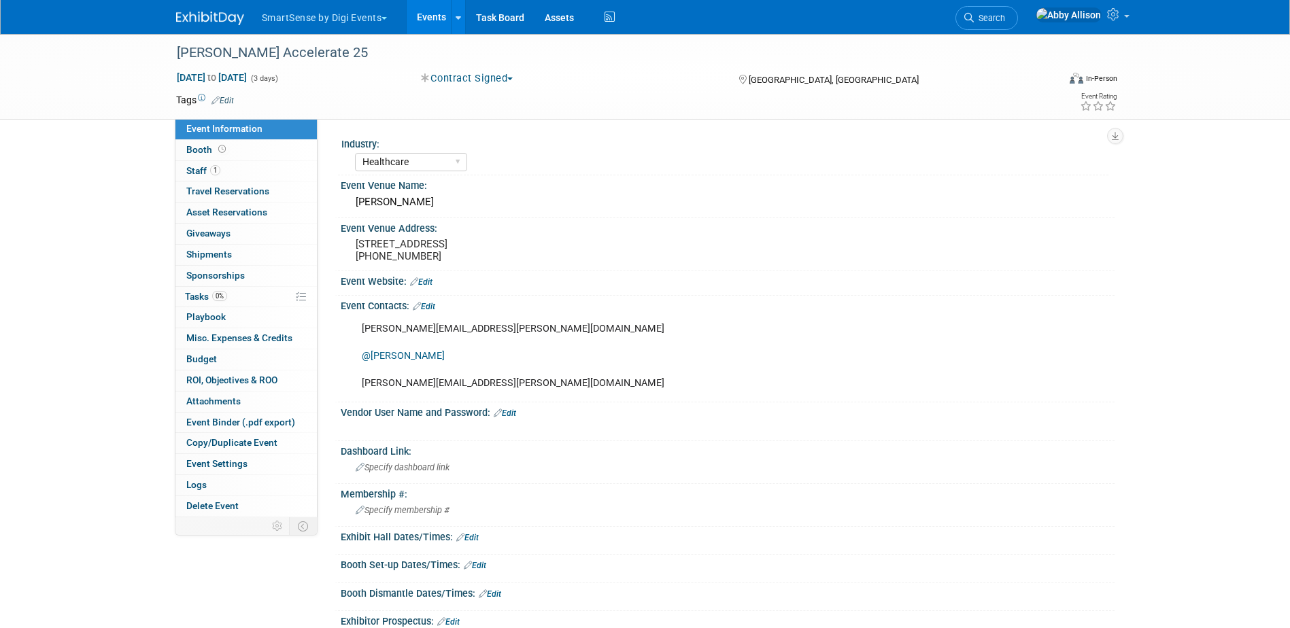
select select "Healthcare"
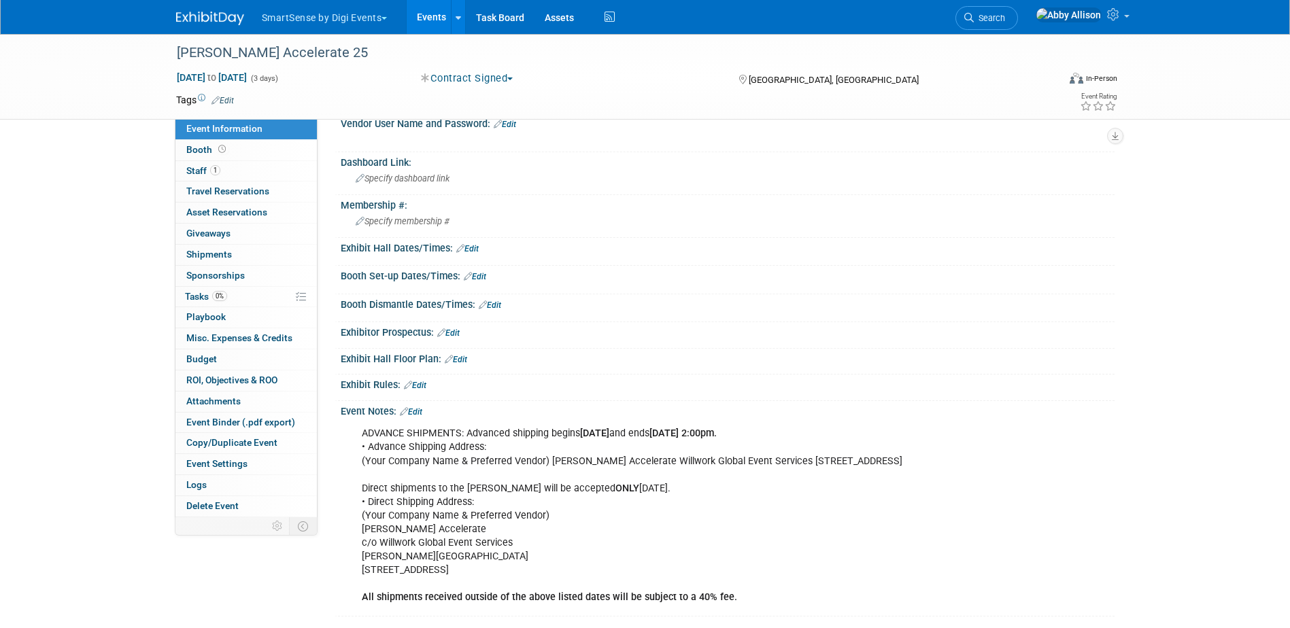
scroll to position [340, 0]
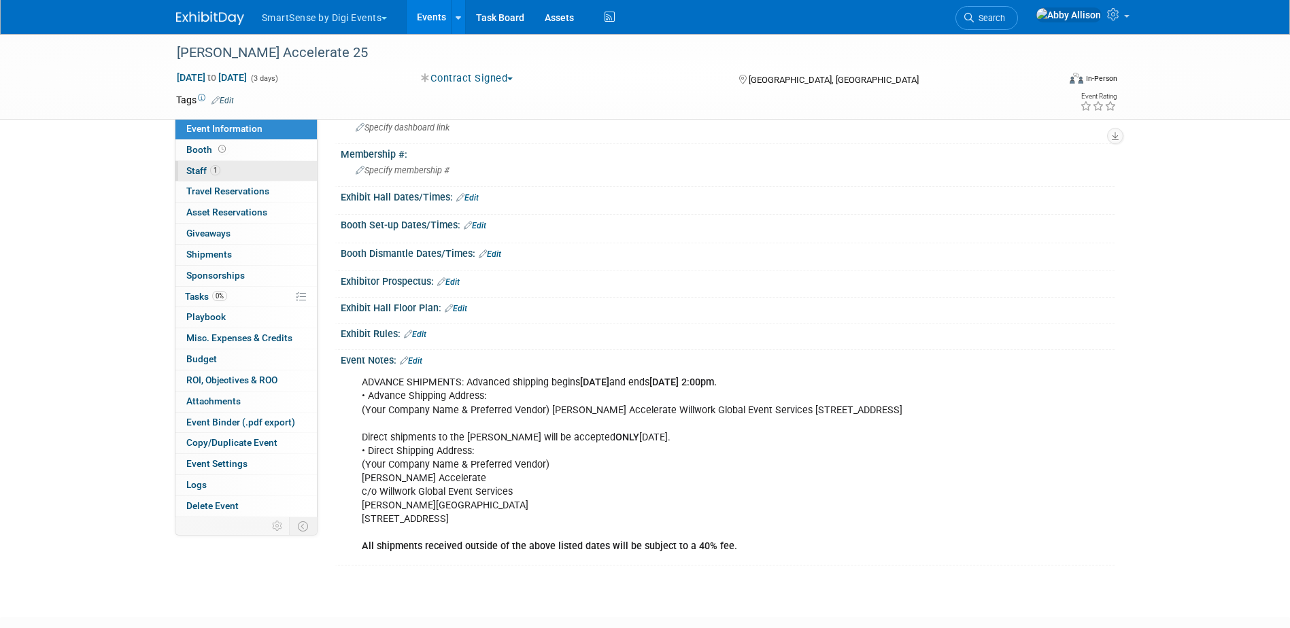
click at [196, 164] on link "1 Staff 1" at bounding box center [245, 171] width 141 height 20
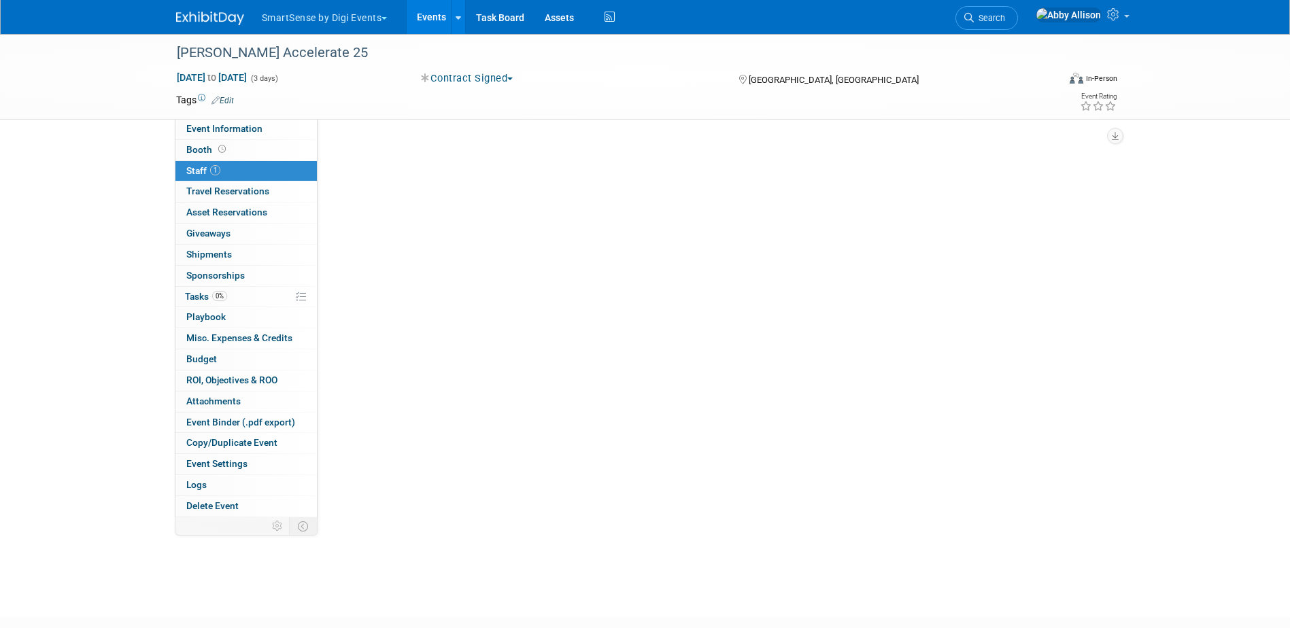
scroll to position [0, 0]
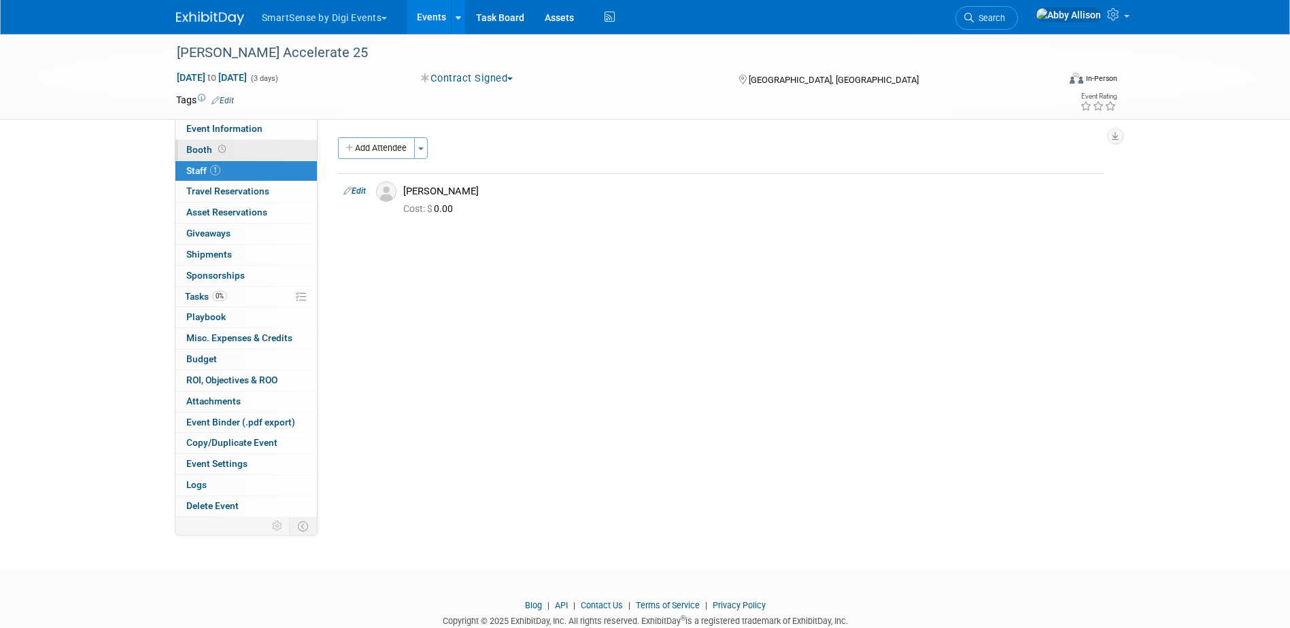
click at [201, 154] on span "Booth" at bounding box center [207, 149] width 42 height 11
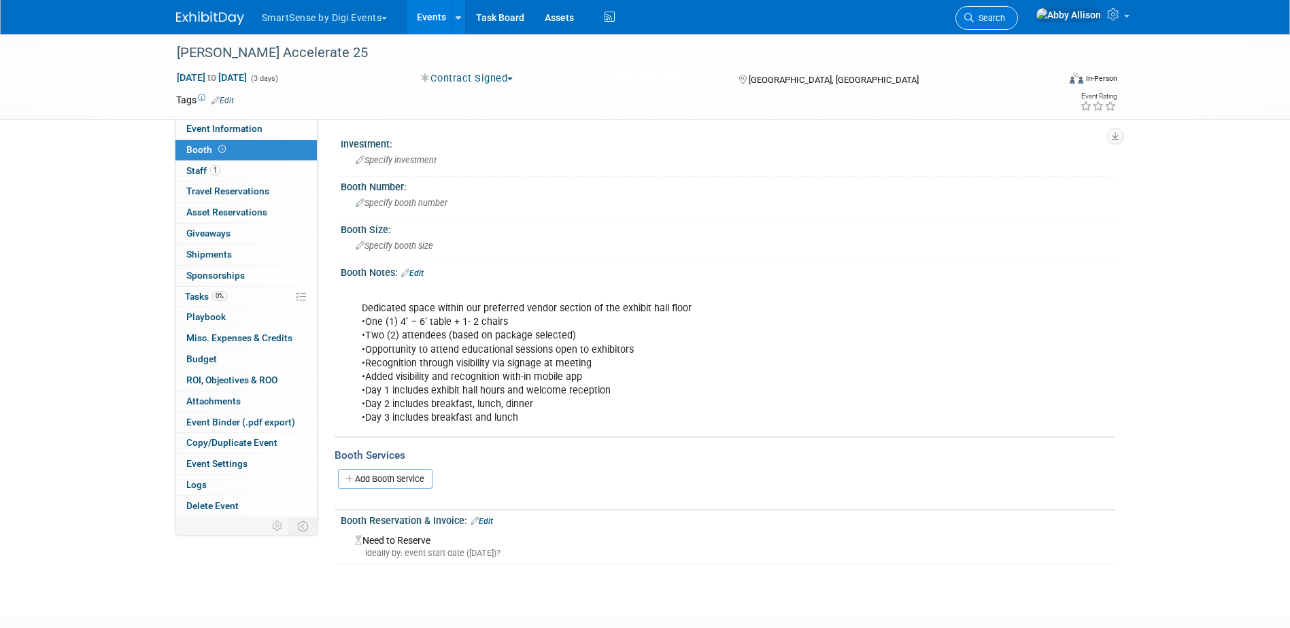
click at [1005, 20] on span "Search" at bounding box center [988, 18] width 31 height 10
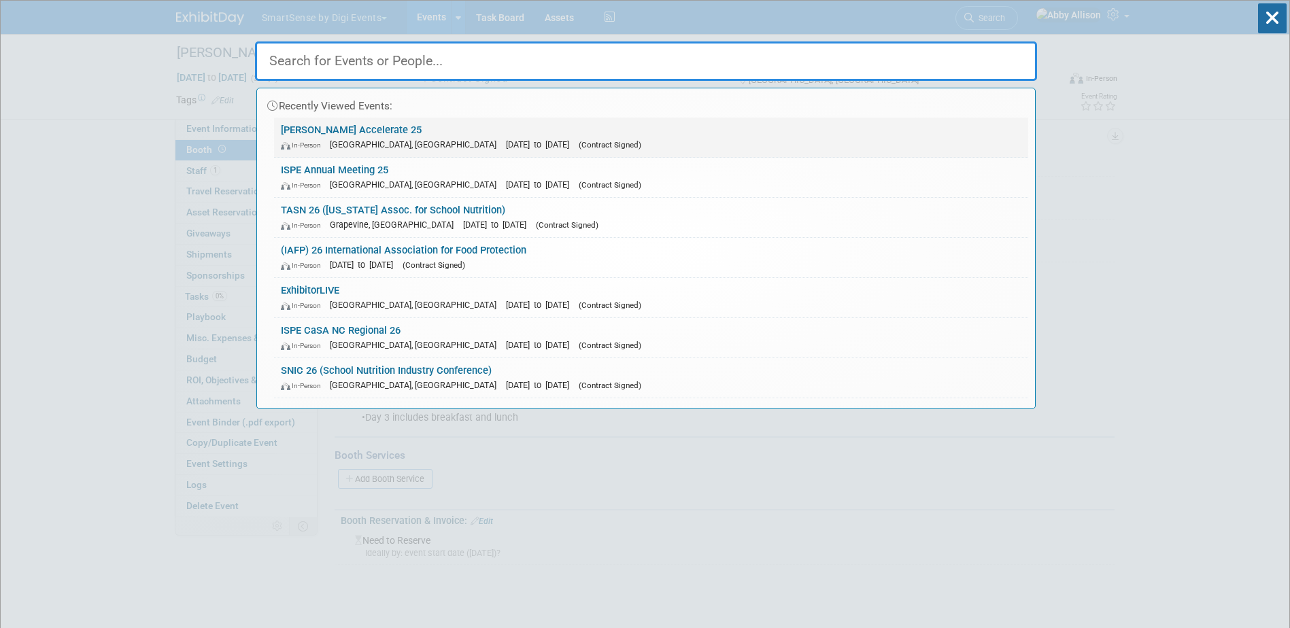
click at [326, 155] on link "[PERSON_NAME] Accelerate 25 In-Person [GEOGRAPHIC_DATA], [GEOGRAPHIC_DATA] [DAT…" at bounding box center [651, 137] width 754 height 39
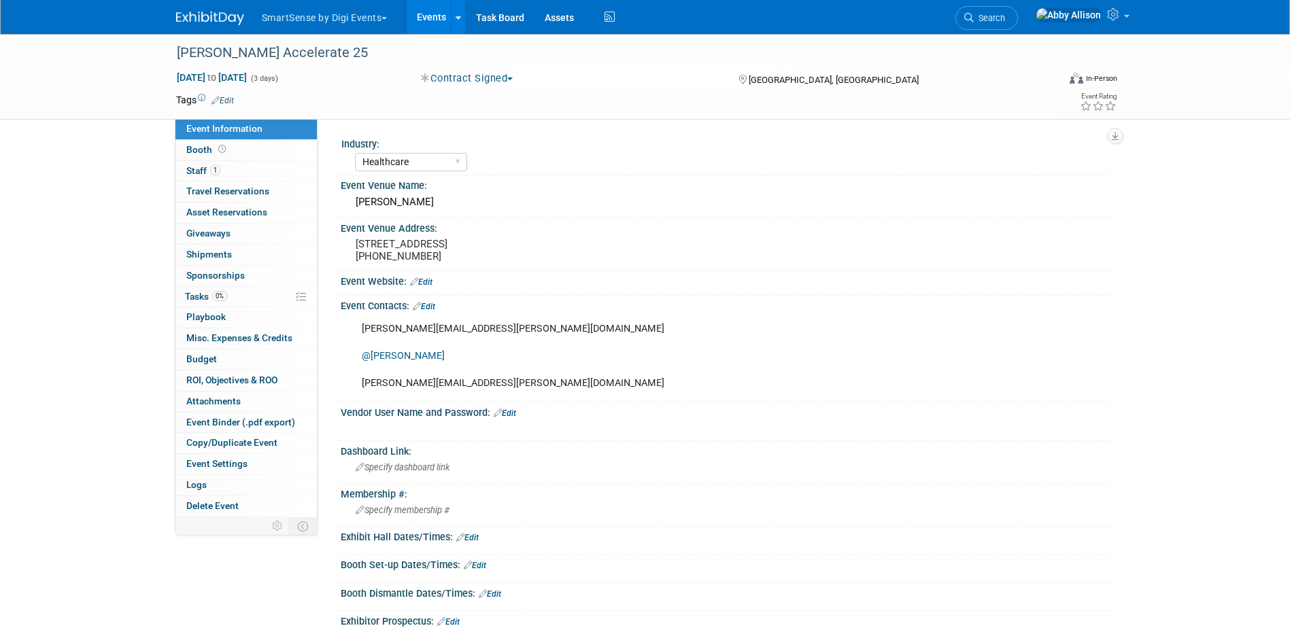
select select "Healthcare"
click at [1005, 14] on span "Search" at bounding box center [988, 18] width 31 height 10
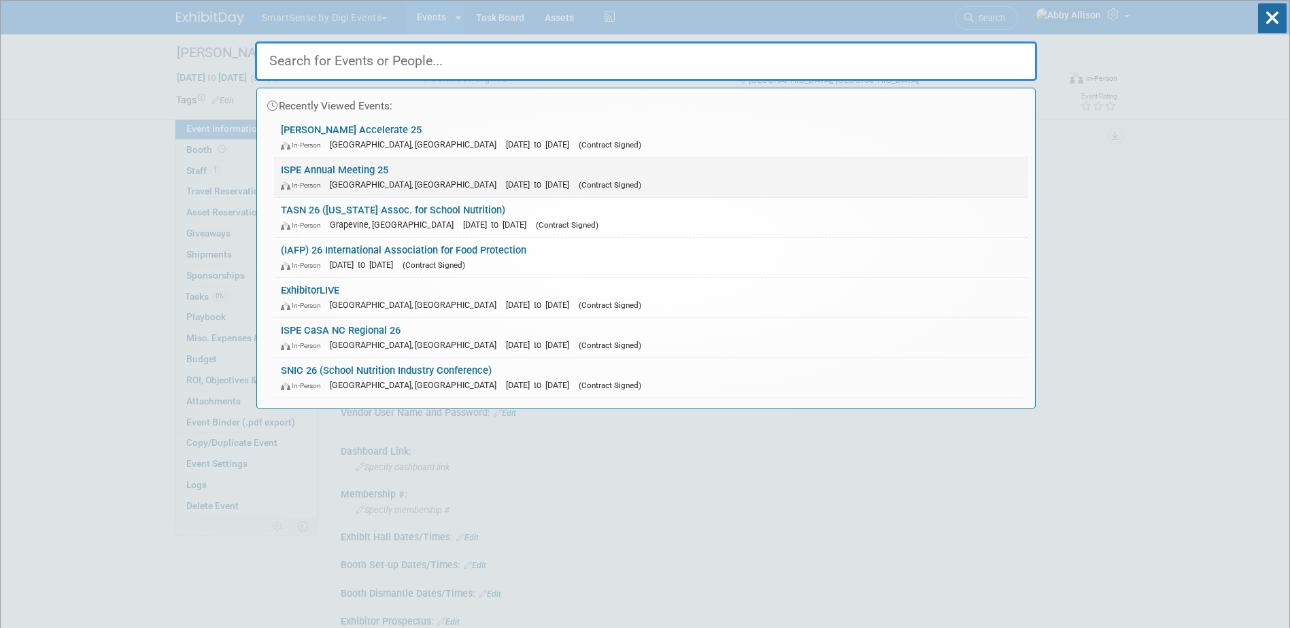
click at [288, 169] on link "ISPE Annual Meeting 25 In-Person [GEOGRAPHIC_DATA], [GEOGRAPHIC_DATA] [DATE] to…" at bounding box center [651, 177] width 754 height 39
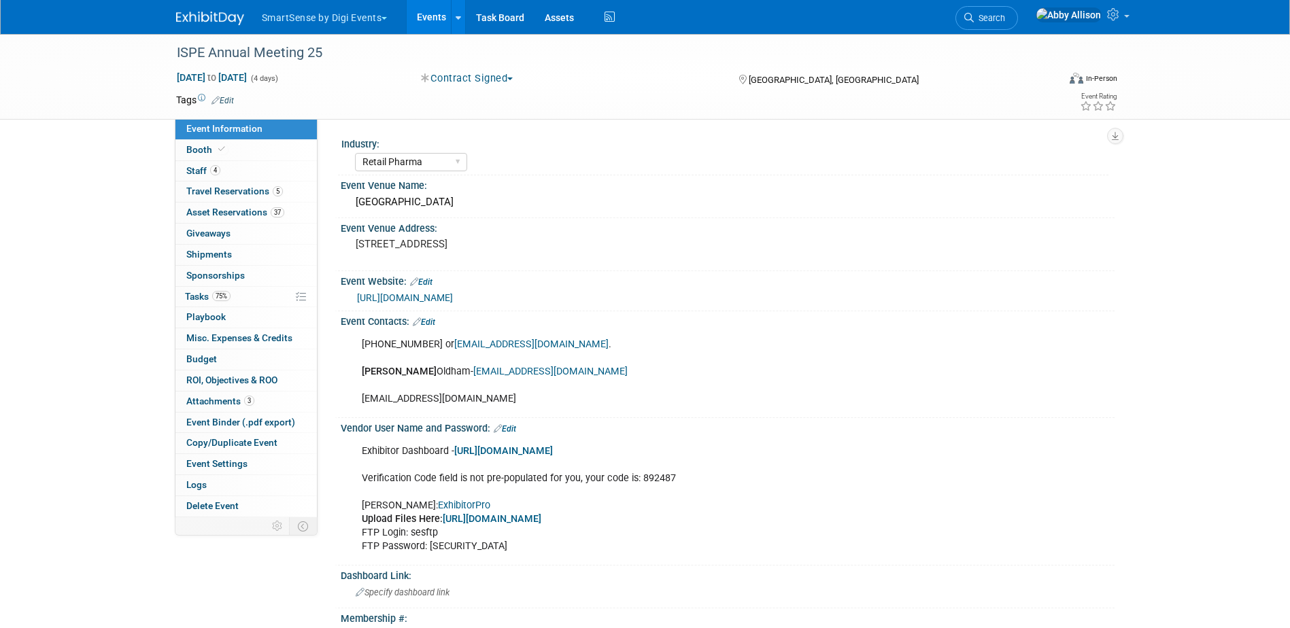
select select "Retail Pharma"
click at [231, 188] on span "Travel Reservations 5" at bounding box center [234, 191] width 97 height 11
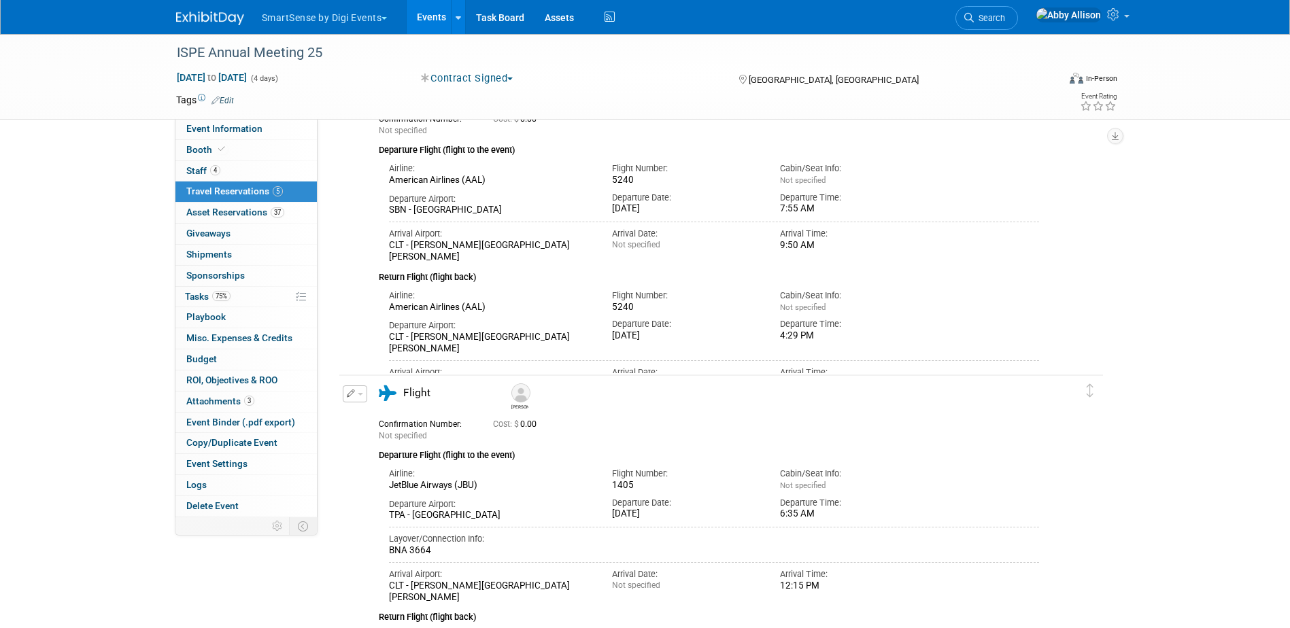
scroll to position [136, 0]
